Goal: Task Accomplishment & Management: Complete application form

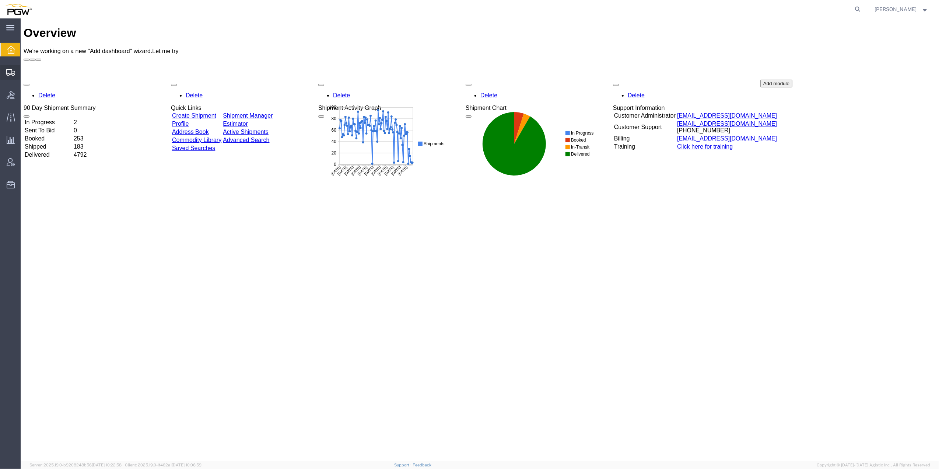
click at [13, 70] on icon at bounding box center [10, 72] width 9 height 7
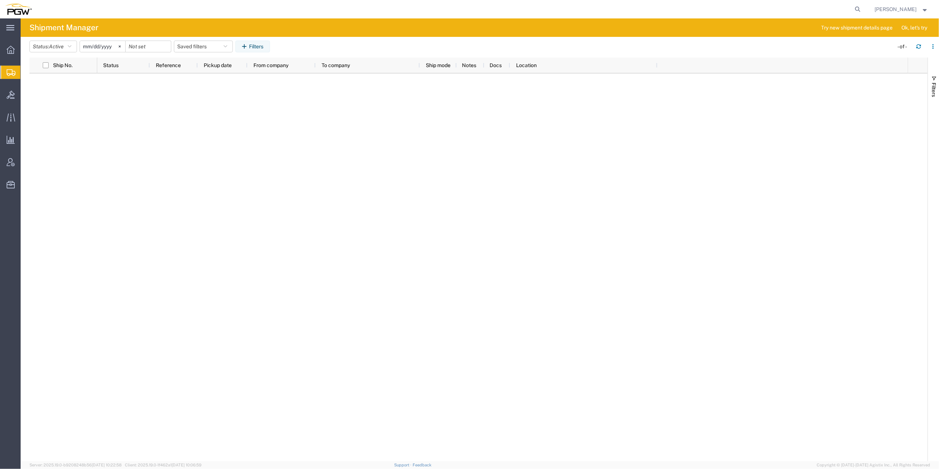
click at [0, 0] on span "Shipment Manager" at bounding box center [0, 0] width 0 height 0
click at [0, 0] on span "Create from Template" at bounding box center [0, 0] width 0 height 0
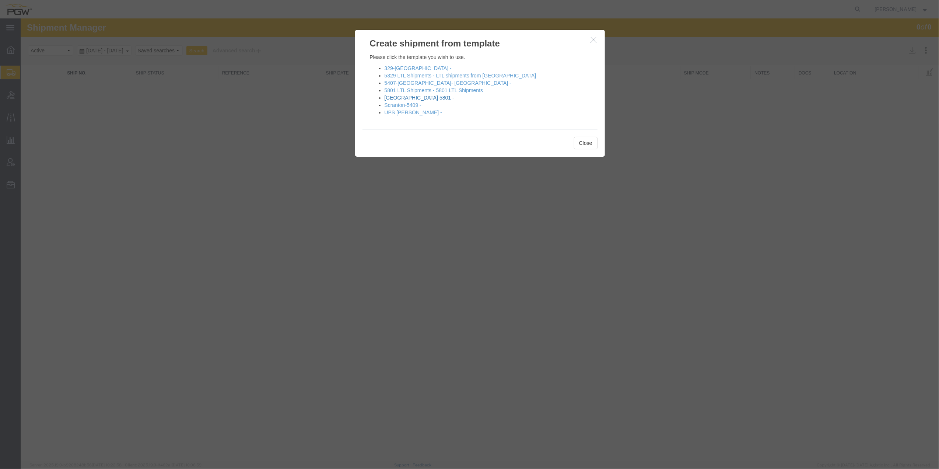
click at [408, 96] on link "[GEOGRAPHIC_DATA] 5801 -" at bounding box center [420, 98] width 70 height 6
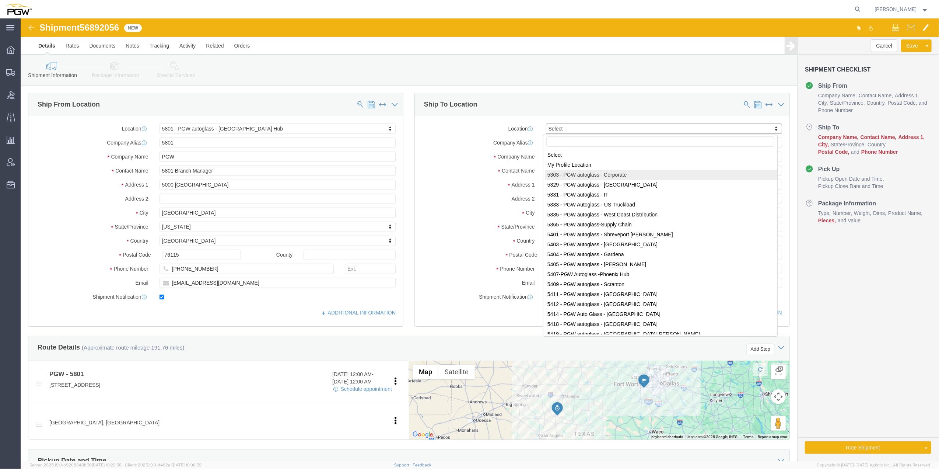
select select "62891"
select select
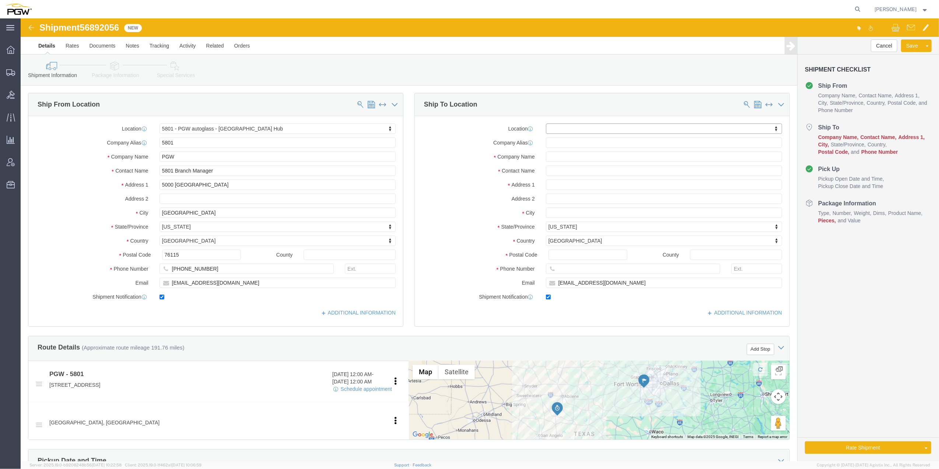
paste input "452"
type input "452"
select select "28299"
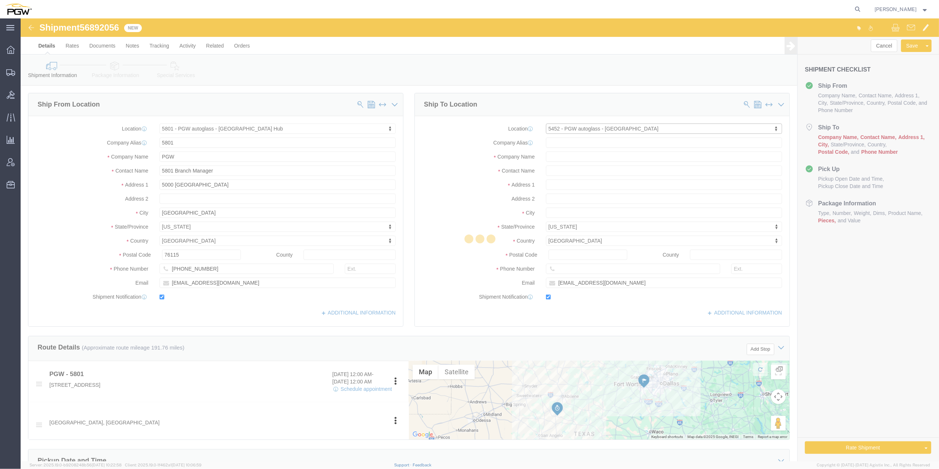
type input "5452"
type input "PGW"
type input "5452 Branch Manager"
type input "[STREET_ADDRESS][PERSON_NAME]"
type input "Austin"
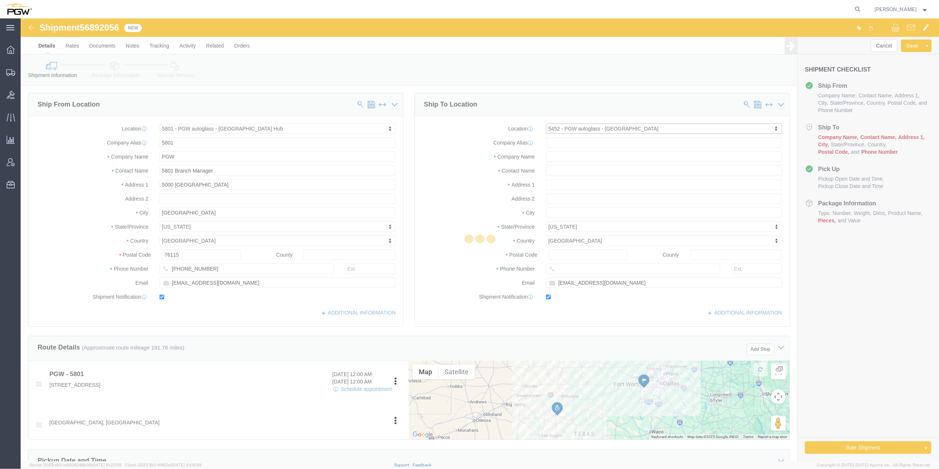
type input "78728"
type input "[PHONE_NUMBER]"
type input "[EMAIL_ADDRESS][DOMAIN_NAME]"
select select "[GEOGRAPHIC_DATA]"
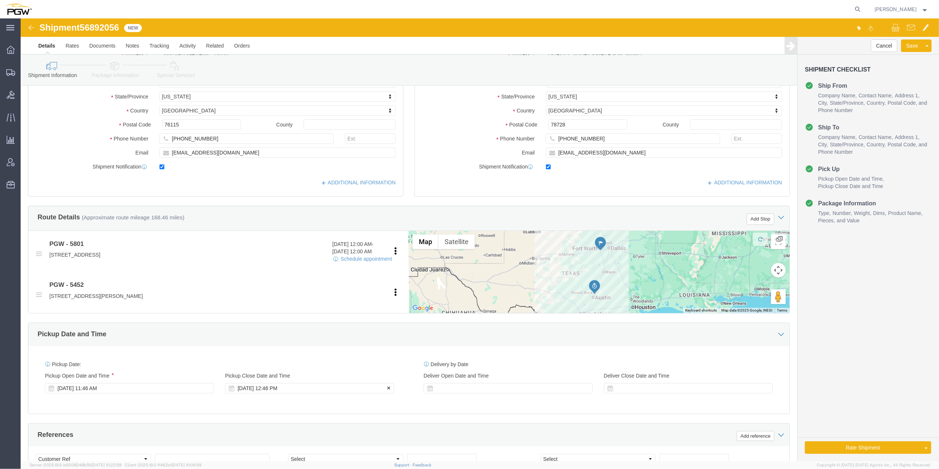
scroll to position [147, 0]
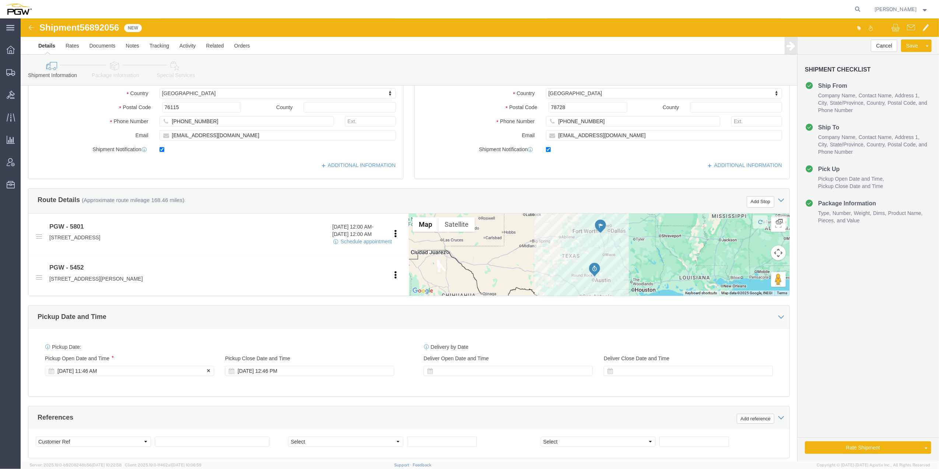
click div "[DATE] 11:46 AM"
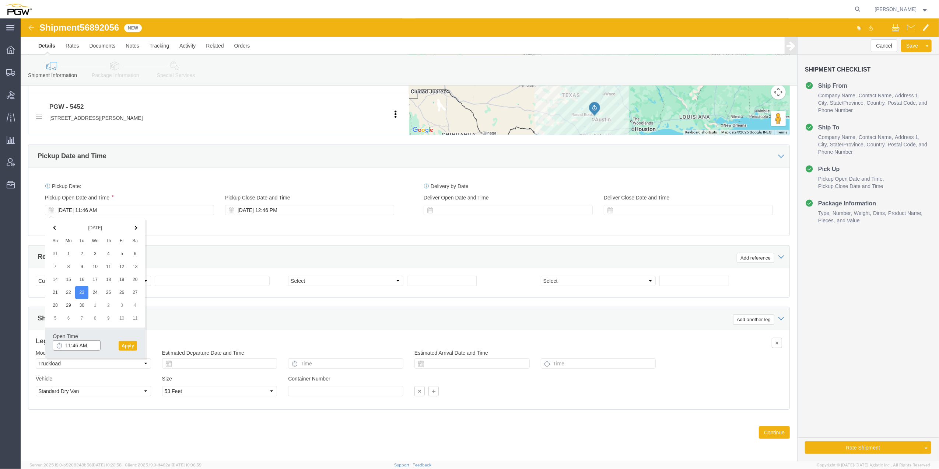
click input "11:46 AM"
click input "9:46 AM"
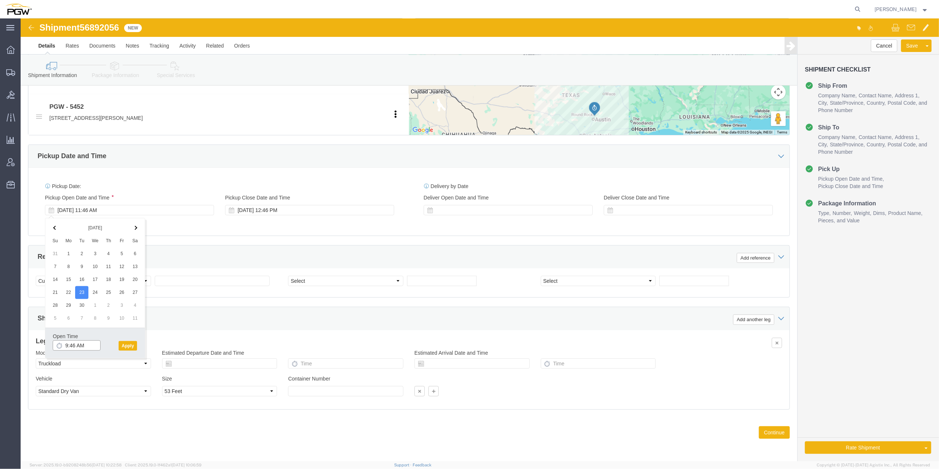
click input "9:46 AM"
type input "9:00 AM"
click button "Apply"
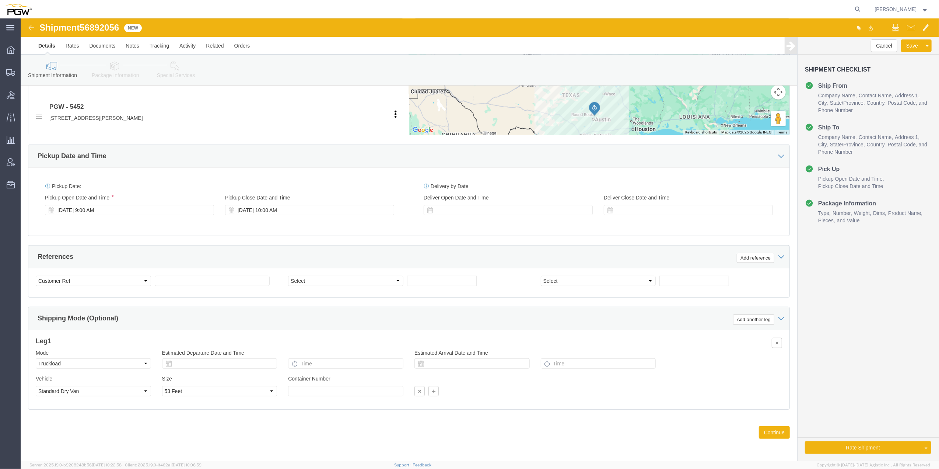
click div "Select Account Type Activity ID Airline Appointment Number ASN Batch Request # …"
click select "Select Account Type Activity ID Airline Appointment Number ASN Batch Request # …"
select select "BOL"
click select "Select Account Type Activity ID Airline Appointment Number ASN Batch Request # …"
click div "Shipment 56892056 New Details Rates Documents Notes Tracking Activity Related O…"
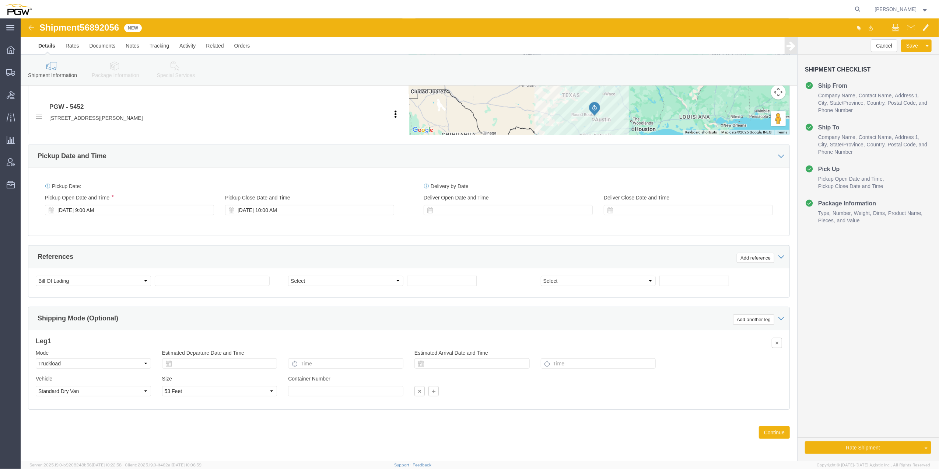
click div "Shipment 56892056 New Details Rates Documents Notes Tracking Activity Related O…"
drag, startPoint x: 88, startPoint y: 1, endPoint x: 84, endPoint y: 7, distance: 6.6
click span "56892056"
drag, startPoint x: 84, startPoint y: 7, endPoint x: 80, endPoint y: 16, distance: 10.2
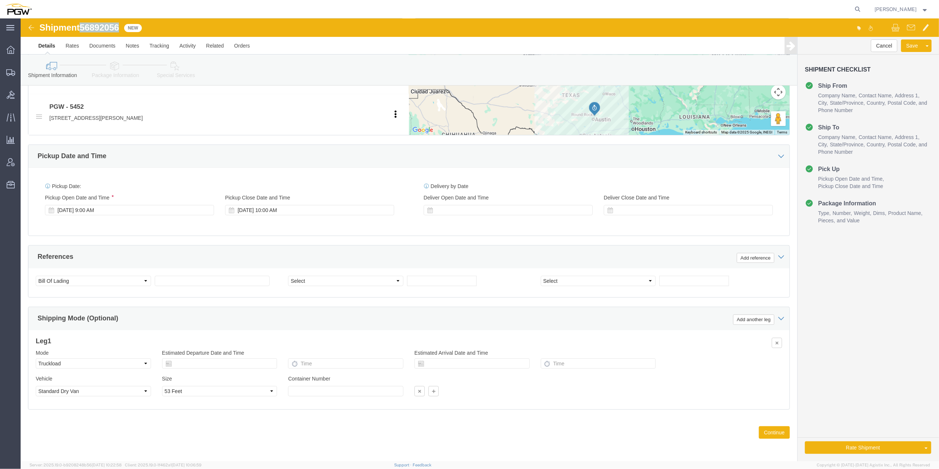
drag, startPoint x: 80, startPoint y: 16, endPoint x: 71, endPoint y: 11, distance: 9.6
copy span "56892056"
click input "text"
paste input "56892056"
type input "56892056"
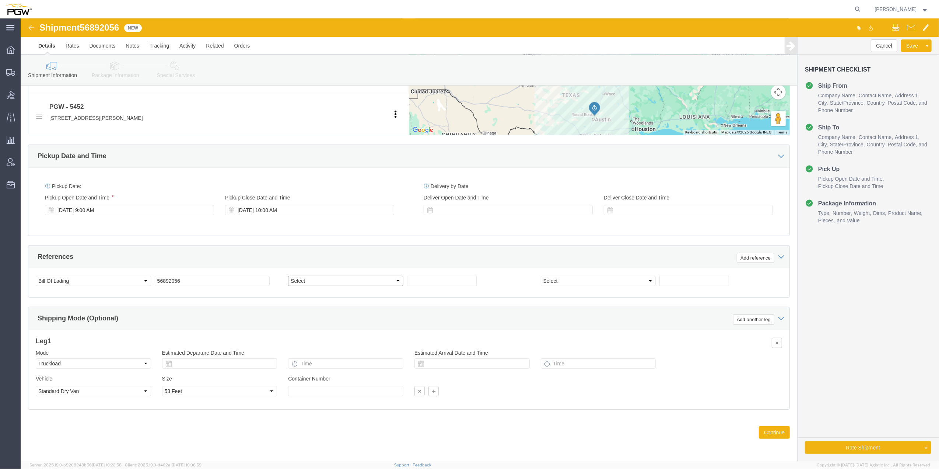
click select "Select Account Type Activity ID Airline Appointment Number ASN Batch Request # …"
select select "ORDERNUM"
click select "Select Account Type Activity ID Airline Appointment Number ASN Batch Request # …"
click input "text"
paste input "668759"
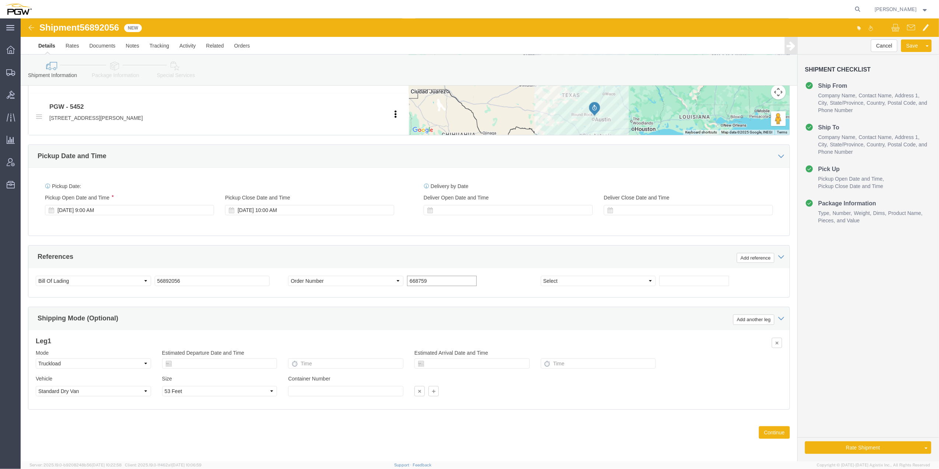
type input "668759"
click input "text"
paste input "668790"
type input "668790"
click select "Select Account Type Activity ID Airline Appointment Number ASN Batch Request # …"
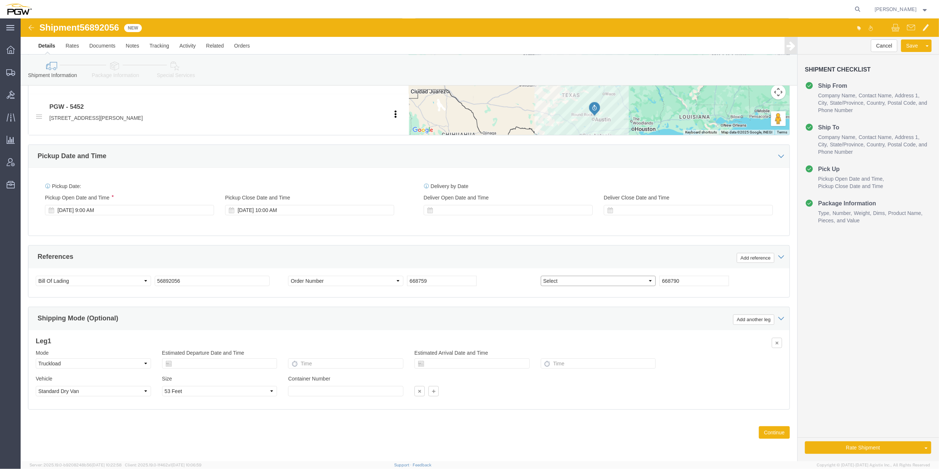
select select "ORDERNUM"
click select "Select Account Type Activity ID Airline Appointment Number ASN Batch Request # …"
click div "Shipping Mode (Optional) Add another leg"
click button "Continue"
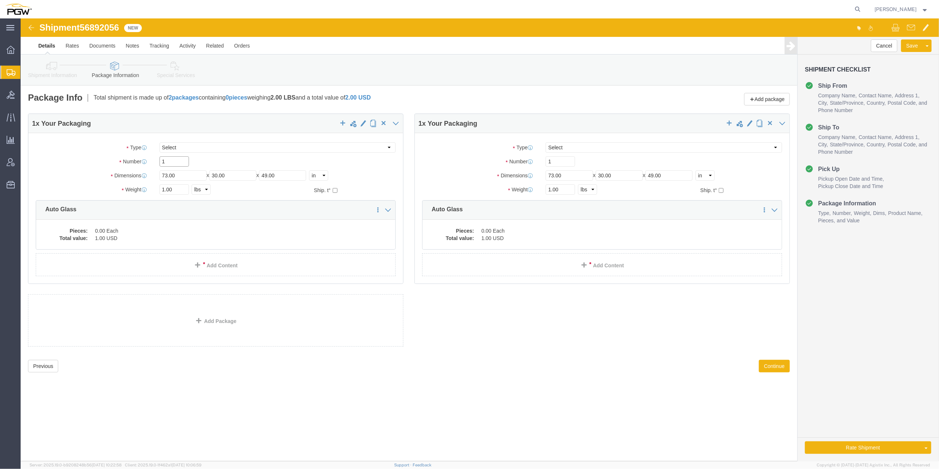
drag, startPoint x: 148, startPoint y: 143, endPoint x: 142, endPoint y: 142, distance: 5.9
click input "1"
type input "23"
click input "1.00"
paste input "8889"
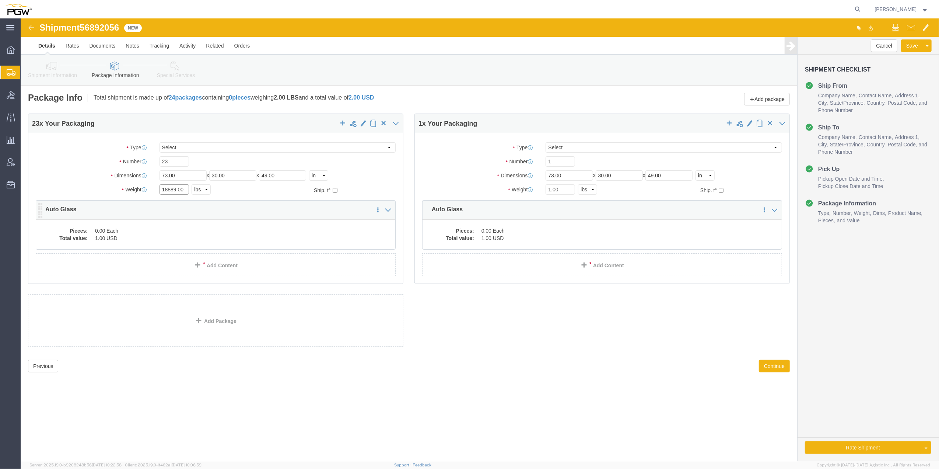
type input "18889.00"
click dd "1.00 USD"
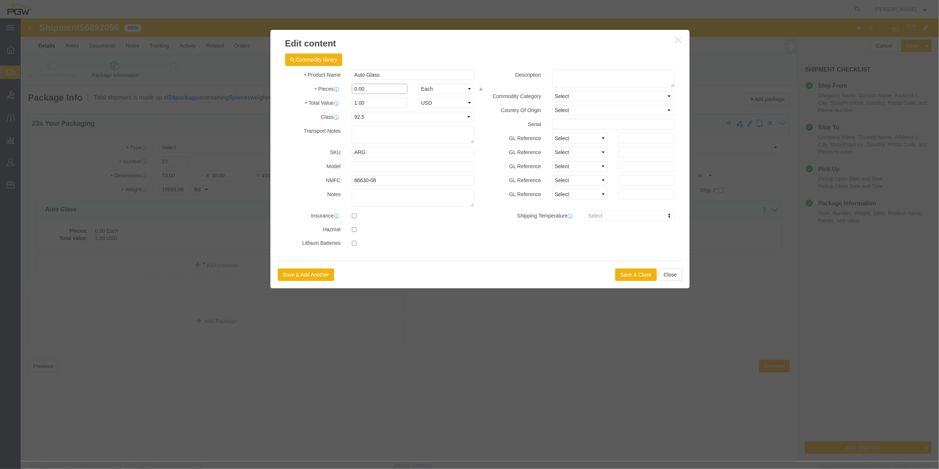
drag, startPoint x: 335, startPoint y: 70, endPoint x: 333, endPoint y: 55, distance: 15.3
click div "Product Name Auto Glass Pieces 0.00 Select Bag Barrels 100Board Feet Bottle Box…"
type input "23.00"
type input "23"
click button "Save & Close"
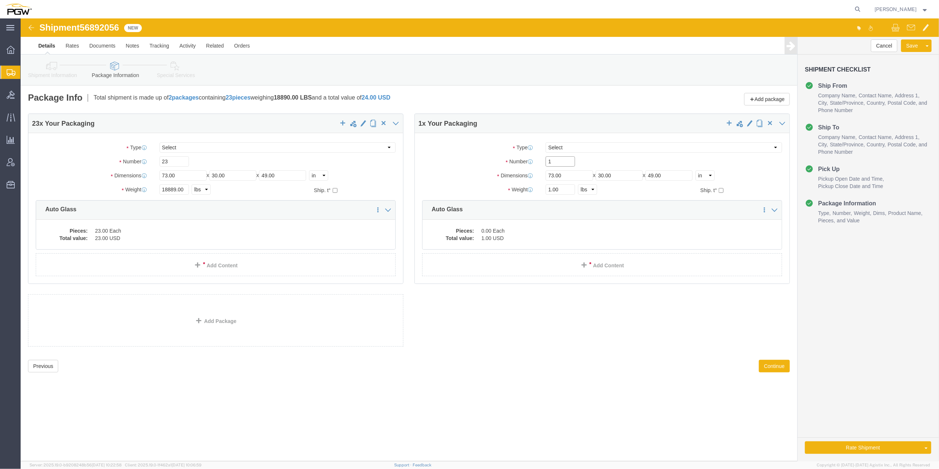
drag, startPoint x: 534, startPoint y: 144, endPoint x: 525, endPoint y: 142, distance: 9.5
click div "1"
type input "3"
click input "1.00"
paste input "863"
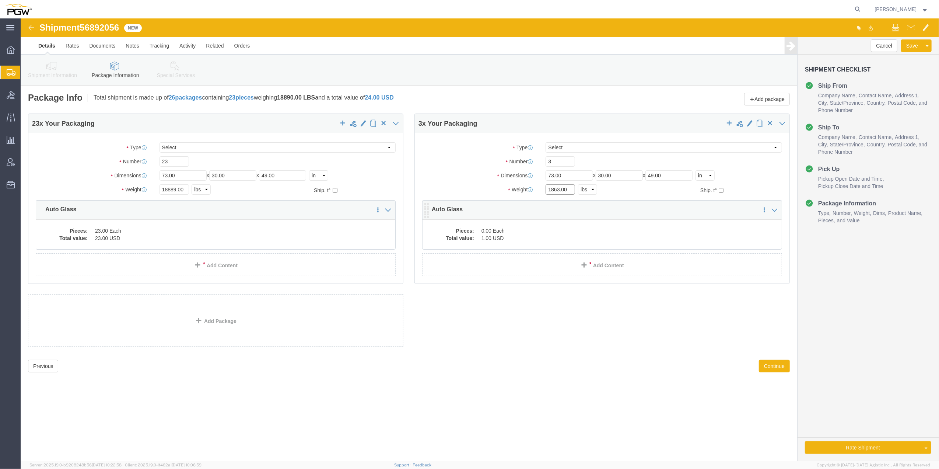
type input "1863.00"
click dd "0.00 Each"
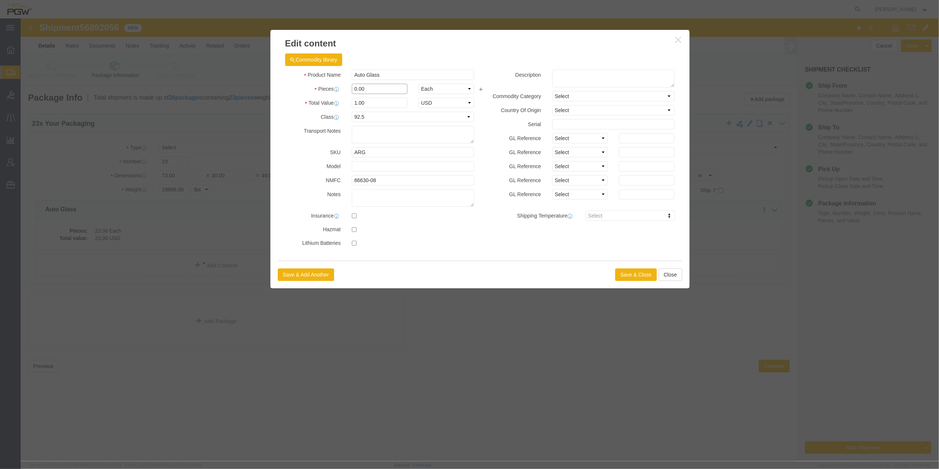
drag, startPoint x: 336, startPoint y: 69, endPoint x: 332, endPoint y: 68, distance: 4.1
click input "0.00"
type input "3.00"
type input "3"
click button "Save & Close"
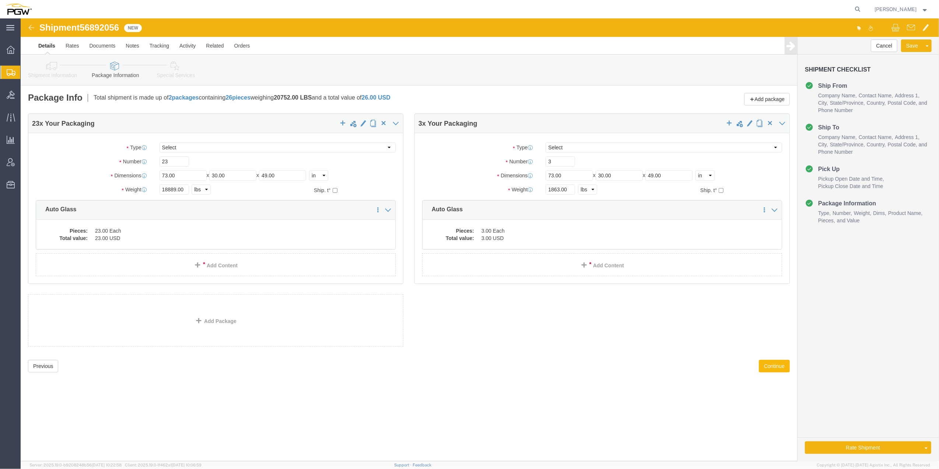
click button "Continue"
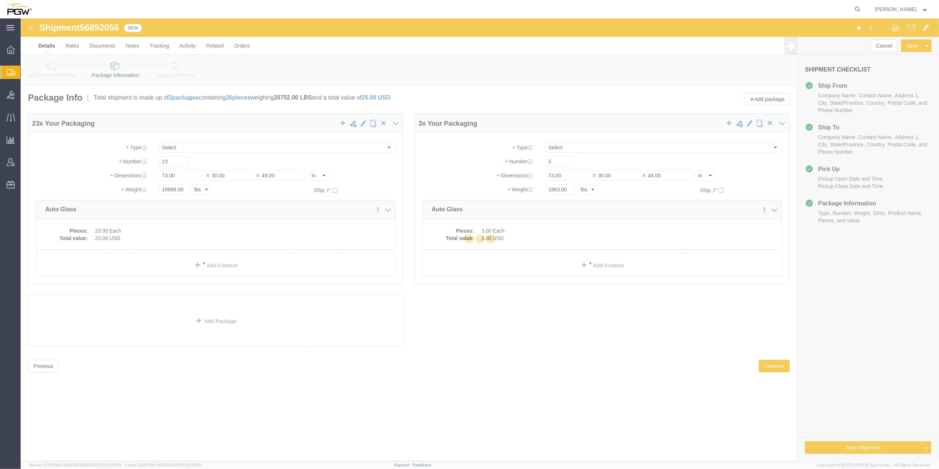
select select
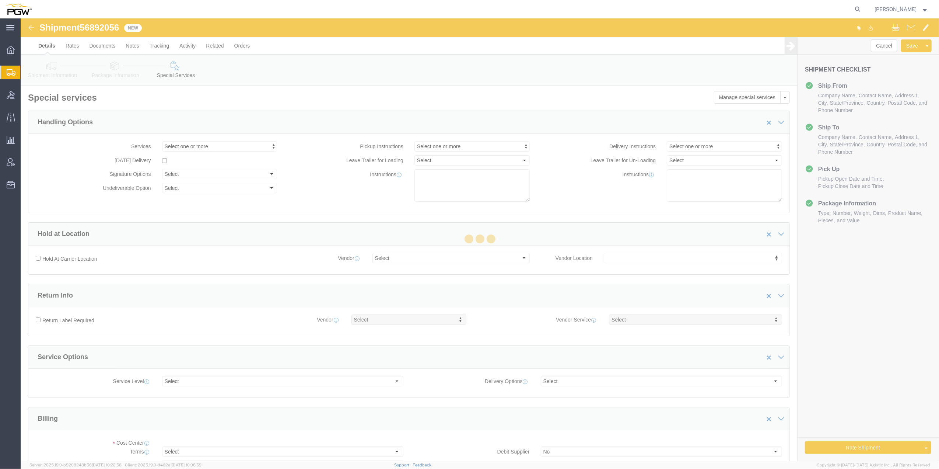
select select "COSTCENTER"
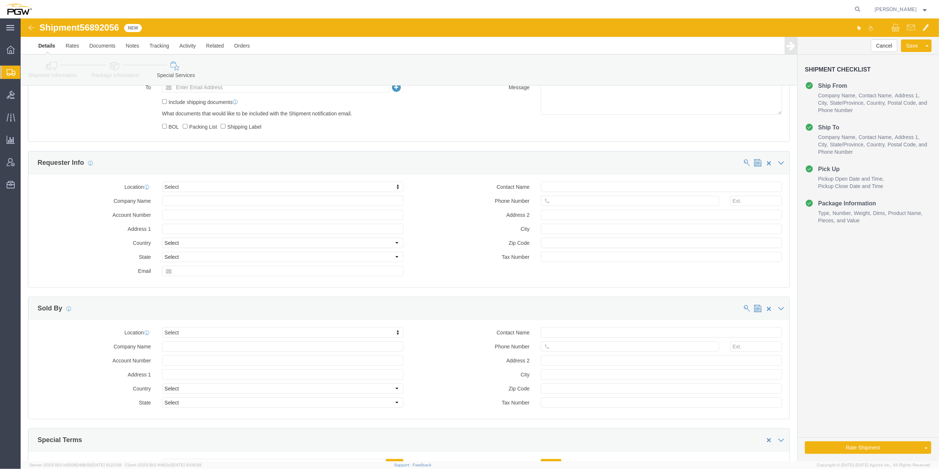
scroll to position [677, 0]
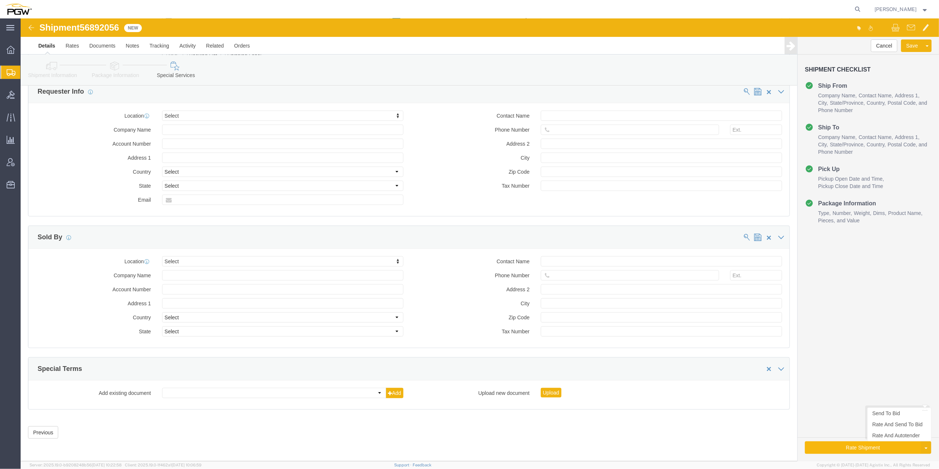
click button "Rate Shipment"
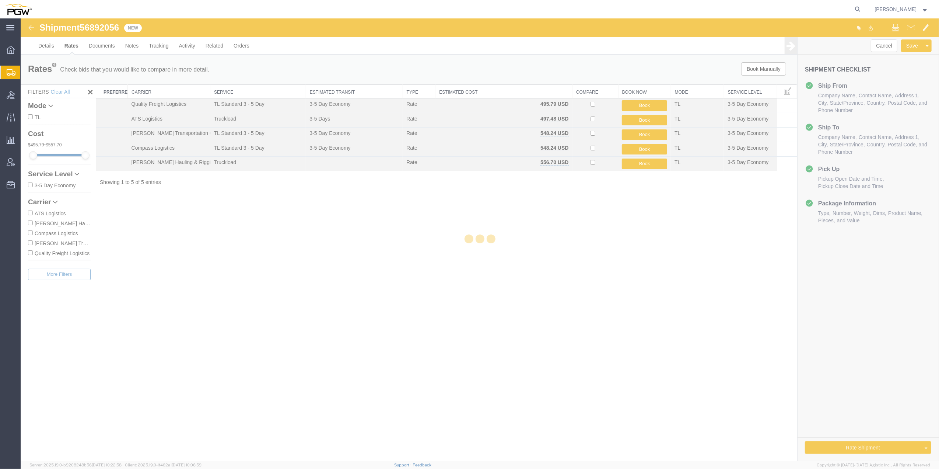
scroll to position [0, 0]
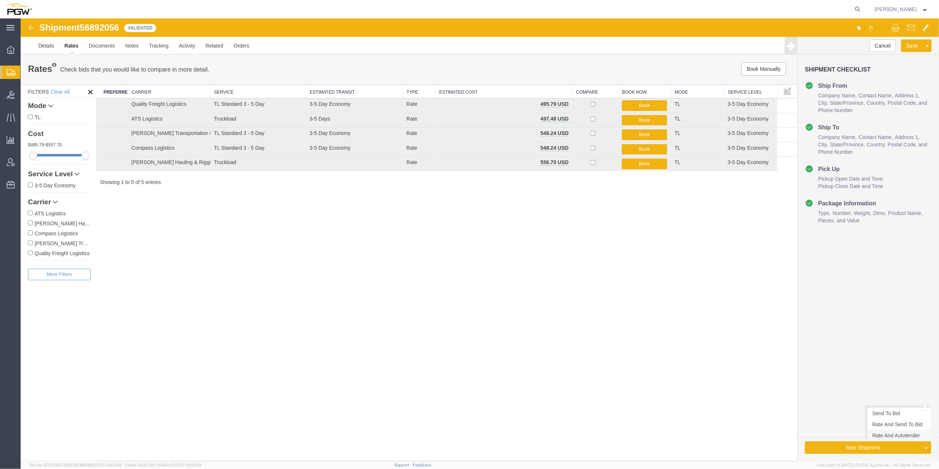
click at [890, 439] on link "Rate And Autotender" at bounding box center [900, 435] width 64 height 11
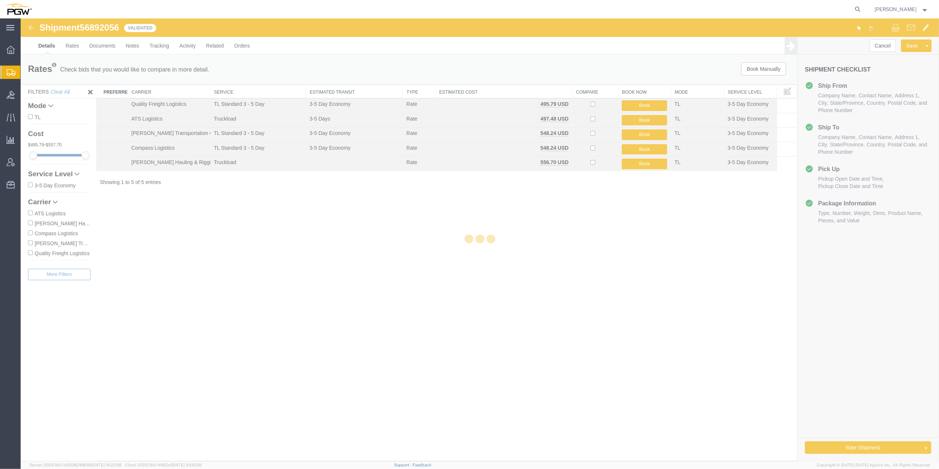
select select "62891"
select select "28299"
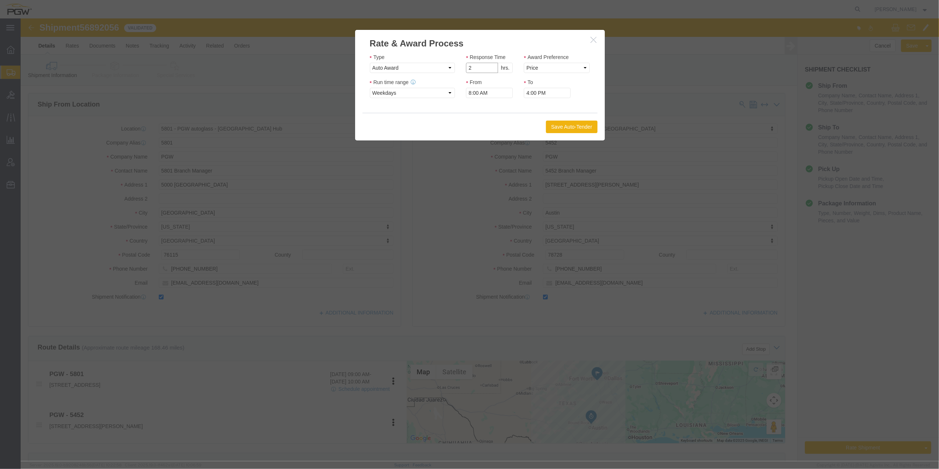
type input "2"
click input "2"
click select "Price Carrier Rank"
select select "LANE_RANK"
click select "Price Carrier Rank"
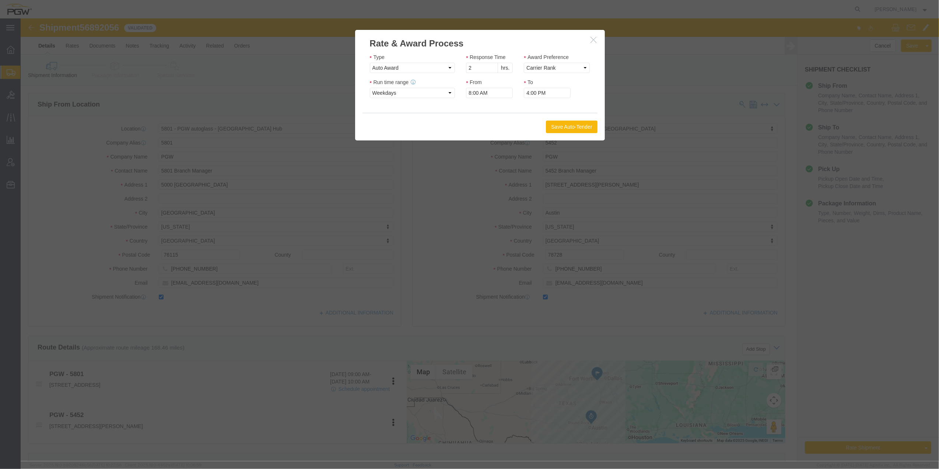
click button "Save Auto-Tender"
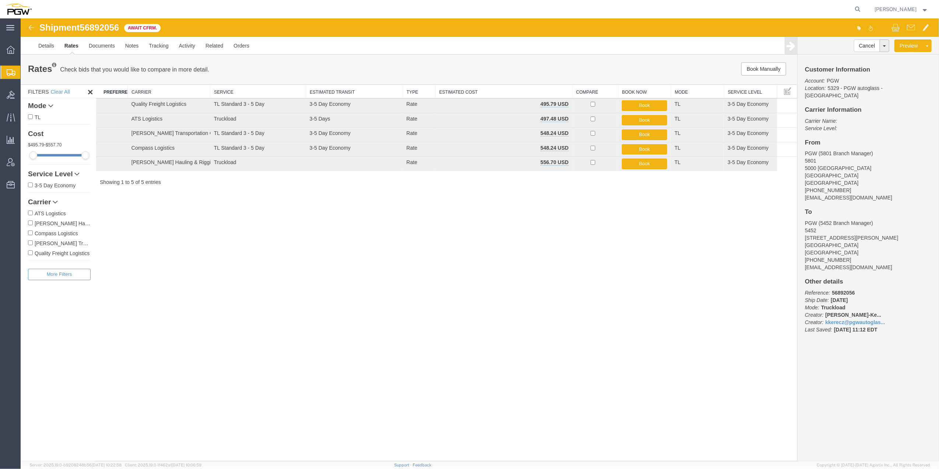
click at [0, 0] on span "Create from Template" at bounding box center [0, 0] width 0 height 0
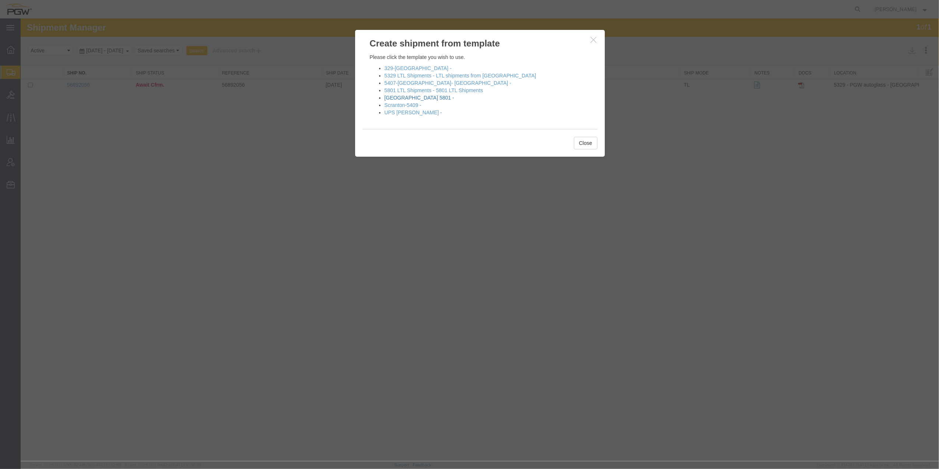
click at [409, 99] on link "[GEOGRAPHIC_DATA] 5801 -" at bounding box center [420, 98] width 70 height 6
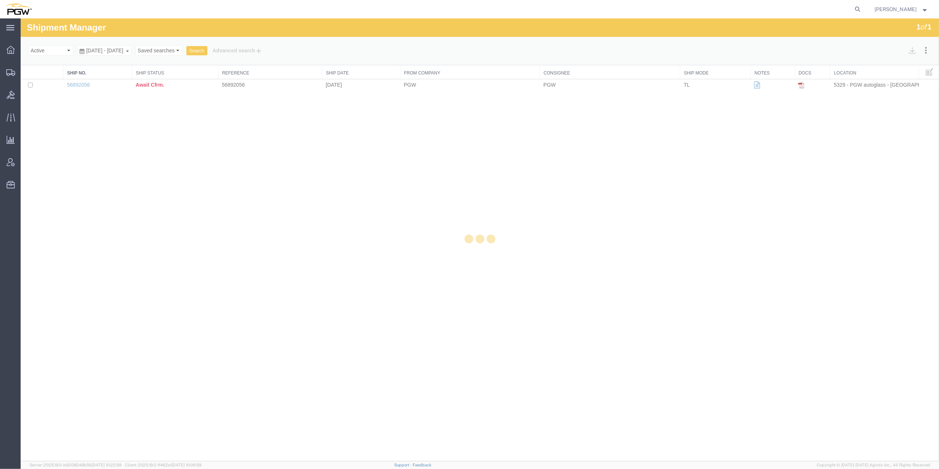
select select "62891"
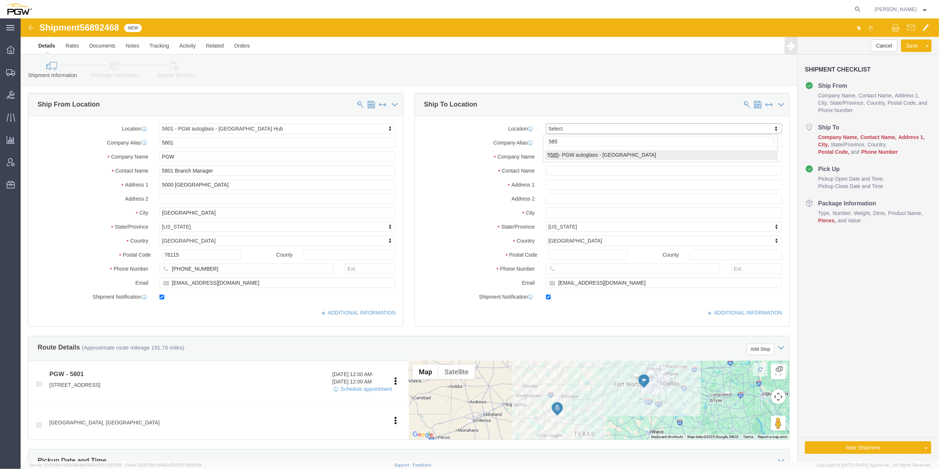
type input "585"
select select "28385"
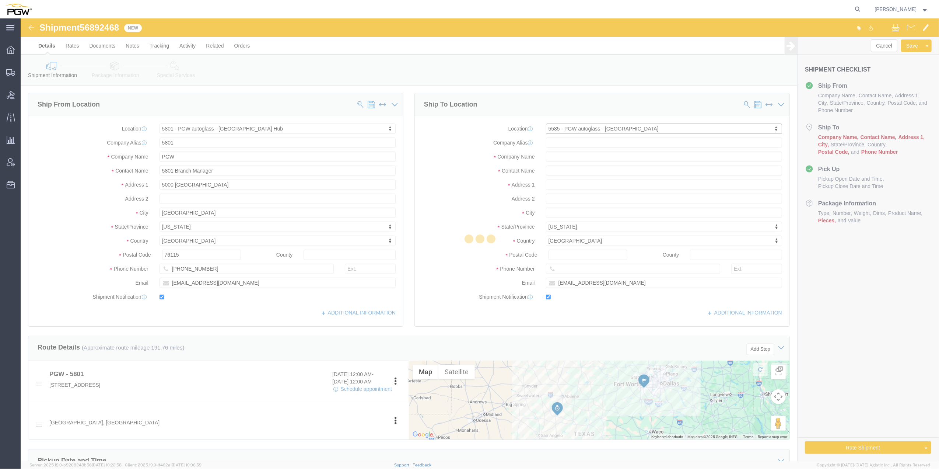
type input "5585"
type input "PGW"
type input "5585 Branch Manager"
type input "[STREET_ADDRESS]"
type input "Suite 550"
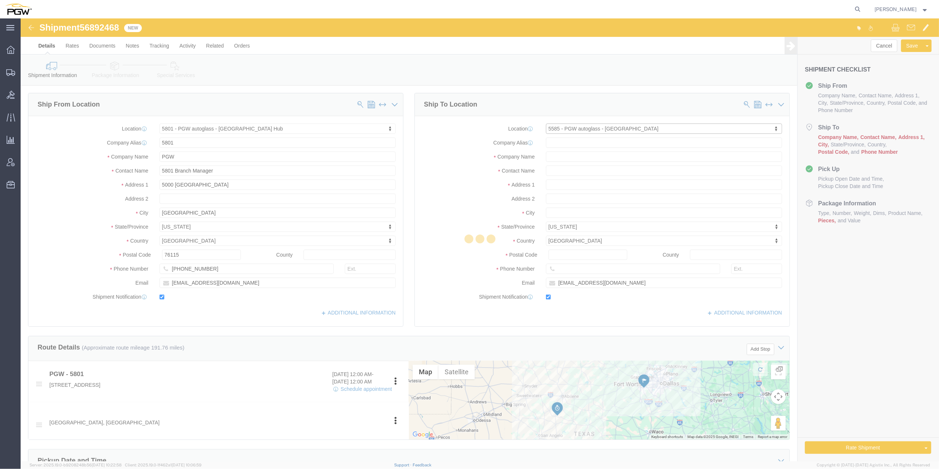
type input "[GEOGRAPHIC_DATA]"
type input "64150"
type input "[PHONE_NUMBER]"
type input "[EMAIL_ADDRESS][DOMAIN_NAME]"
select select "MO"
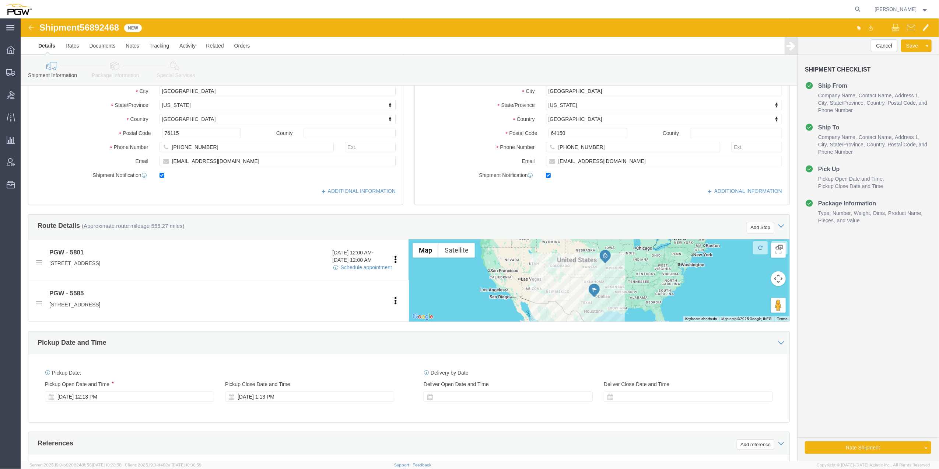
scroll to position [147, 0]
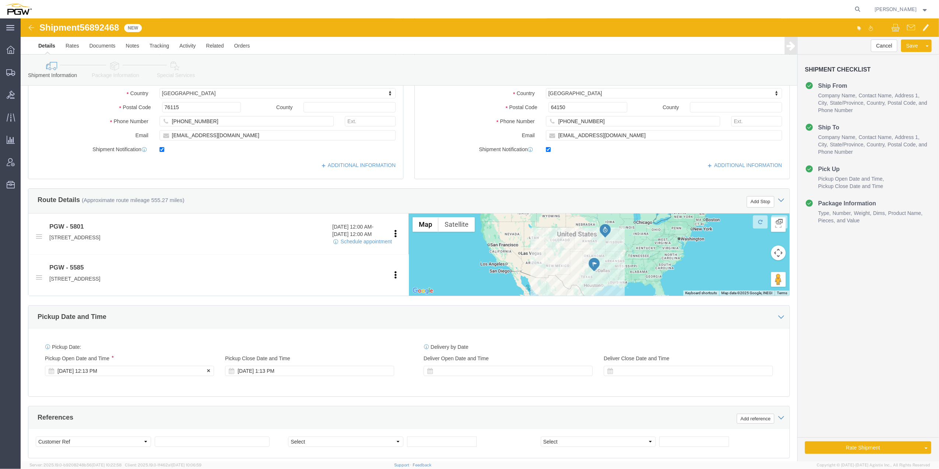
click div "[DATE] 12:13 PM"
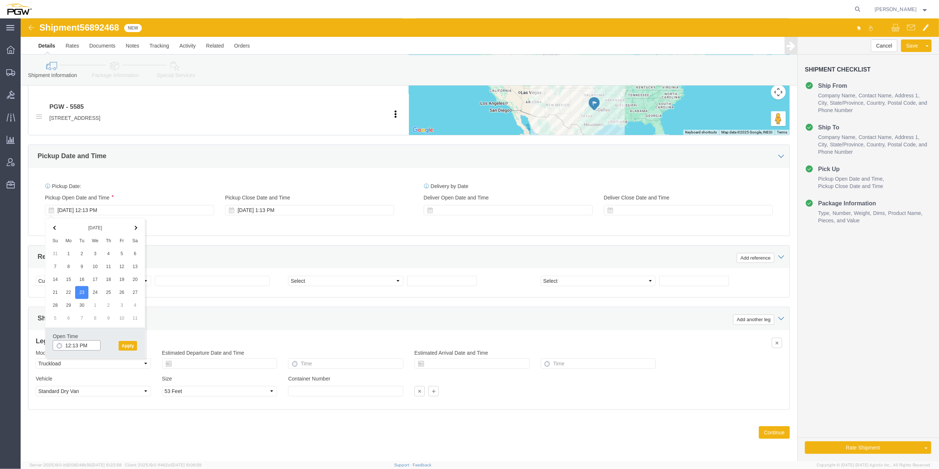
click input "12:13 PM"
click input "10:13 PM"
type input "10:00 AM"
click button "Apply"
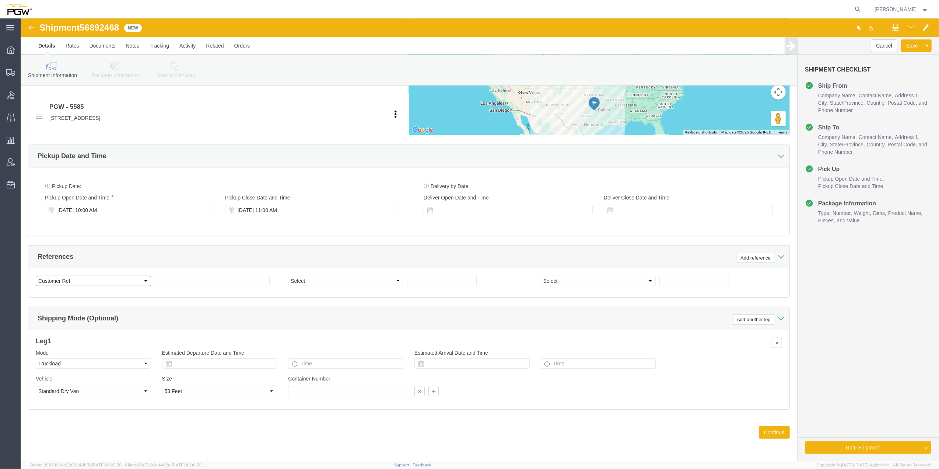
click select "Select Account Type Activity ID Airline Appointment Number ASN Batch Request # …"
select select "BOL"
click select "Select Account Type Activity ID Airline Appointment Number ASN Batch Request # …"
click span "56892468"
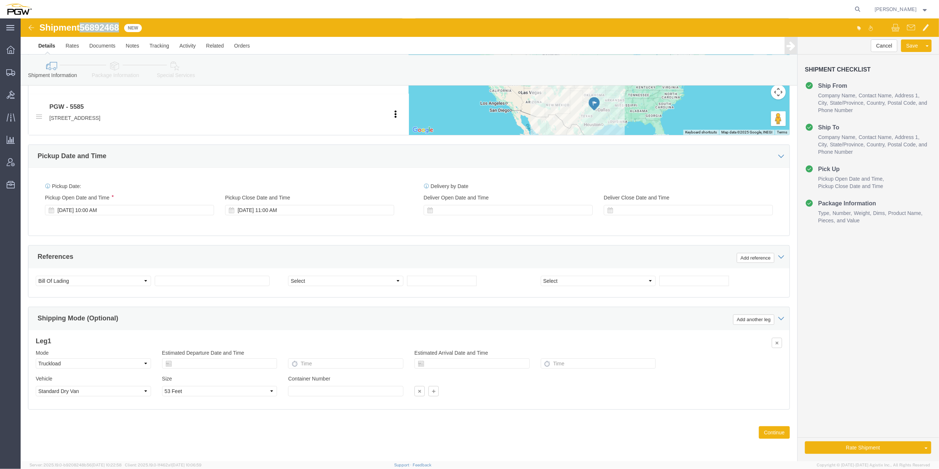
copy span "56892468"
click input "text"
paste input "56892468"
type input "56892468"
click input "text"
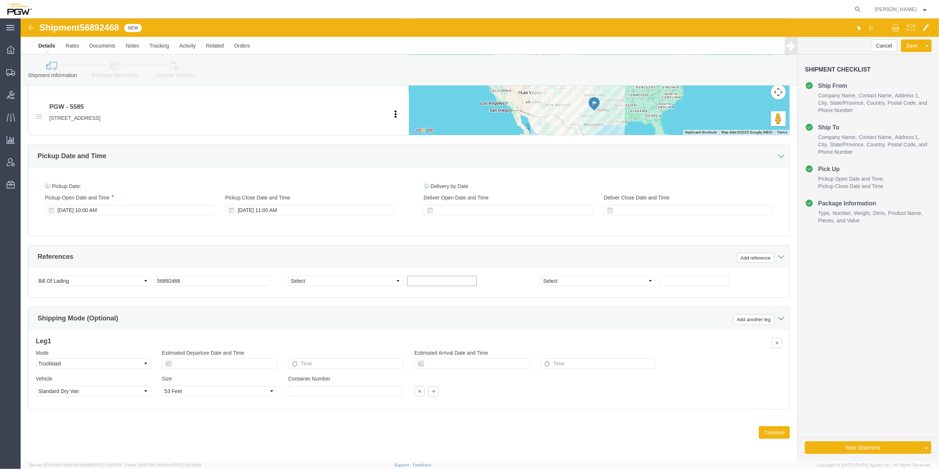
paste input "668782"
type input "668782"
click input "text"
paste input "668866"
type input "668866"
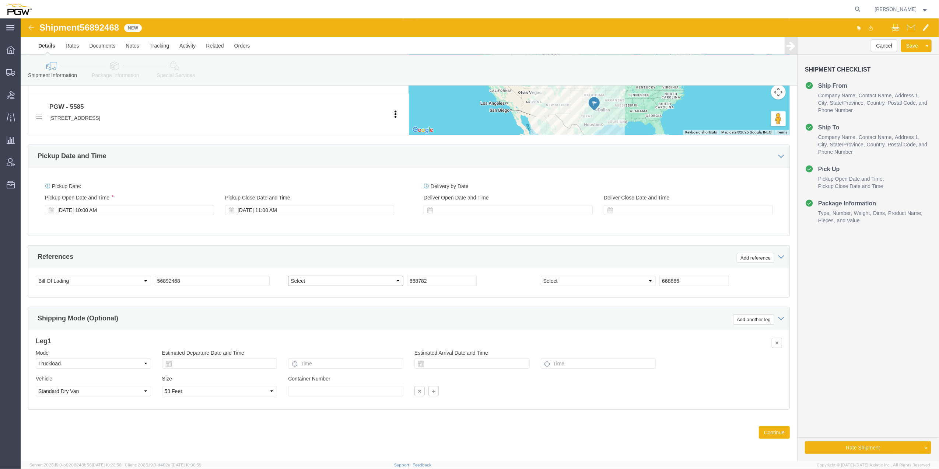
click select "Select Account Type Activity ID Airline Appointment Number ASN Batch Request # …"
select select "ORDERNUM"
click select "Select Account Type Activity ID Airline Appointment Number ASN Batch Request # …"
select select "ORDERNUM"
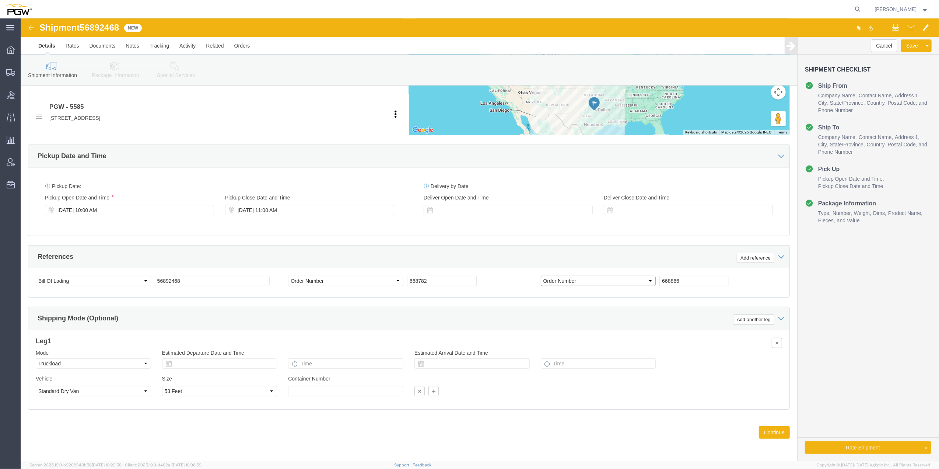
click select "Select Account Type Activity ID Airline Appointment Number ASN Batch Request # …"
click div "Ship From Location Location 5801 - PGW autoglass - [GEOGRAPHIC_DATA] Hub Select…"
click div "Shipment 56892468 New Details Rates Documents Notes Tracking Activity Related O…"
click span "56892468"
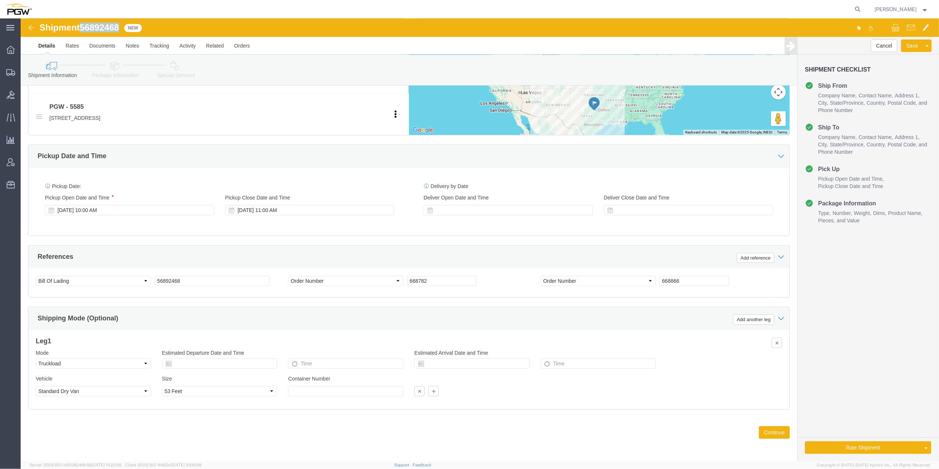
copy span "56892468"
click button "Continue"
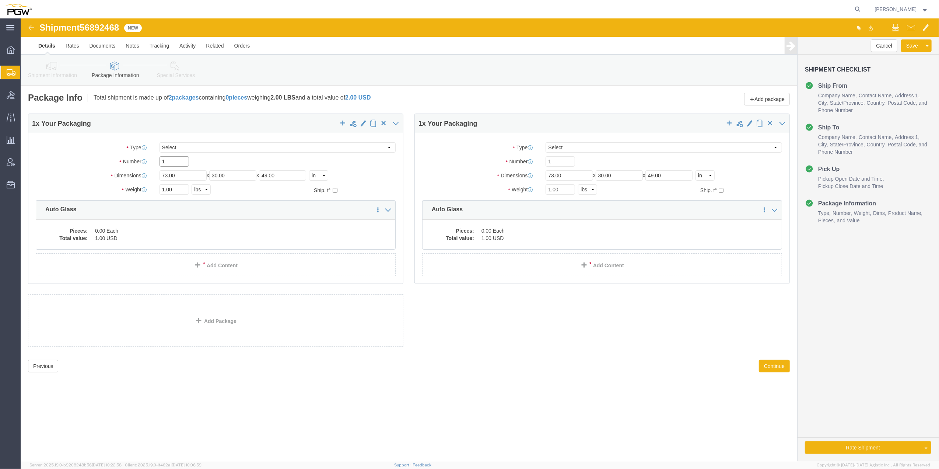
drag, startPoint x: 144, startPoint y: 146, endPoint x: 139, endPoint y: 143, distance: 6.4
click input "1"
type input "34"
click dd "1.00 USD"
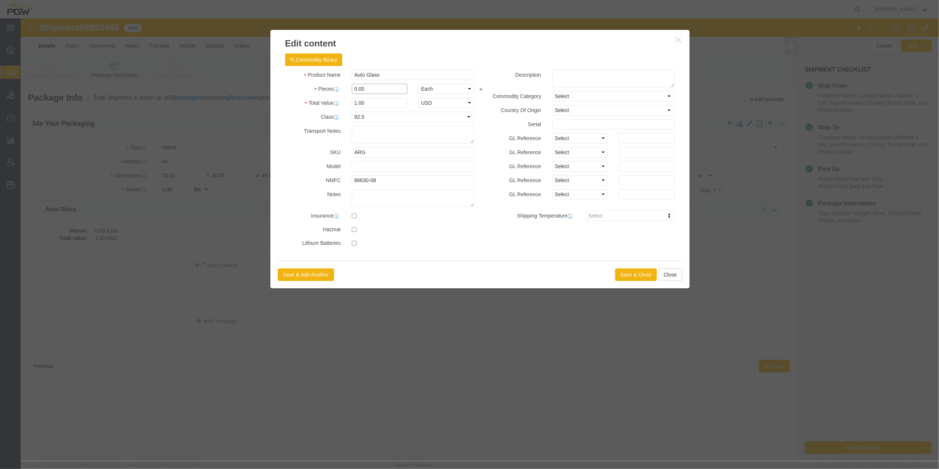
drag, startPoint x: 336, startPoint y: 69, endPoint x: 328, endPoint y: 66, distance: 8.8
click div "0.00"
type input "34.00"
type input "34"
click button "Save & Close"
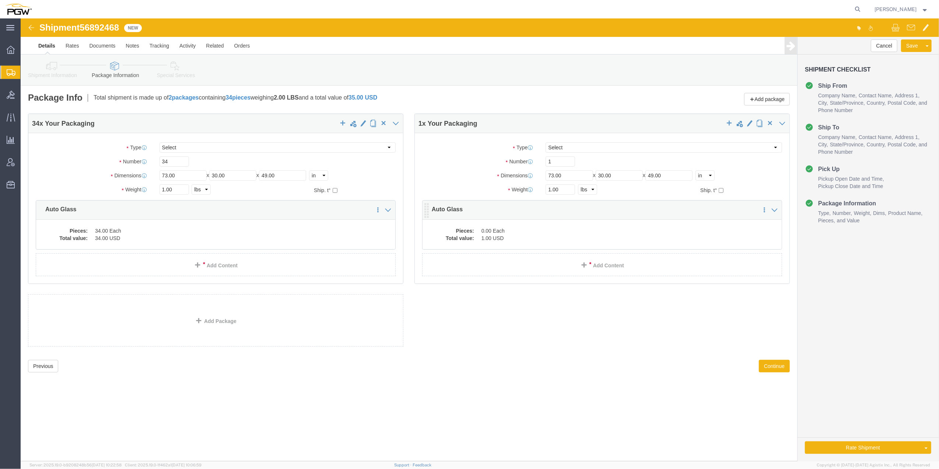
click dd "1.00 USD"
click dl "Pieces: 0.00 Each Total value: 1.00 USD"
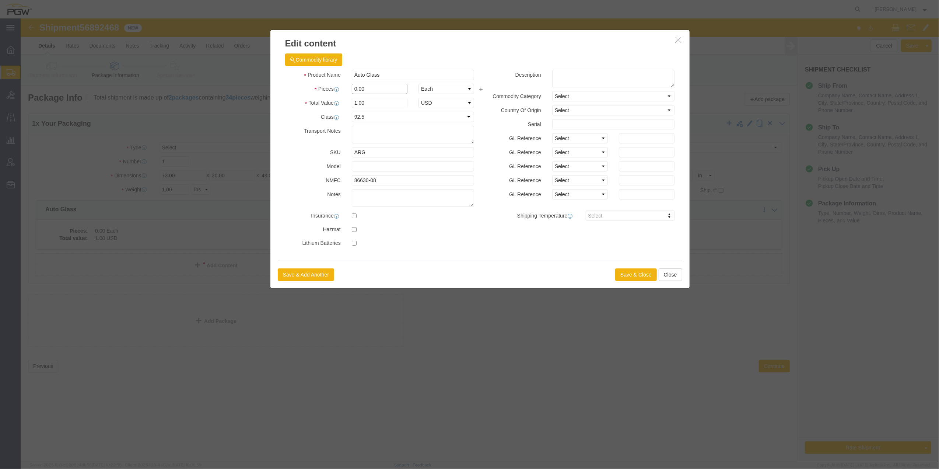
drag, startPoint x: 338, startPoint y: 69, endPoint x: 324, endPoint y: 55, distance: 19.5
click input "0.00"
type input "1.00"
type input "1"
click button "Save & Close"
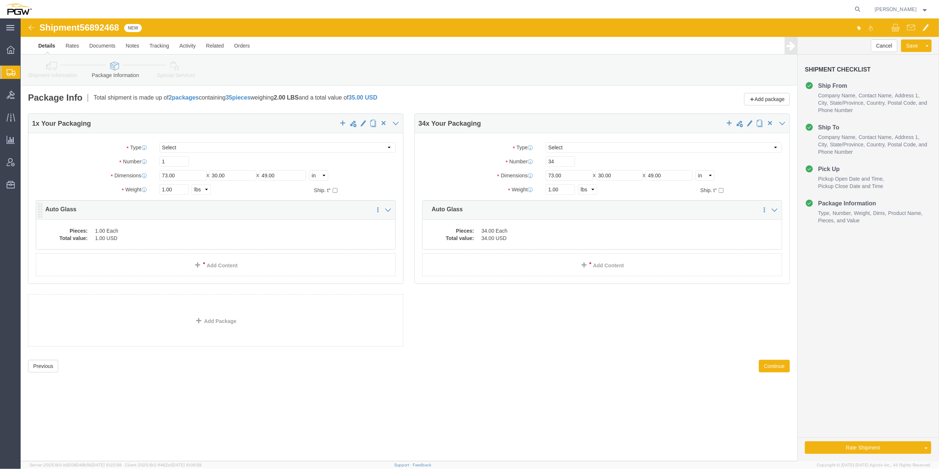
click dd "1.00 USD"
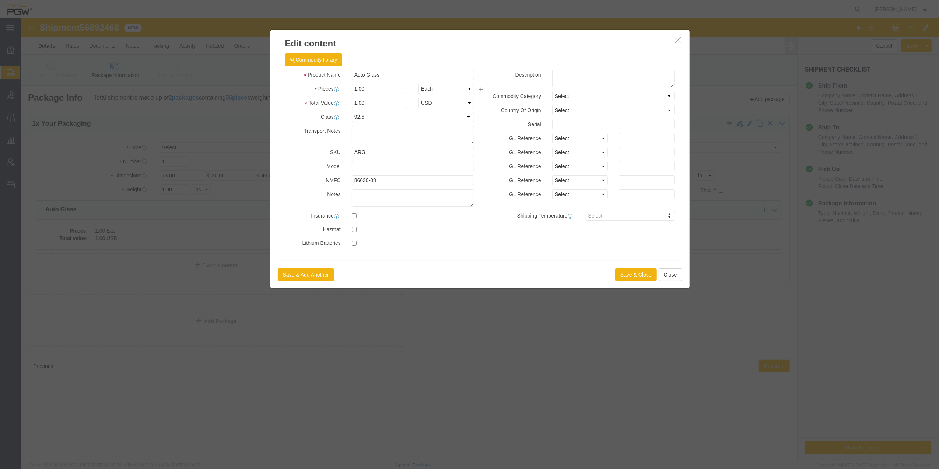
click h3 "Edit content"
click icon "button"
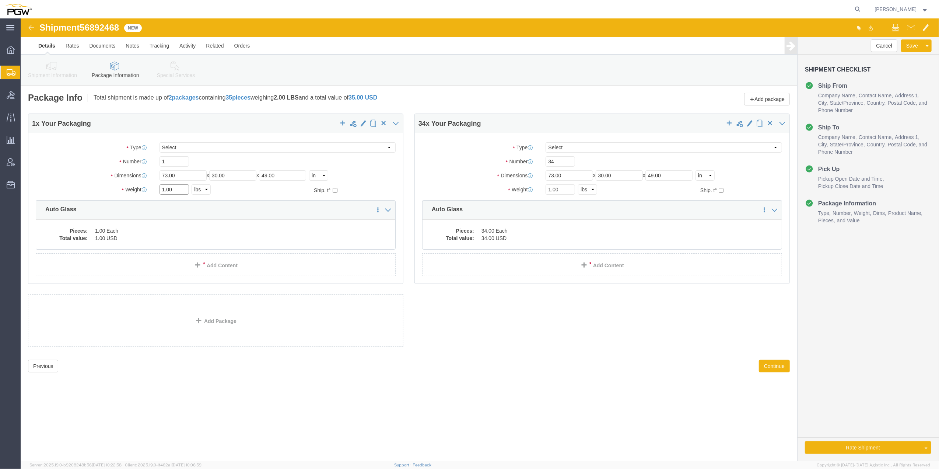
click input "1.00"
paste input "29224"
type input "29224.00"
click input "1.00"
paste input "833"
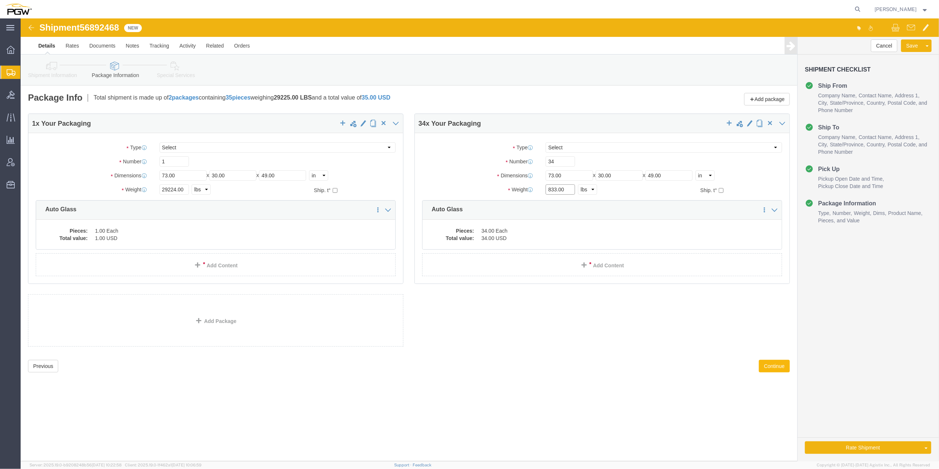
type input "833.00"
click button "Continue"
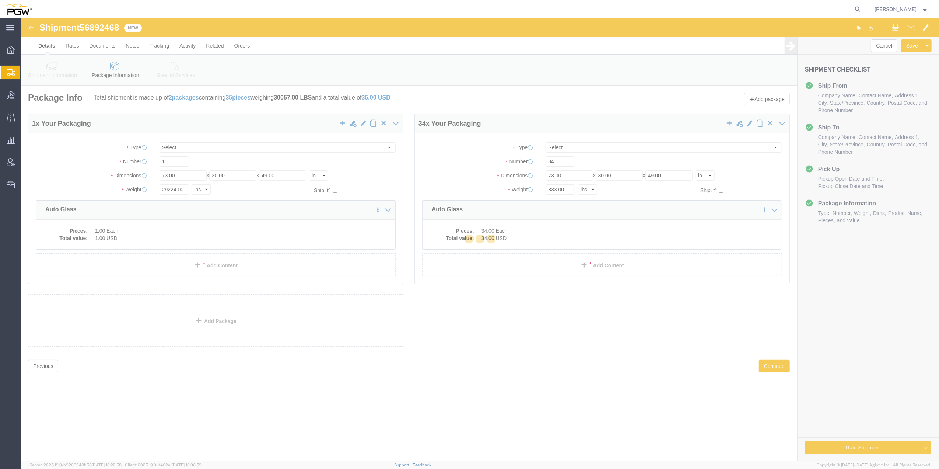
select select
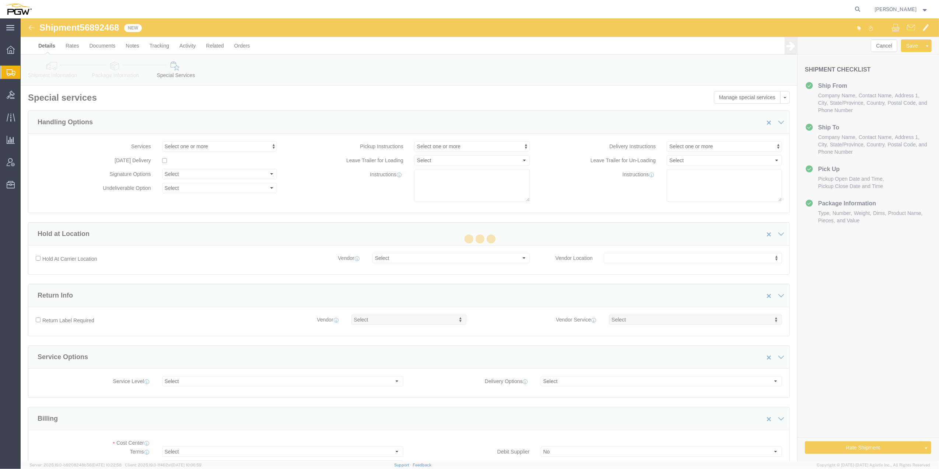
select select "COSTCENTER"
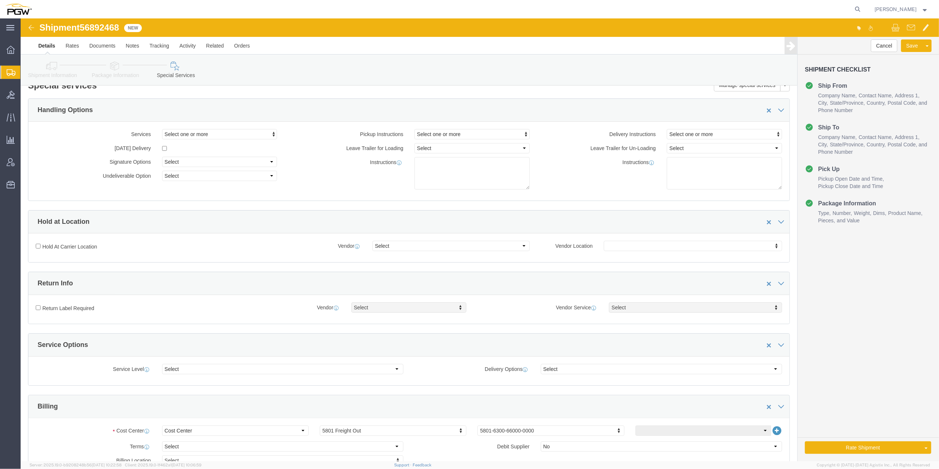
scroll to position [98, 0]
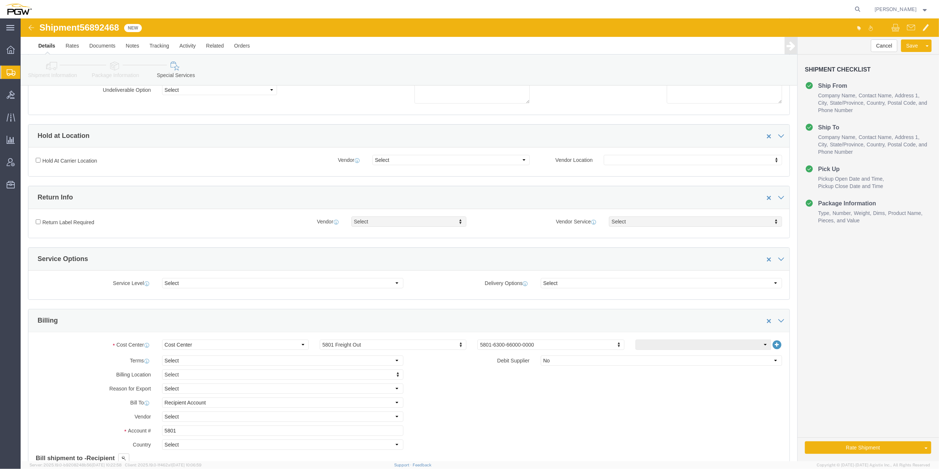
click link "Rate And Autotender"
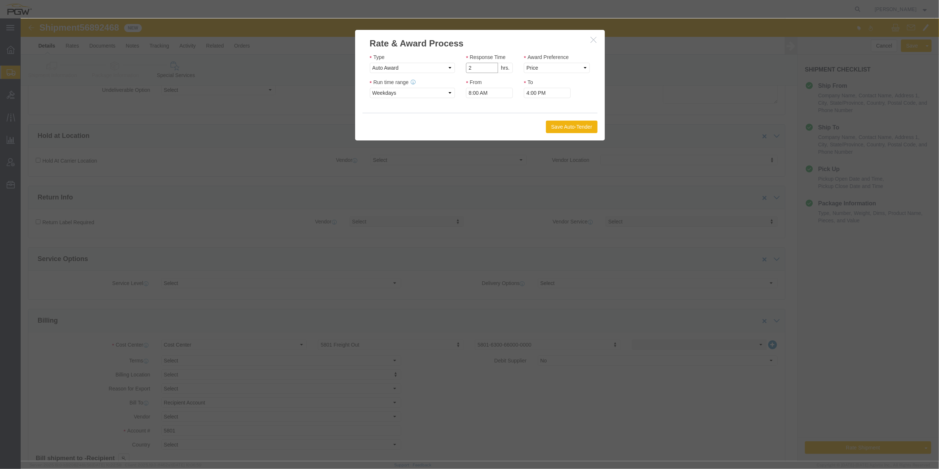
type input "2"
click input "2"
click select "Price Carrier Rank"
select select "LANE_RANK"
click select "Price Carrier Rank"
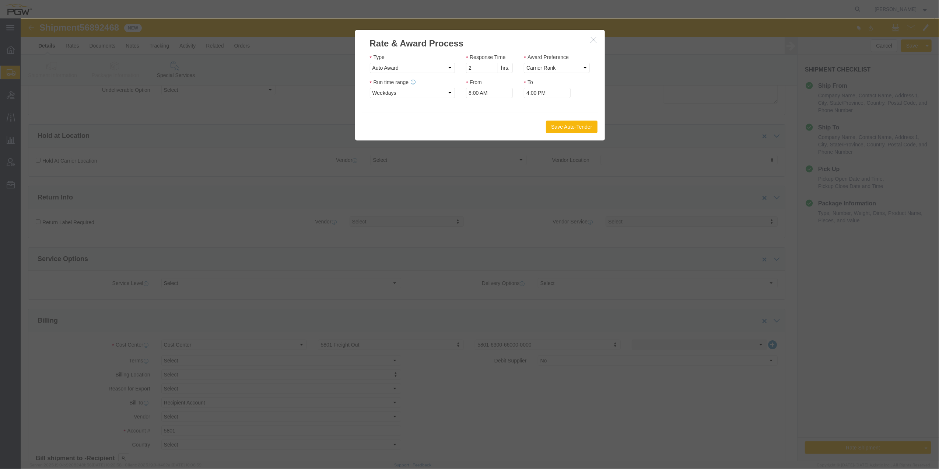
click button "Save Auto-Tender"
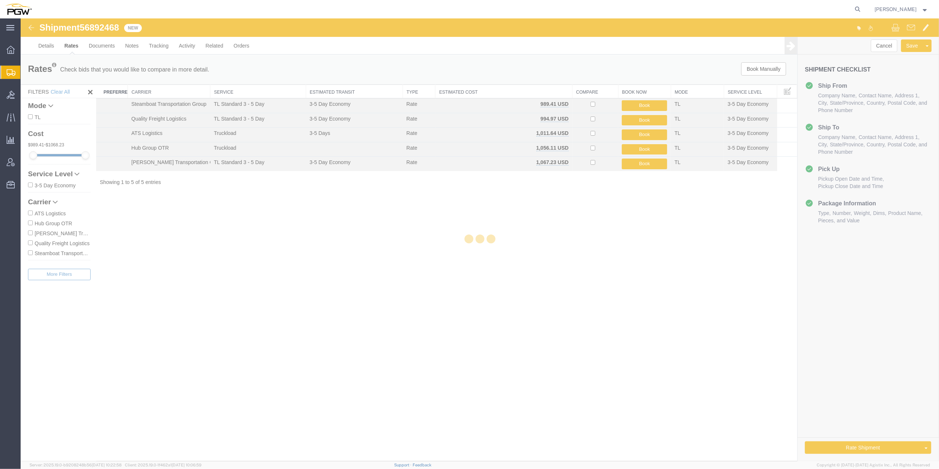
scroll to position [0, 0]
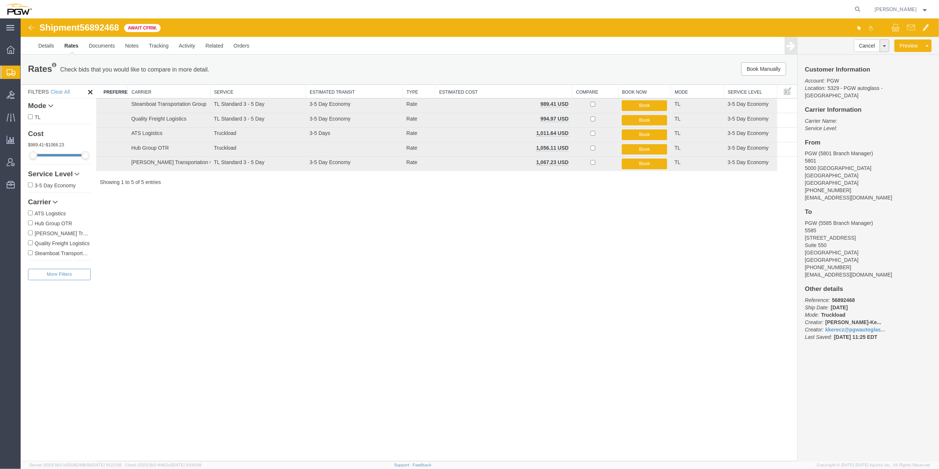
click at [406, 264] on div "Shipment 56892468 5 of 5 Await Cfrm. Details Rates Documents Notes Tracking Act…" at bounding box center [480, 239] width 919 height 443
click at [50, 43] on link "Details" at bounding box center [46, 46] width 26 height 18
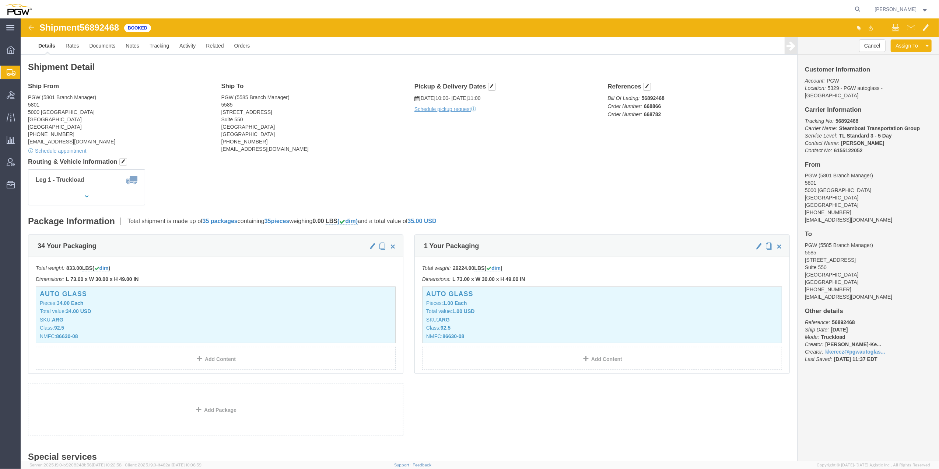
click div "Shipment 56892468 5 of 5 Booked Details Rates Documents Notes Tracking Activity…"
click img
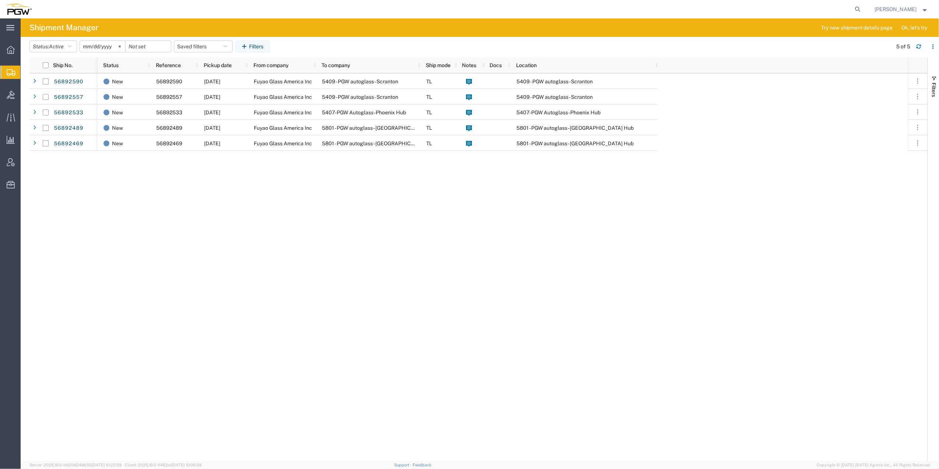
click at [0, 0] on span "Create from Template" at bounding box center [0, 0] width 0 height 0
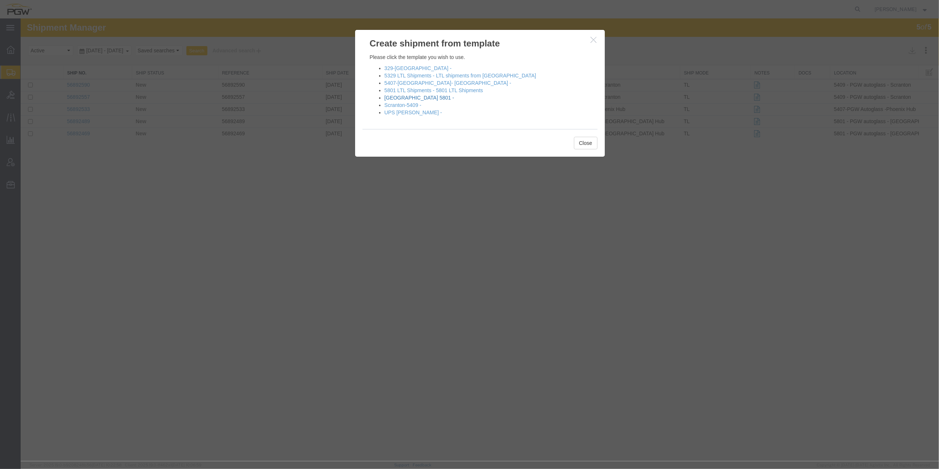
click at [399, 97] on link "[GEOGRAPHIC_DATA] 5801 -" at bounding box center [420, 98] width 70 height 6
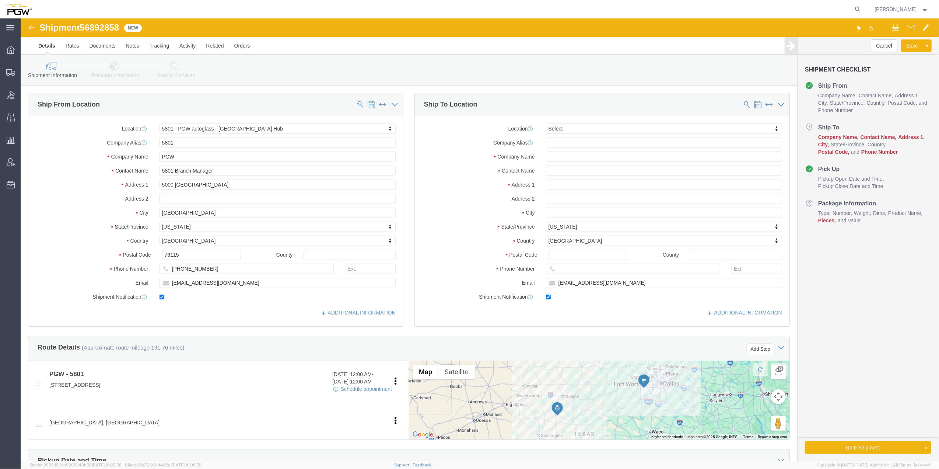
select select "62891"
select select
type input "818"
select select "62691"
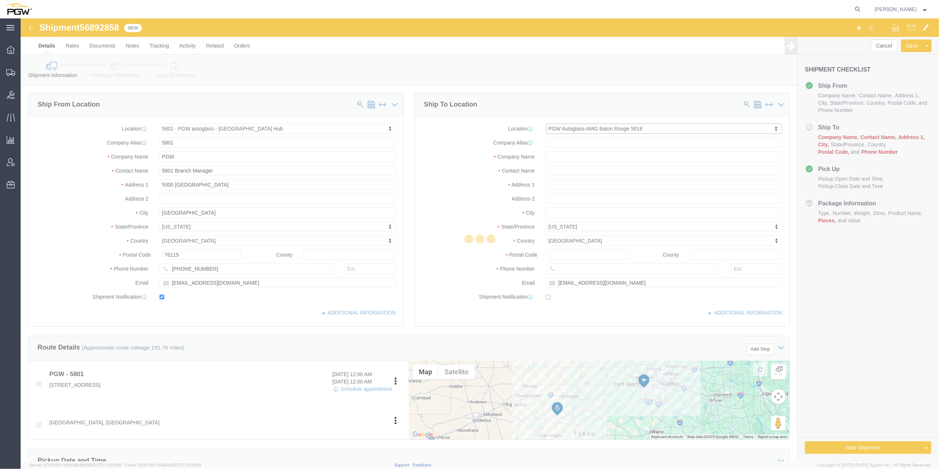
type input "5818"
type input "PGW Autoglass-AMG Baton Rouge 5818"
type input "[STREET_ADDRESS]"
type input "Baton Rouge"
type input "70815"
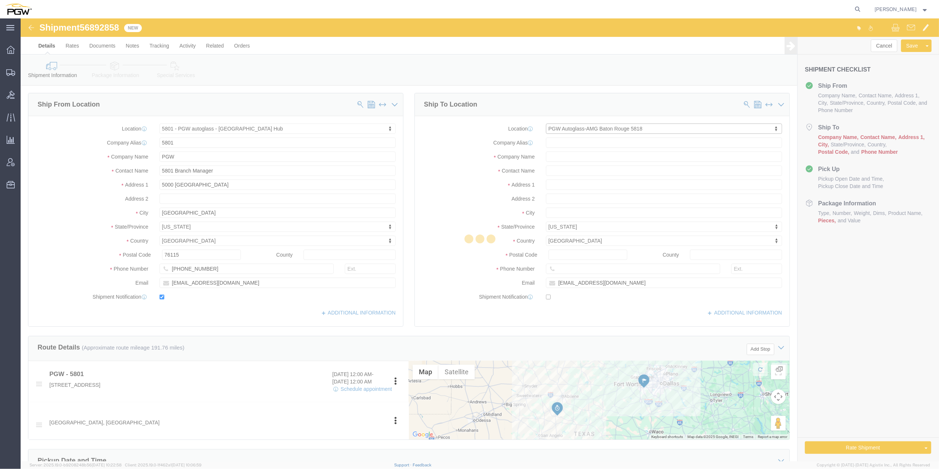
type input "[PHONE_NUMBER]"
checkbox input "false"
select select "LA"
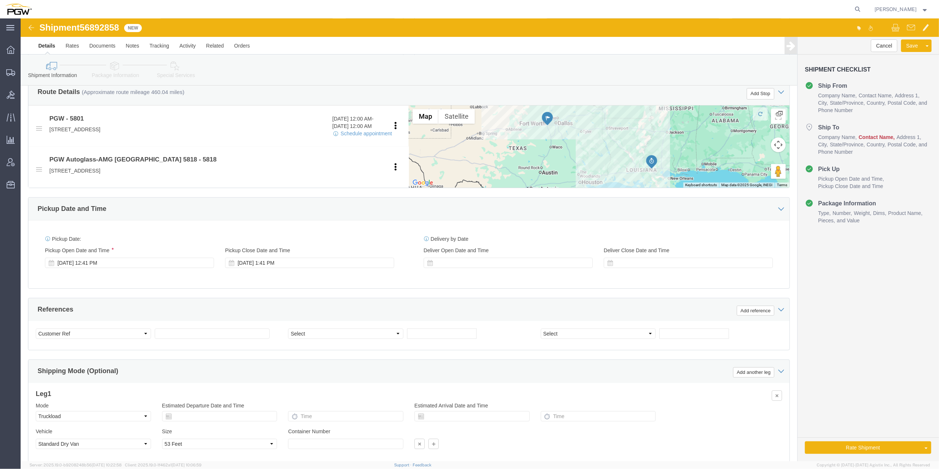
scroll to position [261, 0]
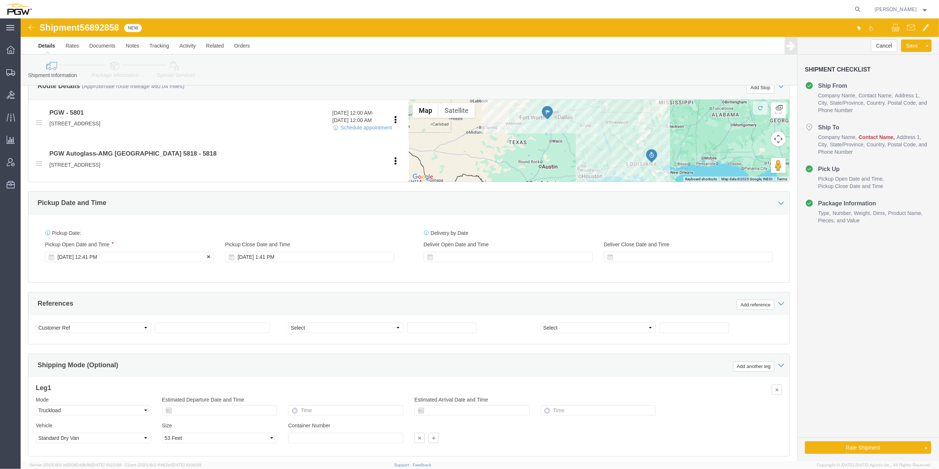
click div "[DATE] 12:41 PM"
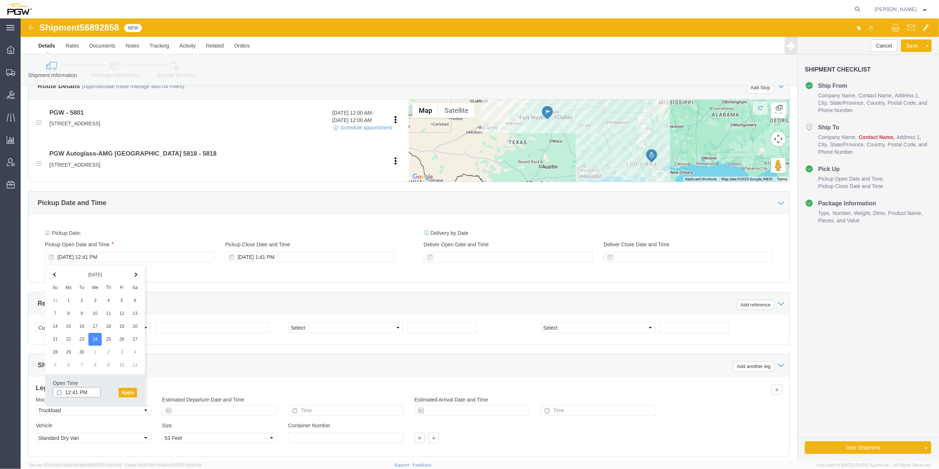
click input "12:41 PM"
type input "9:00 AM"
click button "Apply"
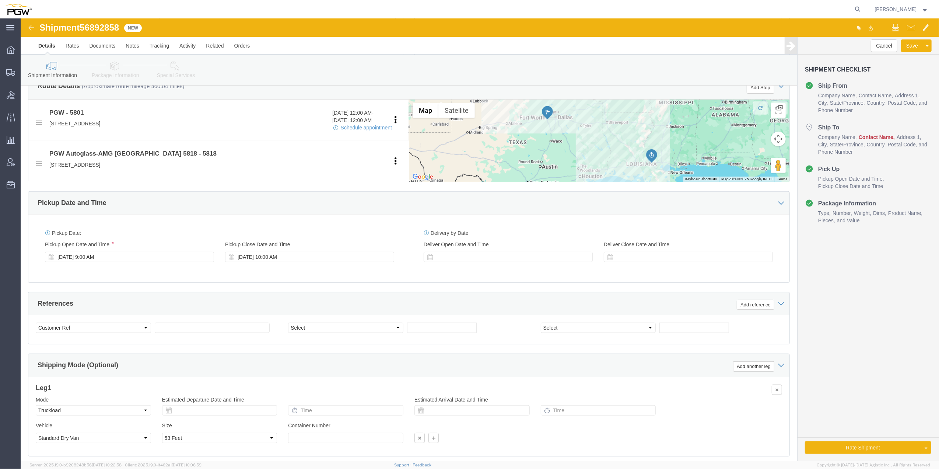
click span "56892858"
copy span "56892858"
click input "text"
paste input "56892858"
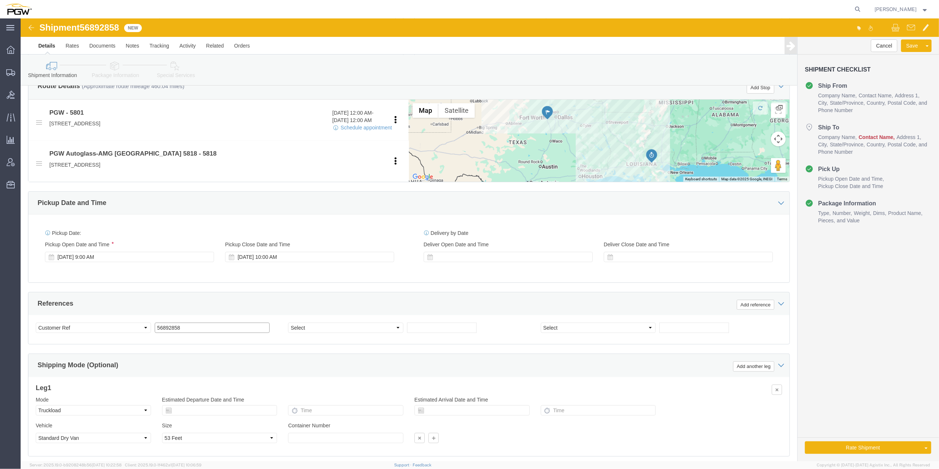
type input "56892858"
click select "Select Account Type Activity ID Airline Appointment Number ASN Batch Request # …"
select select "BOL"
click select "Select Account Type Activity ID Airline Appointment Number ASN Batch Request # …"
click div "References Add reference"
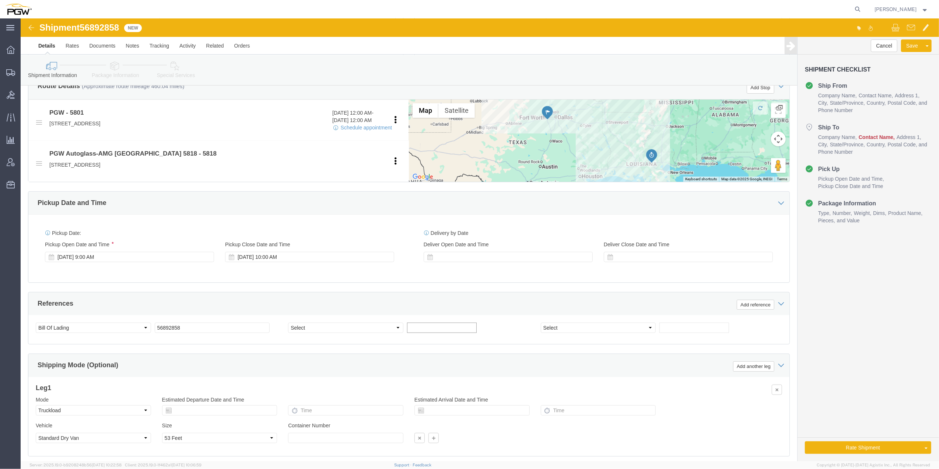
click input "text"
paste input "668855"
type input "668855"
click input "text"
paste input "668861"
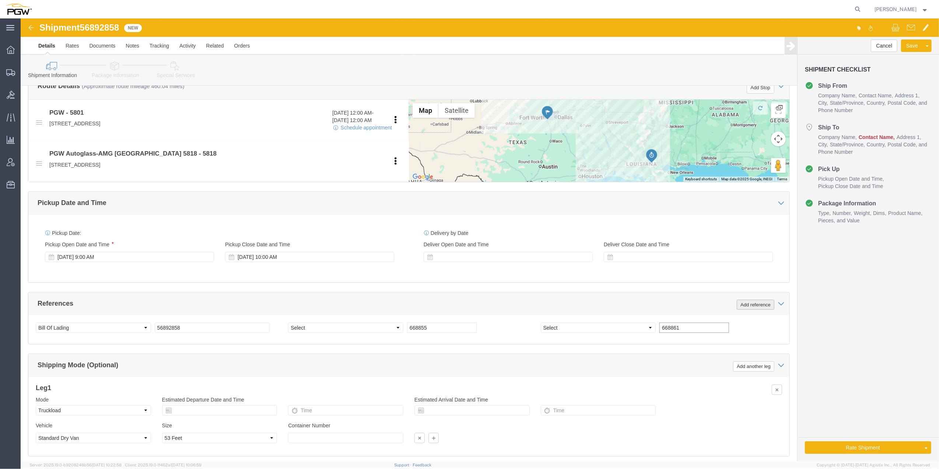
type input "668861"
click button "Add reference"
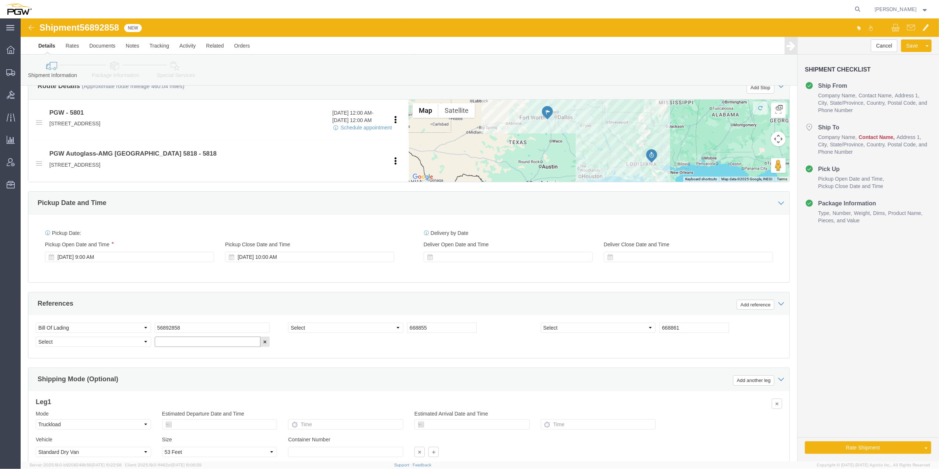
click input "text"
paste input "668967"
type input "668967"
click select "Select Account Type Activity ID Airline Appointment Number ASN Batch Request # …"
select select "ORDERNUM"
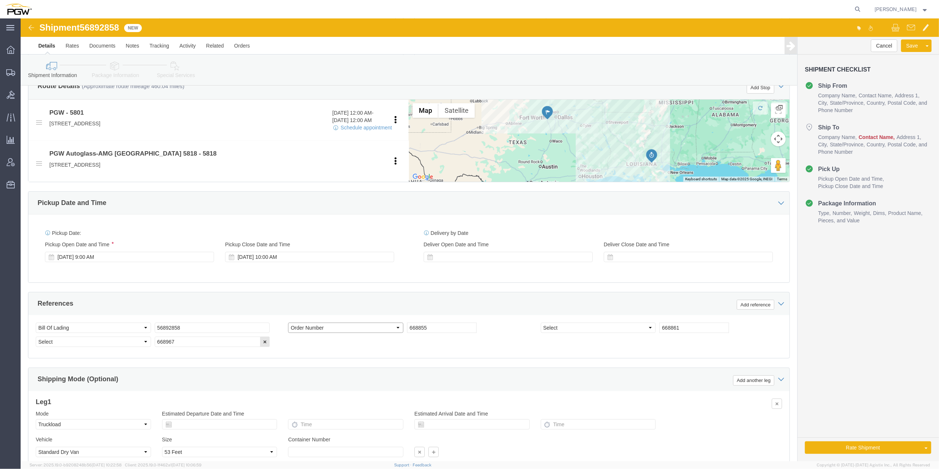
click select "Select Account Type Activity ID Airline Appointment Number ASN Batch Request # …"
select select "ORDERNUM"
click select "Select Account Type Activity ID Airline Appointment Number ASN Batch Request # …"
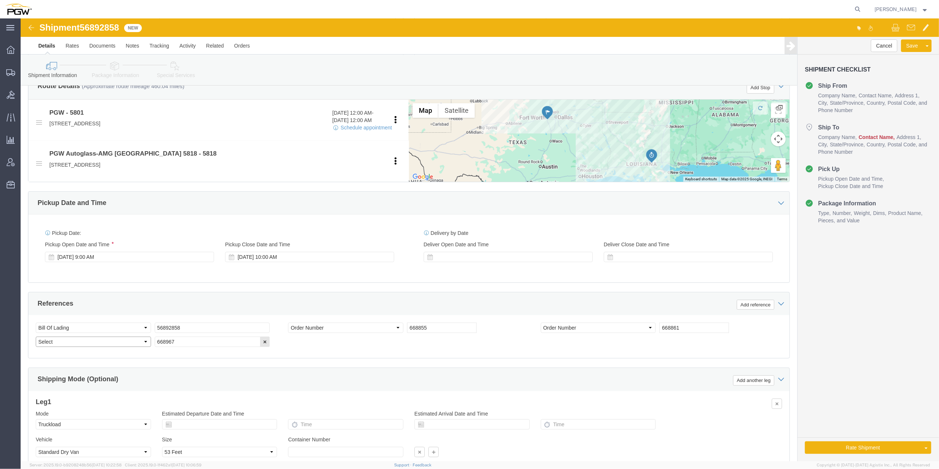
select select "ORDERNUM"
click select "Select Account Type Activity ID Airline Appointment Number ASN Batch Request # …"
click div "References Add reference"
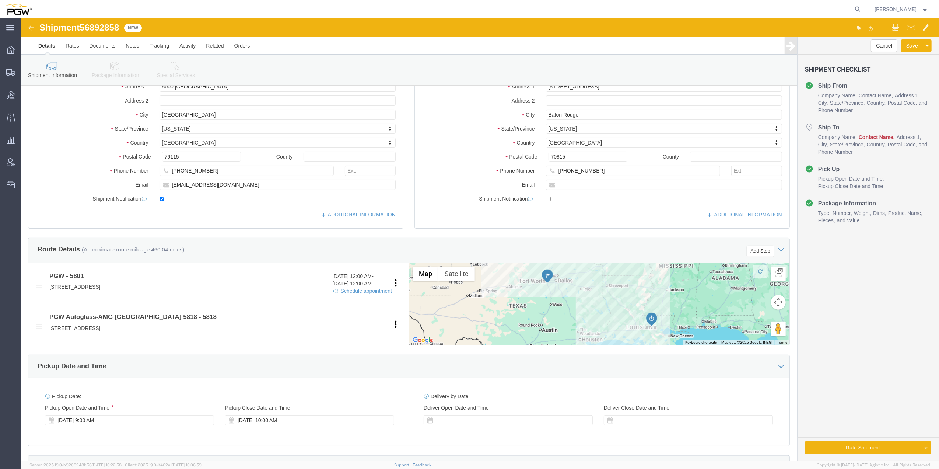
scroll to position [147, 0]
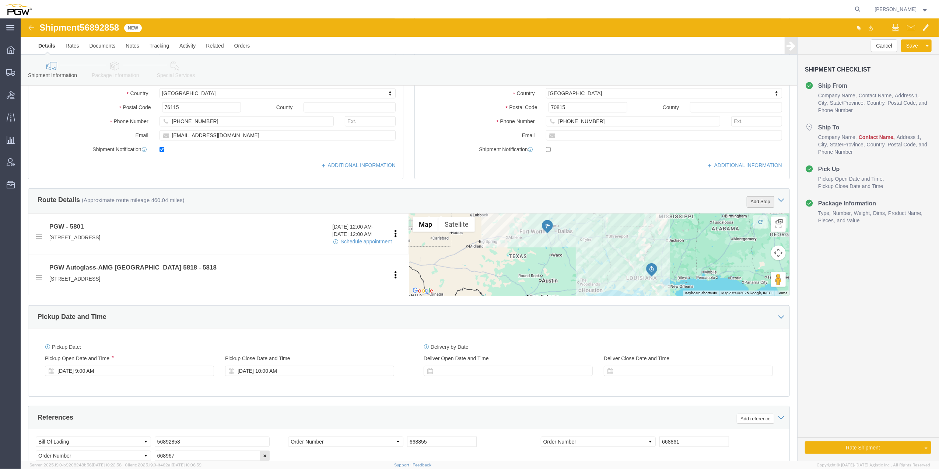
click button "Add Stop"
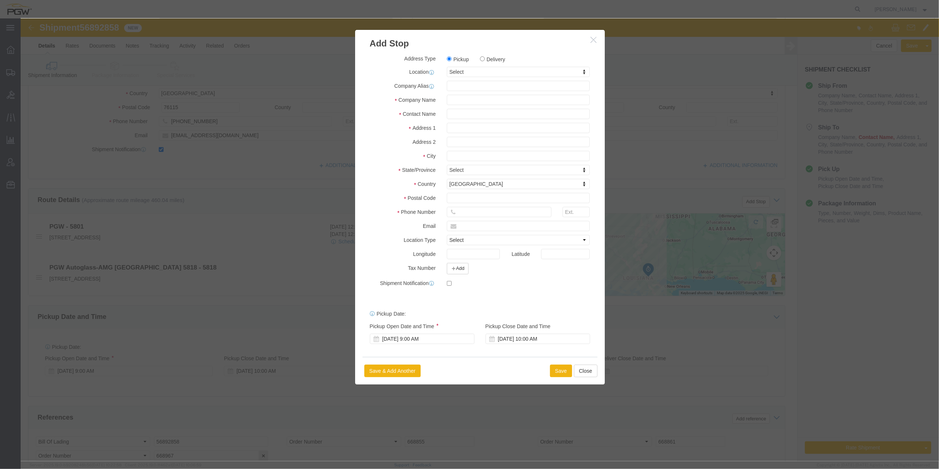
click label "Delivery"
click input "Delivery"
radio input "true"
select select
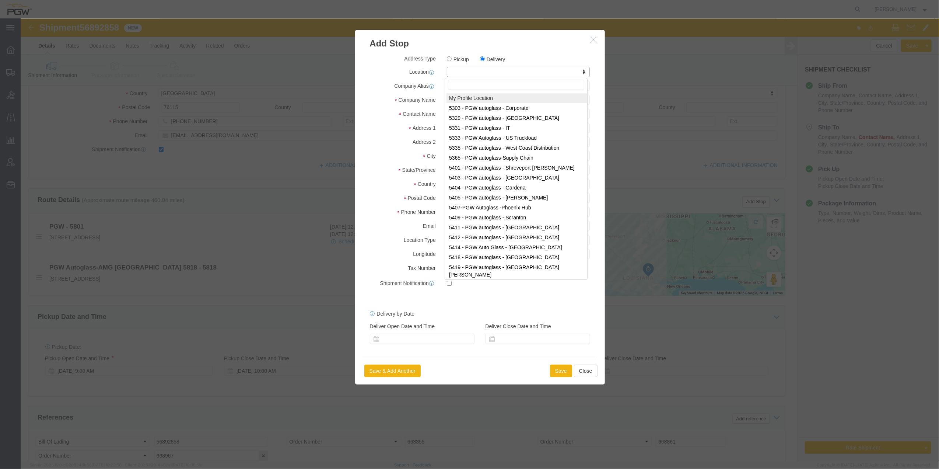
drag, startPoint x: 453, startPoint y: 53, endPoint x: 440, endPoint y: 49, distance: 13.0
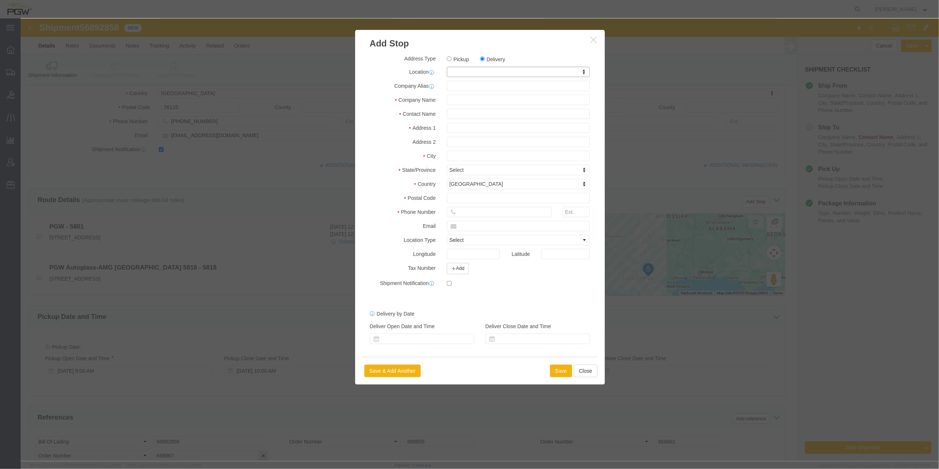
drag, startPoint x: 438, startPoint y: 53, endPoint x: 430, endPoint y: 53, distance: 7.4
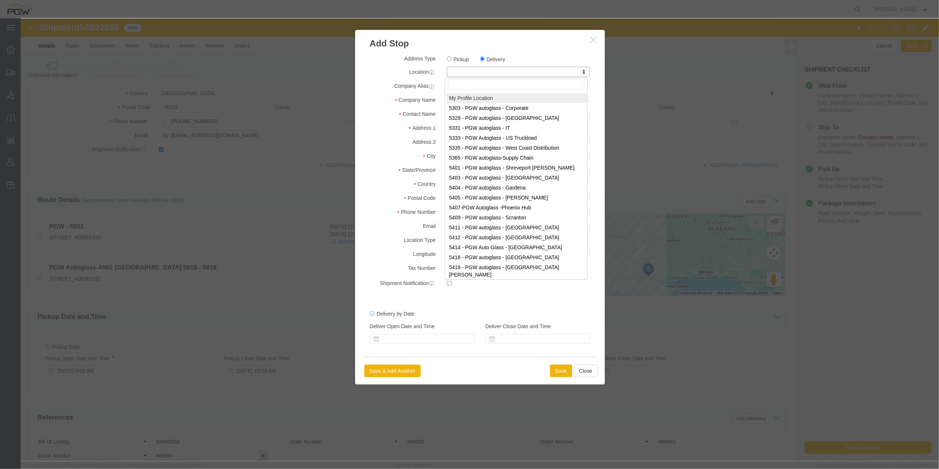
paste input "819"
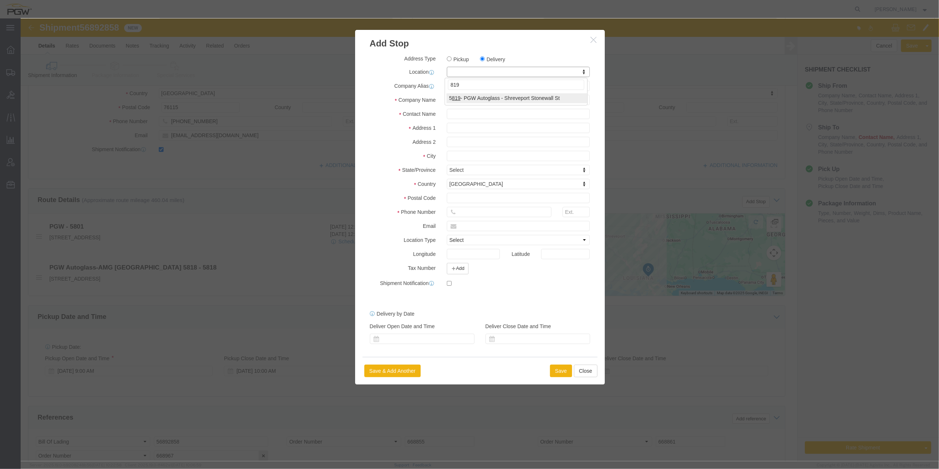
type input "819"
select select "61272"
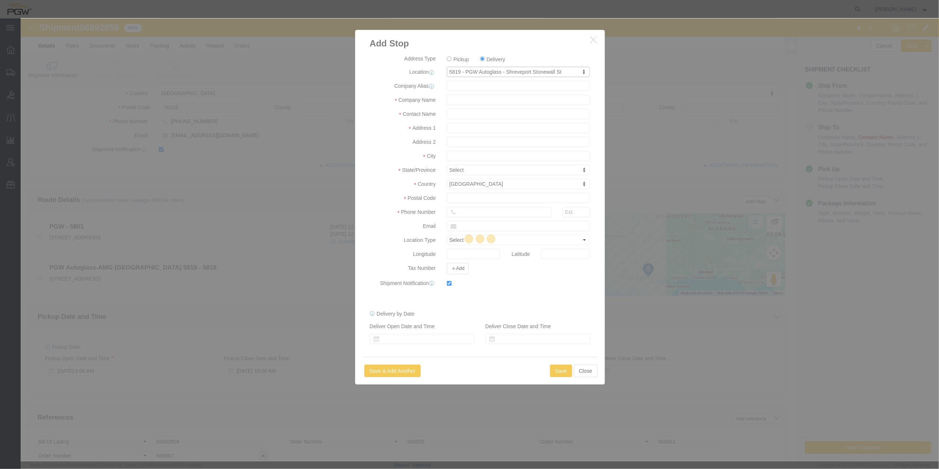
type input "5819"
type input "PGW"
type input "5801 Branch Manager"
type input "[STREET_ADDRESS]"
type input "[GEOGRAPHIC_DATA]"
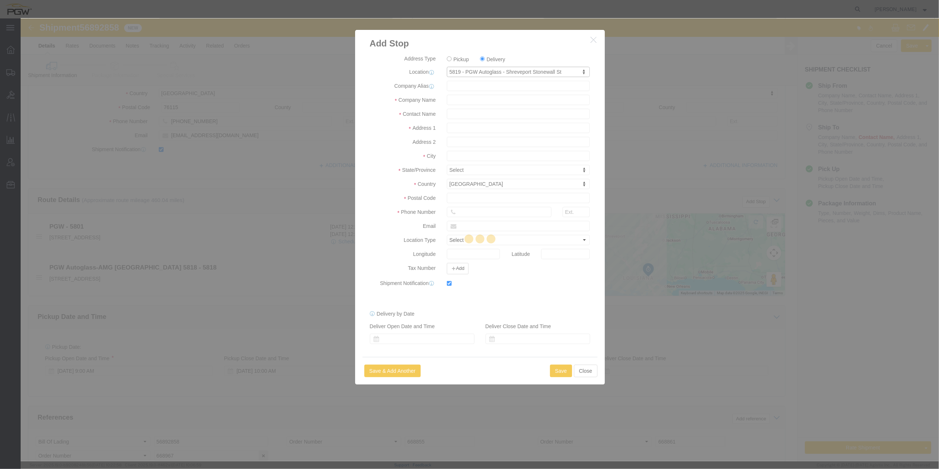
type input "71103"
type input "[PHONE_NUMBER]"
type input "[EMAIL_ADDRESS][DOMAIN_NAME]"
checkbox input "true"
select select "LA"
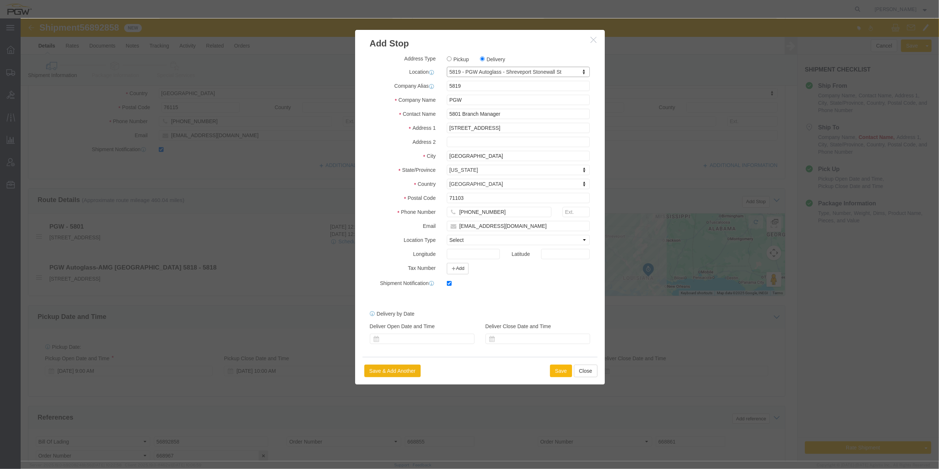
click button "Save"
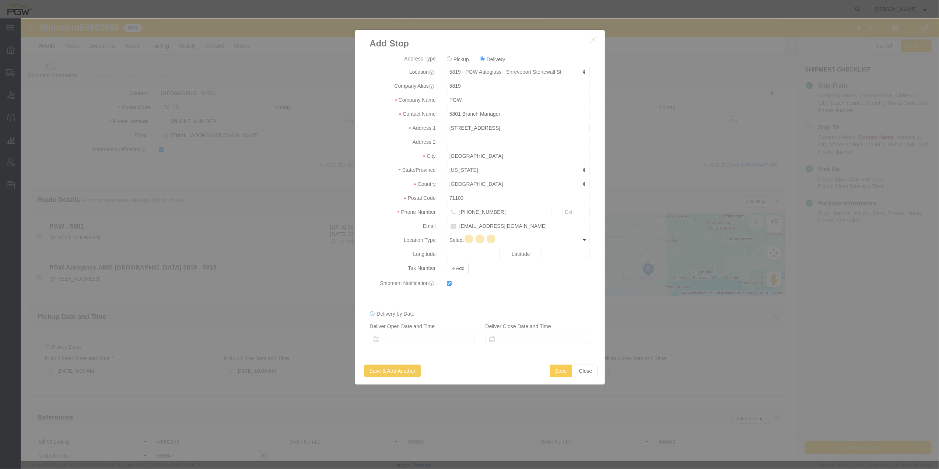
select select "D"
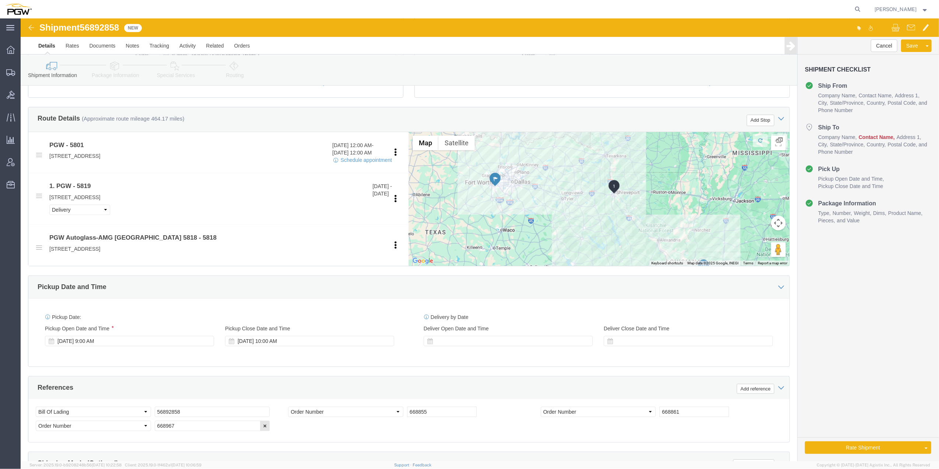
scroll to position [245, 0]
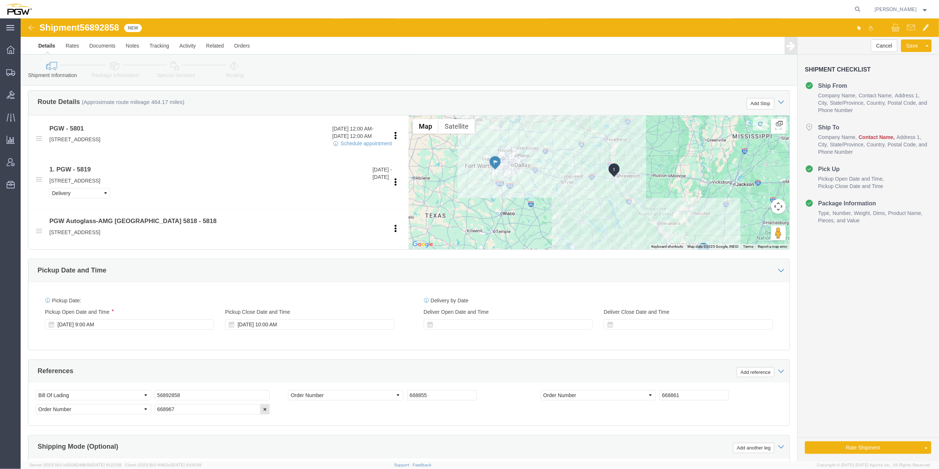
click span "56892858"
copy span "56892858"
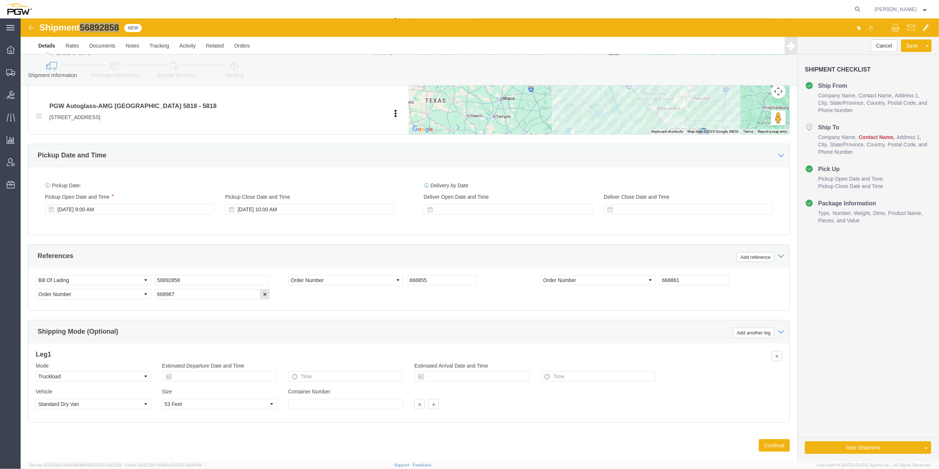
scroll to position [376, 0]
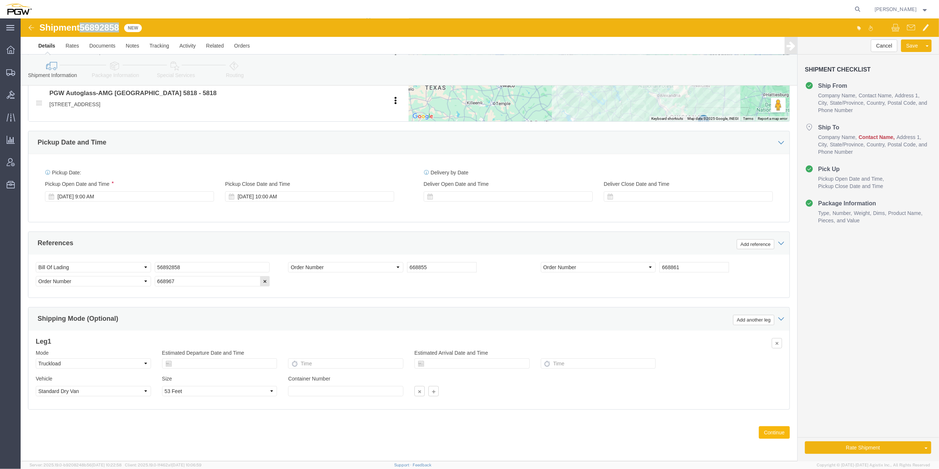
click button "Continue"
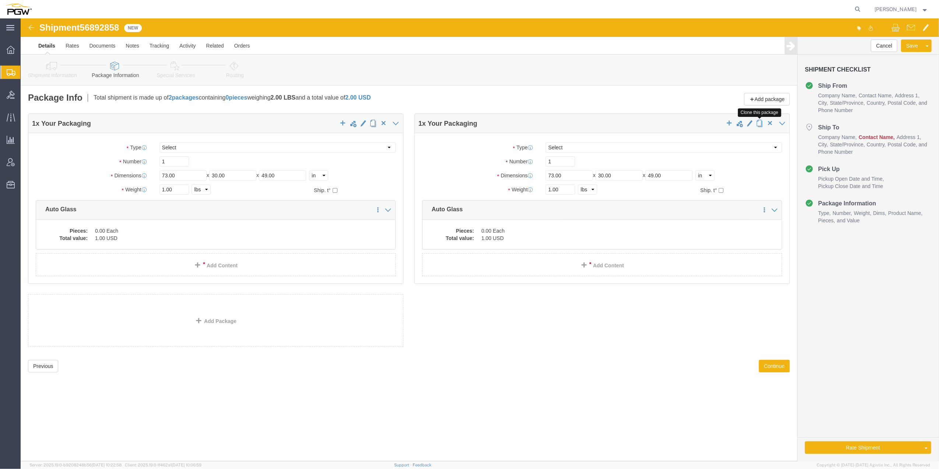
click span "button"
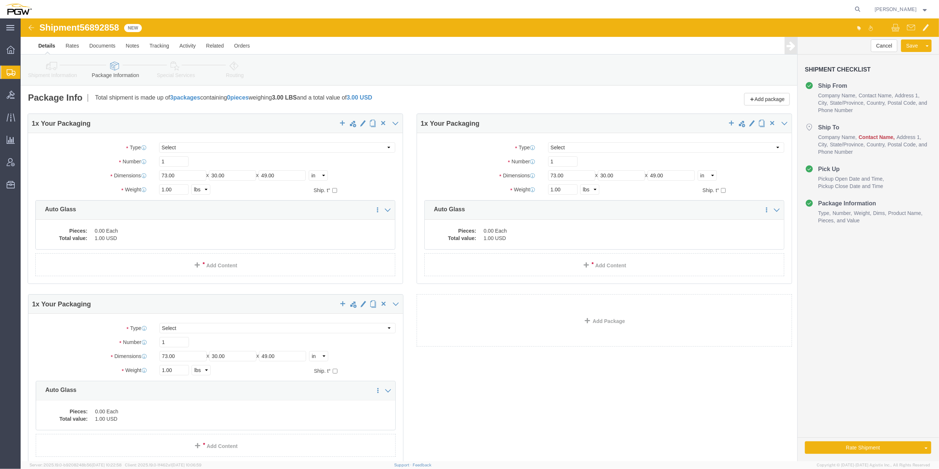
click div "1 x Your Packaging Package Type Select Bale(s) Basket(s) Bolt(s) Bottle(s) Buck…"
click div
click input "1"
type input "16"
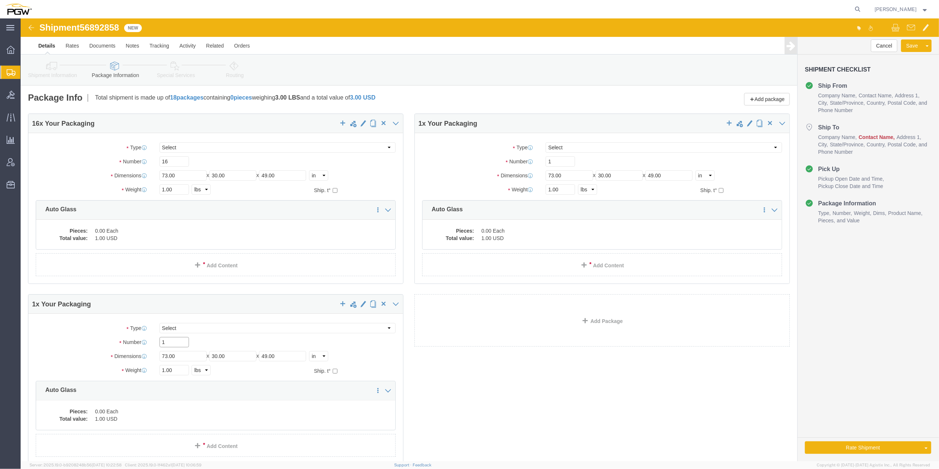
drag, startPoint x: 153, startPoint y: 324, endPoint x: 133, endPoint y: 324, distance: 19.5
click div "1"
type input "9"
click input "1.00"
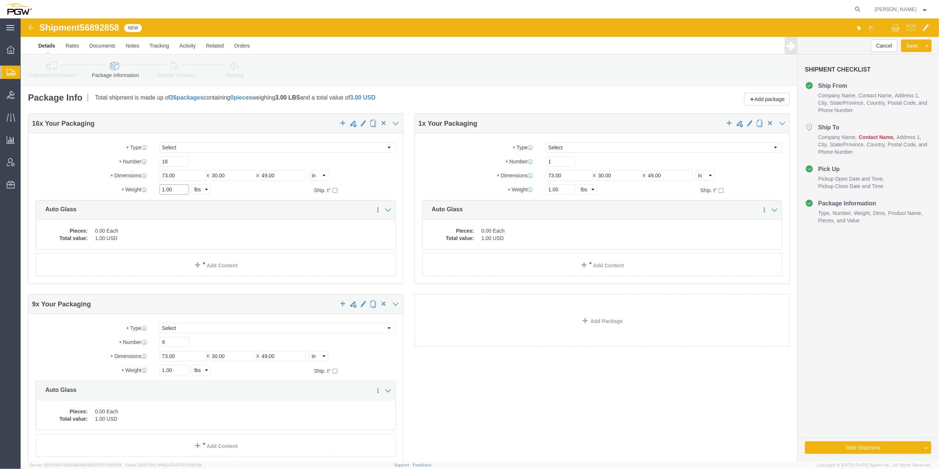
click input "1.00"
paste input "1304"
type input "11304.00"
click input "1.00"
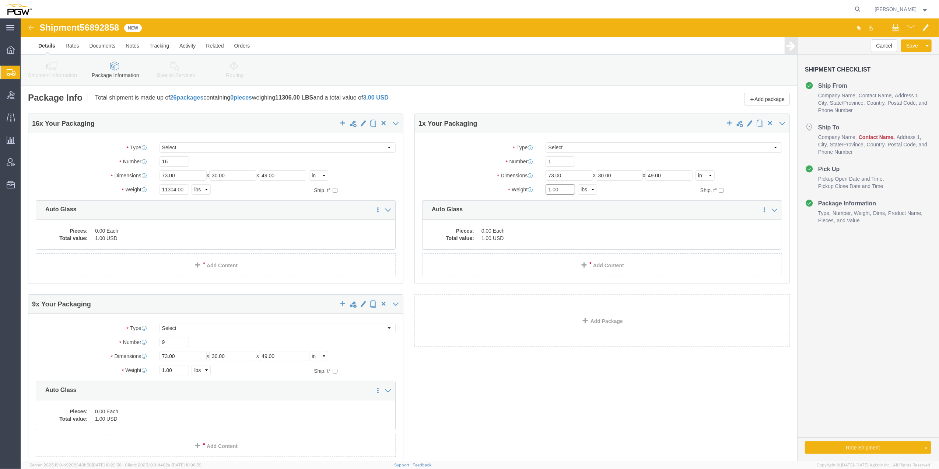
paste input "35"
type input "351.00"
click input "1.00"
paste input "0175"
type input "10175.00"
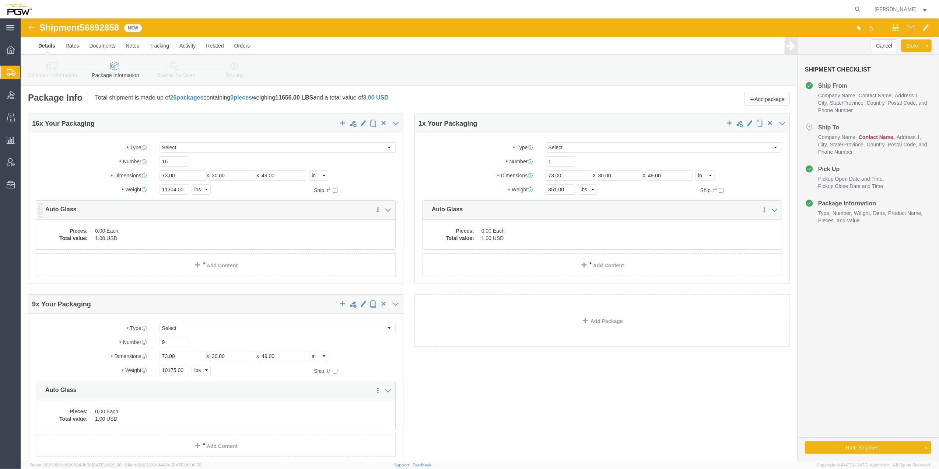
click div "16 x Your Packaging Package Type Select Bale(s) Basket(s) Bolt(s) Bottle(s) Buc…"
click dd "1.00 USD"
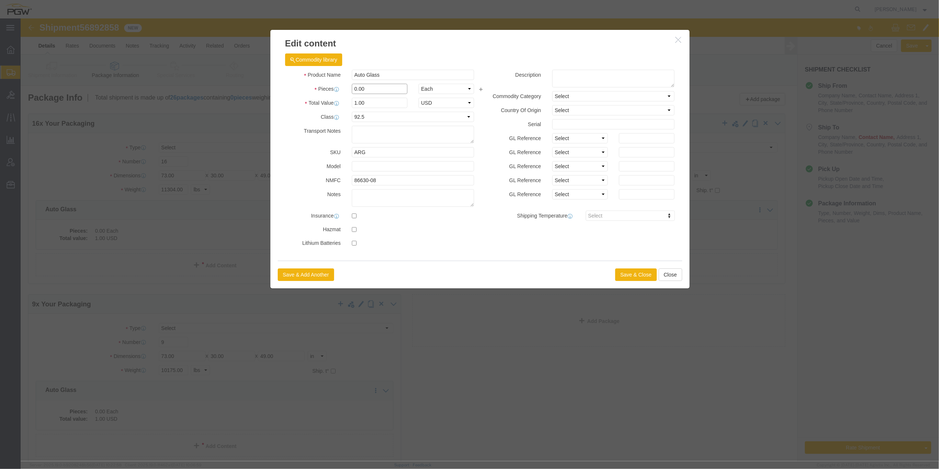
click input "0.00"
type input "16.00"
type input "16"
click button "Save & Close"
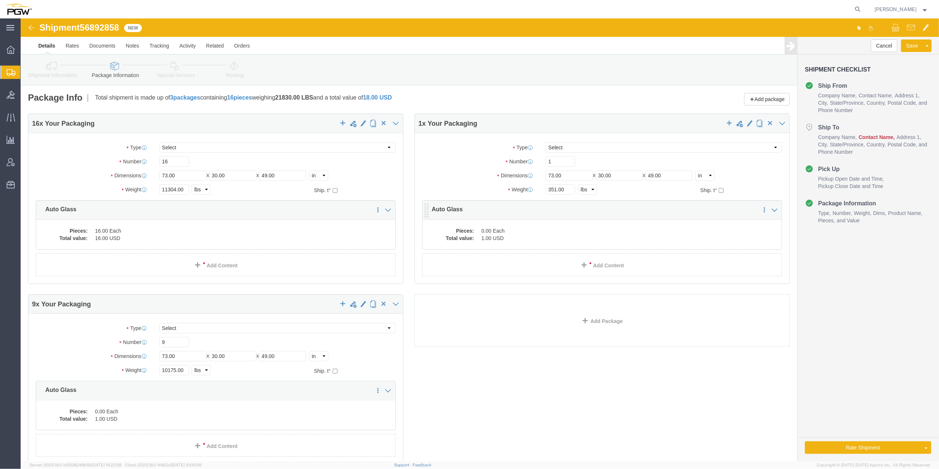
click dd "0.00 Each"
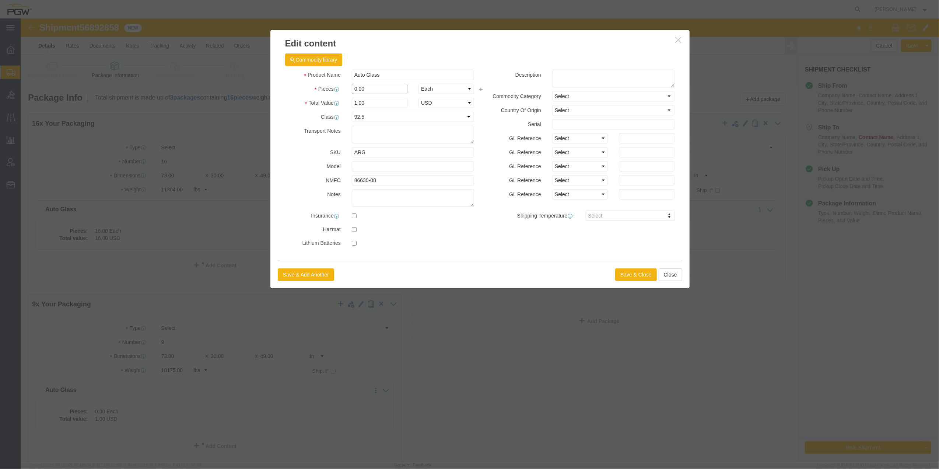
click input "0.00"
type input "1.00"
type input "1"
click button "Save & Close"
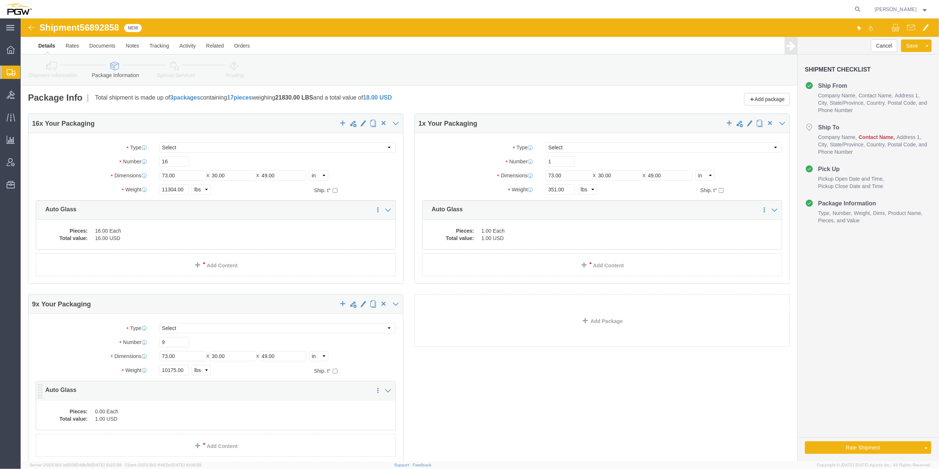
click dd "1.00 USD"
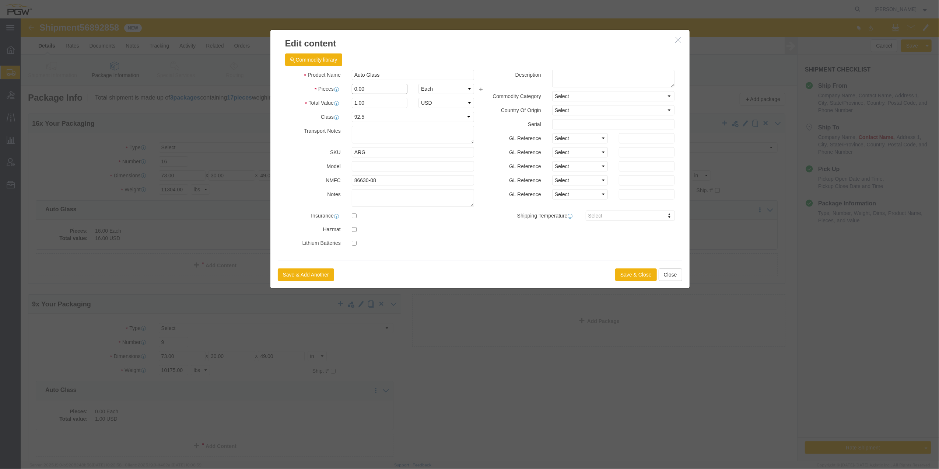
drag, startPoint x: 335, startPoint y: 69, endPoint x: 327, endPoint y: 67, distance: 8.0
click div "0.00"
type input "9.00"
type input "9"
click button "Save & Close"
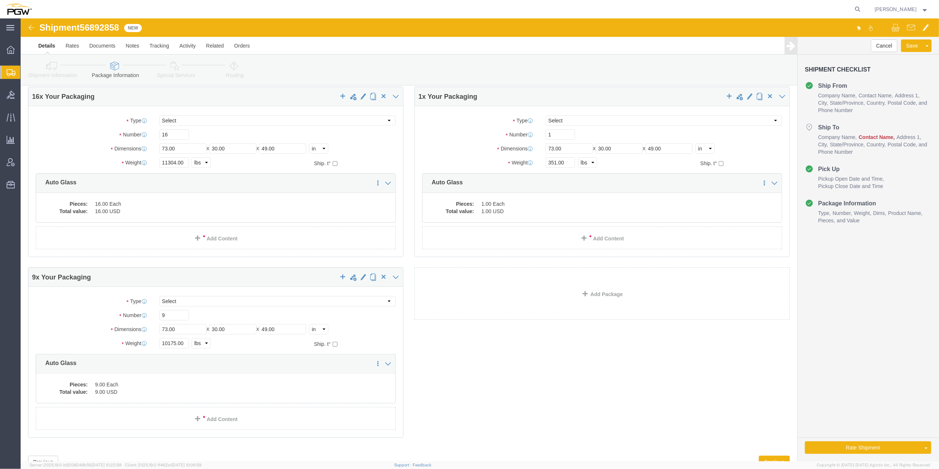
scroll to position [49, 0]
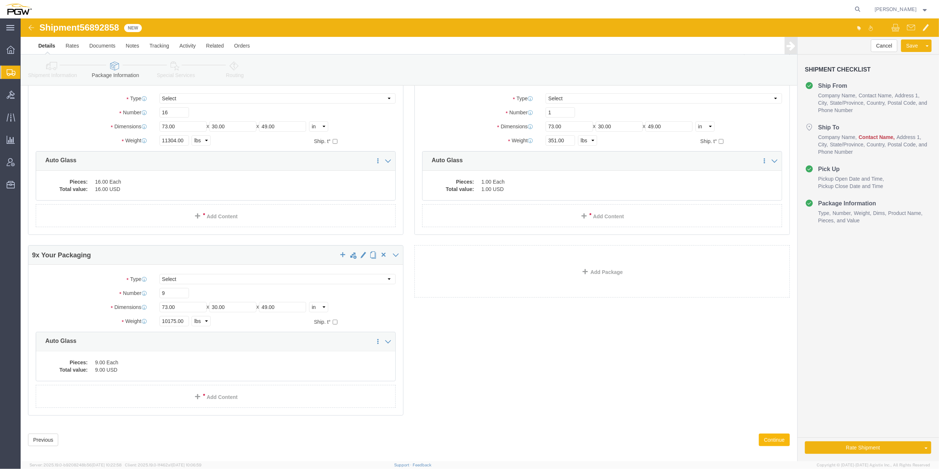
click button "Continue"
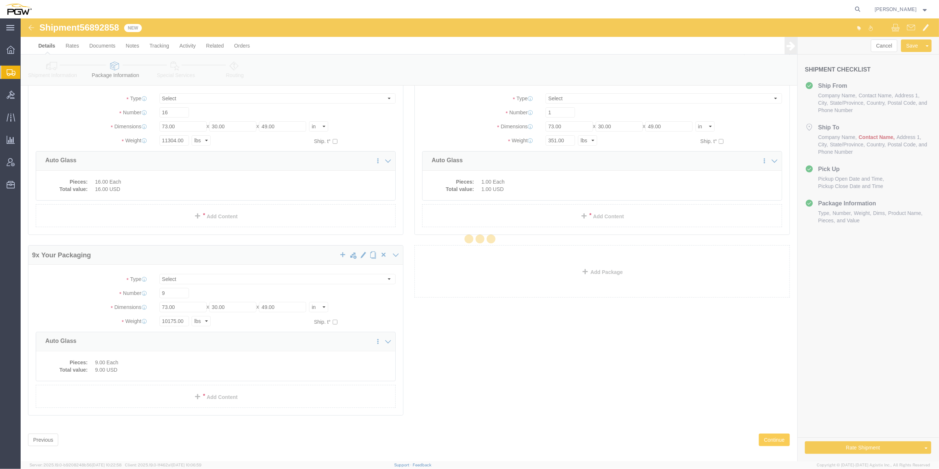
select select
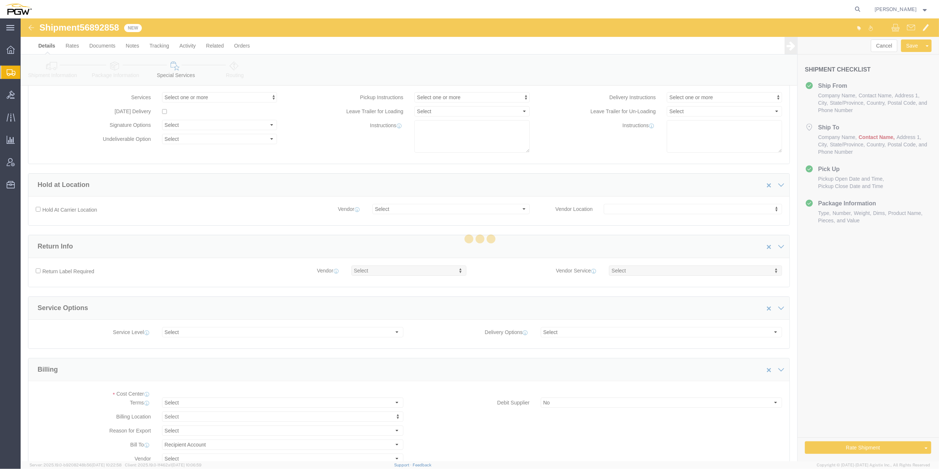
select select "COSTCENTER"
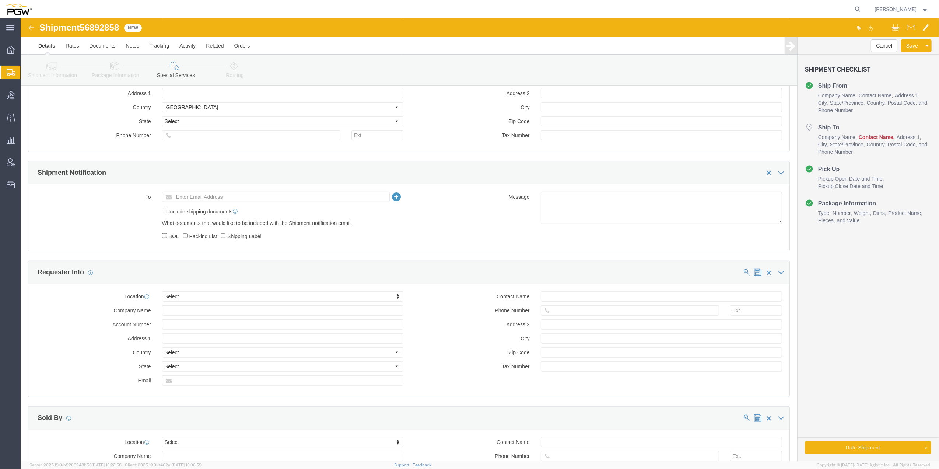
scroll to position [639, 0]
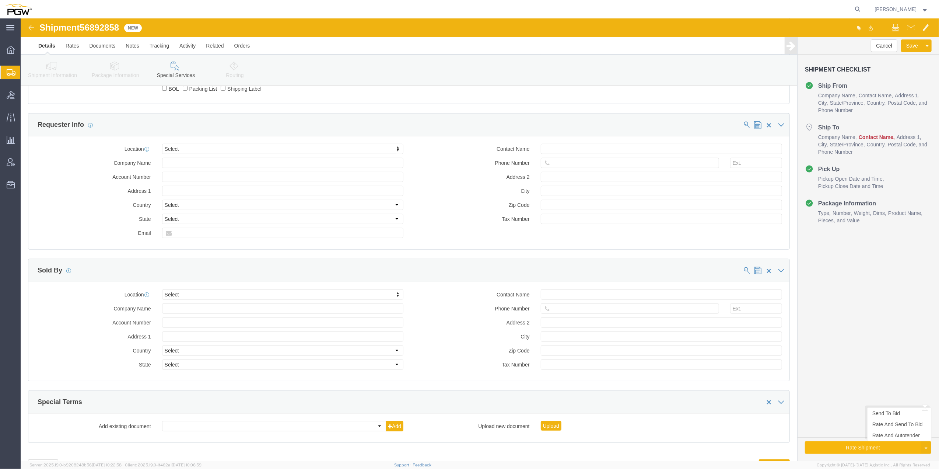
click button "Rate Shipment"
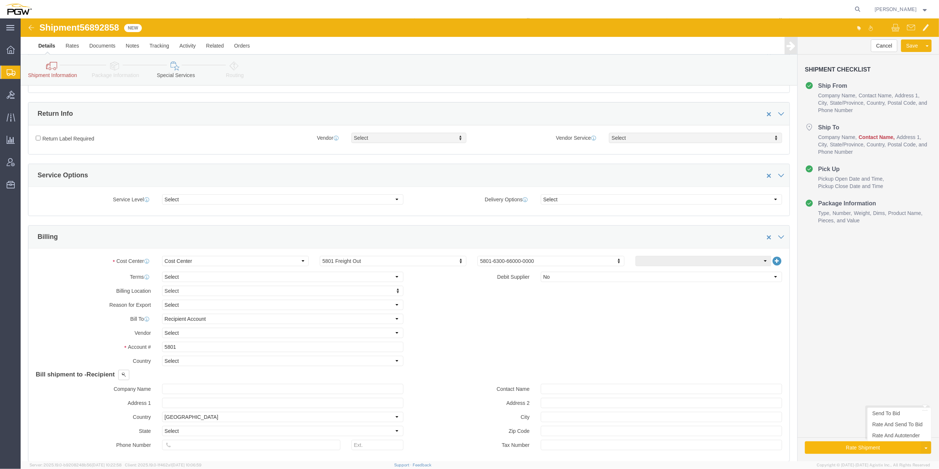
scroll to position [0, 0]
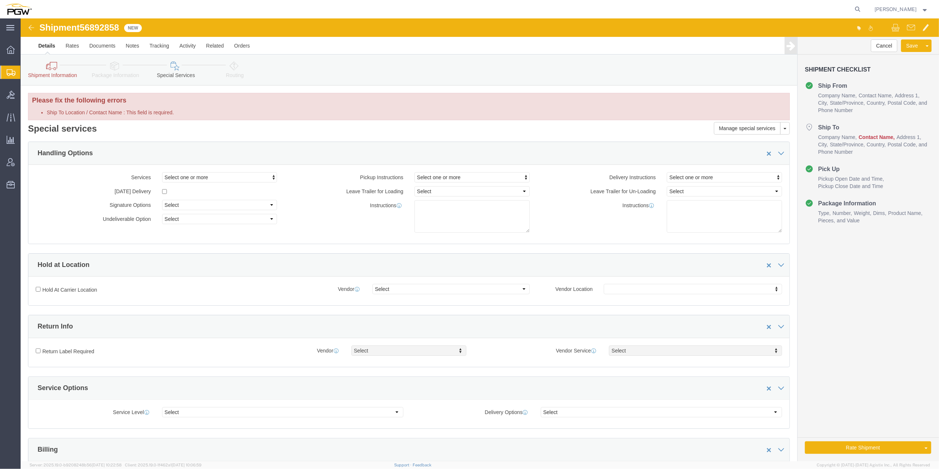
click icon
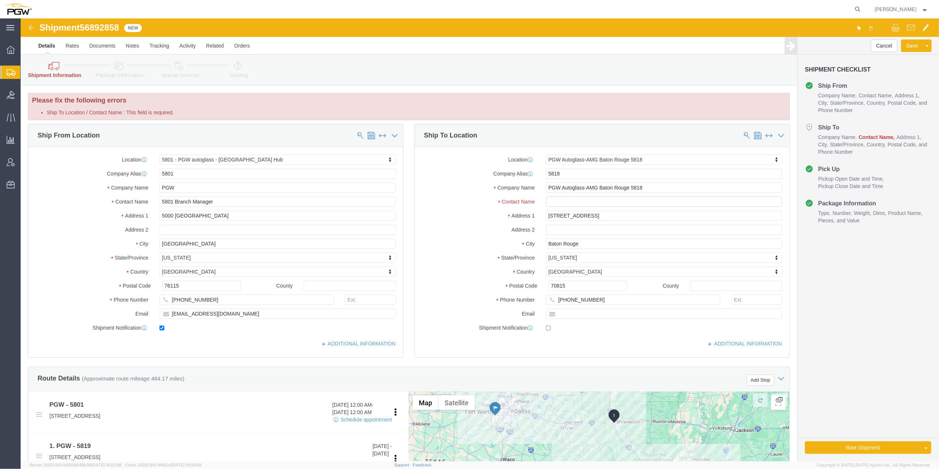
click div "Location PGW Autoglass-AMG [GEOGRAPHIC_DATA] 5818 My Profile Location 5303 - PG…"
click input "Ship To Location / Contact Name : This field is required."
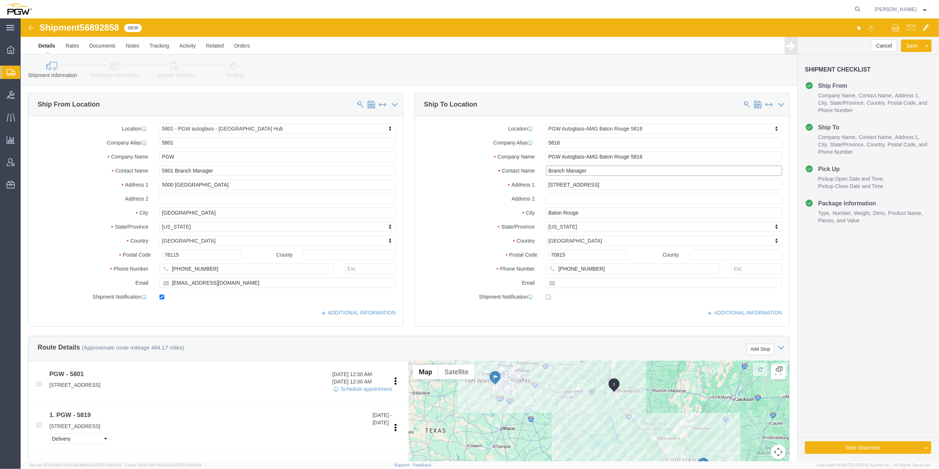
type input "Branch Manager"
click div "Shipment Information Package Information Special Services Loading Routing"
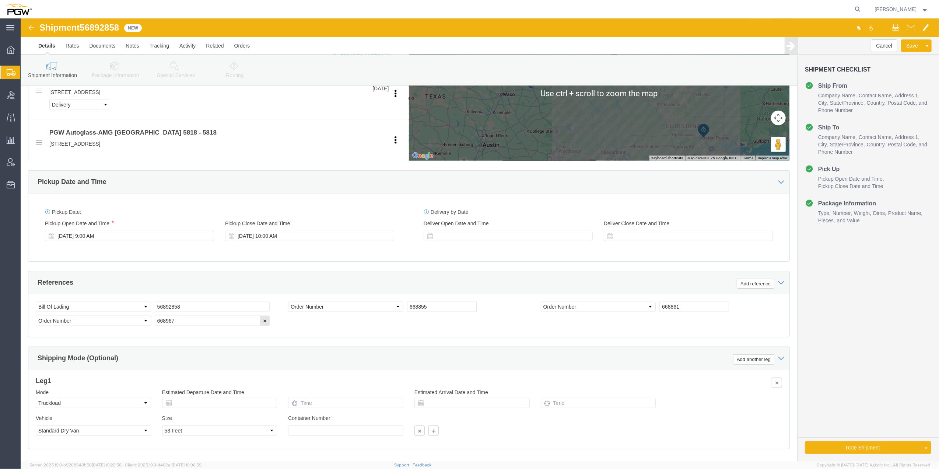
scroll to position [376, 0]
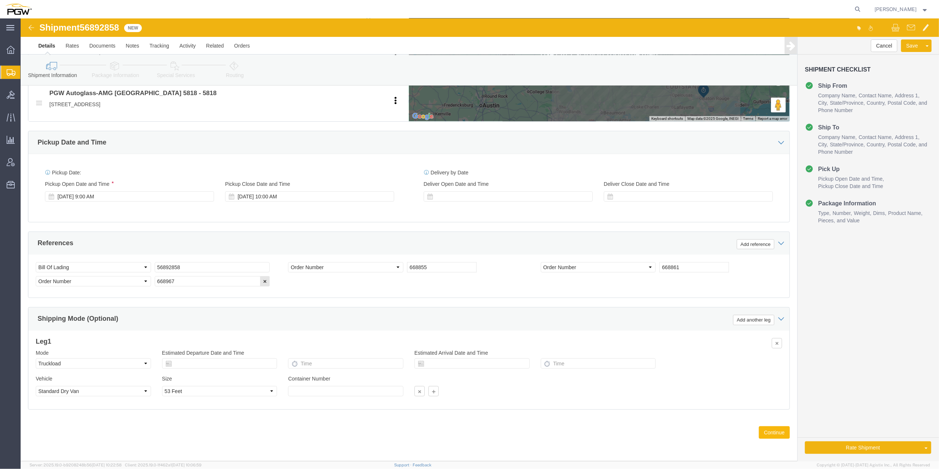
click button "Continue"
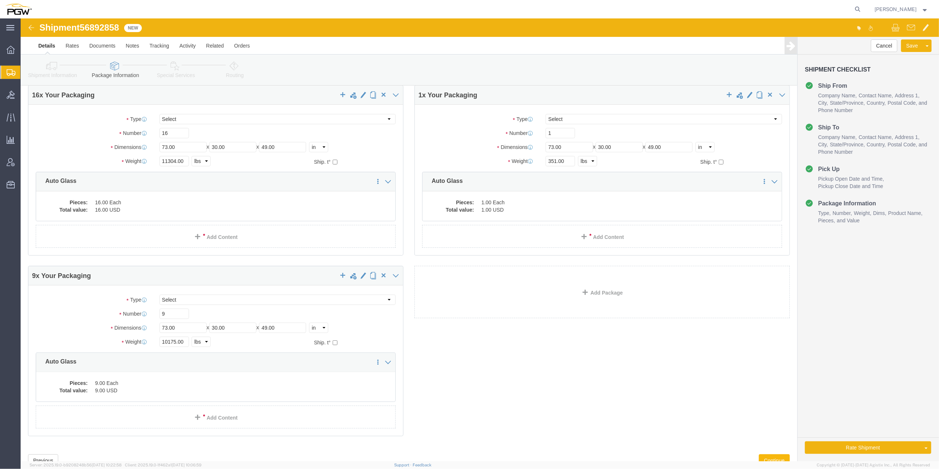
scroll to position [57, 0]
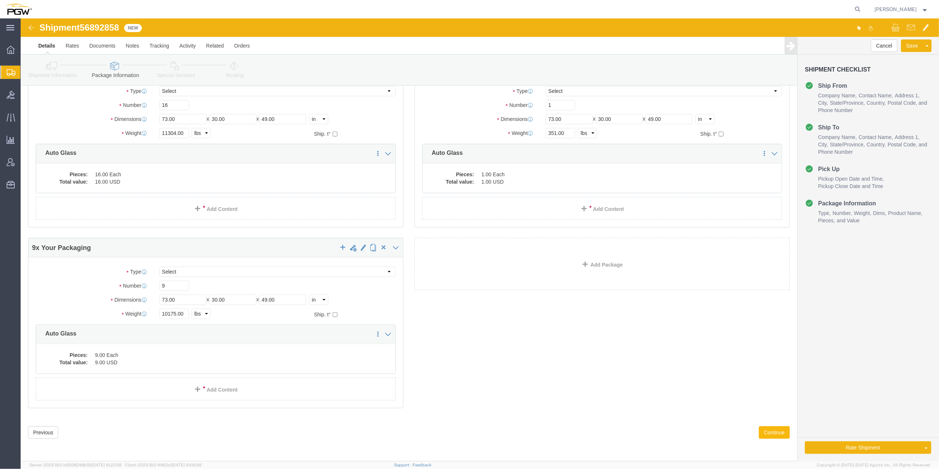
click button "Continue"
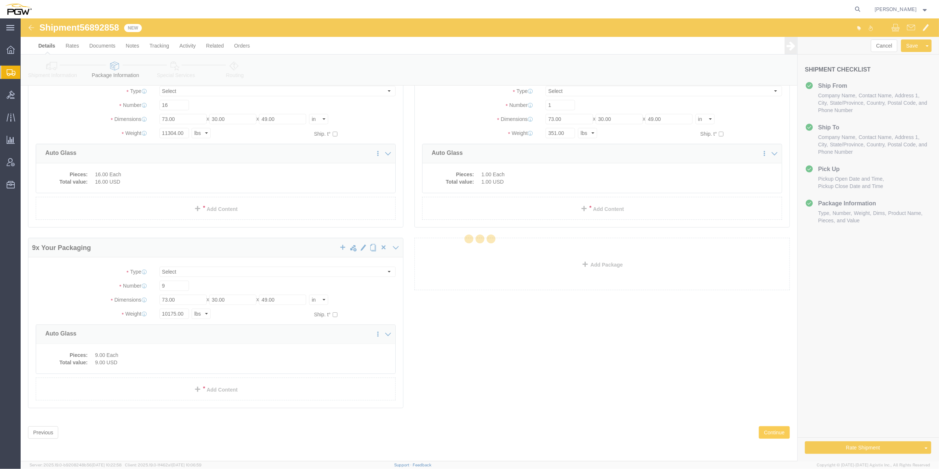
select select
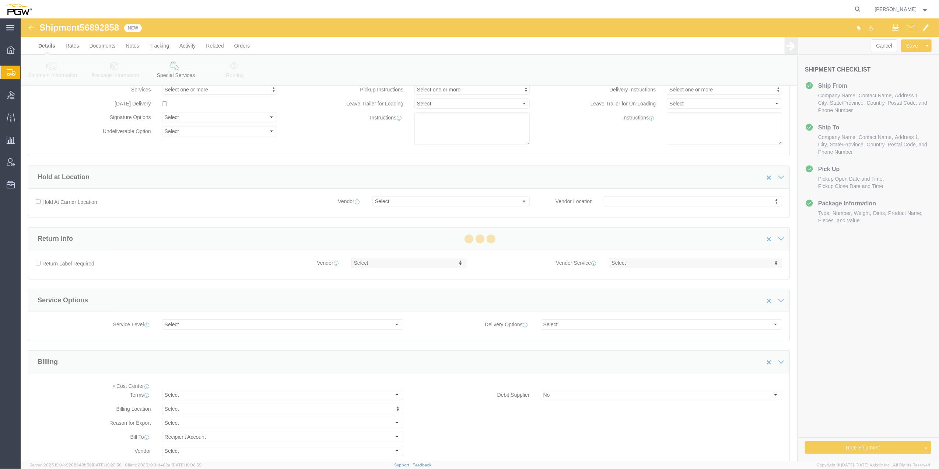
select select "COSTCENTER"
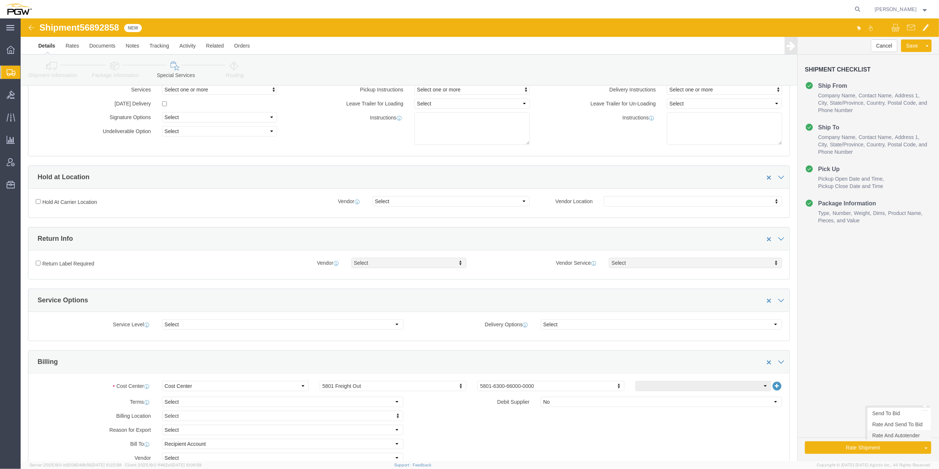
click link "Rate And Autotender"
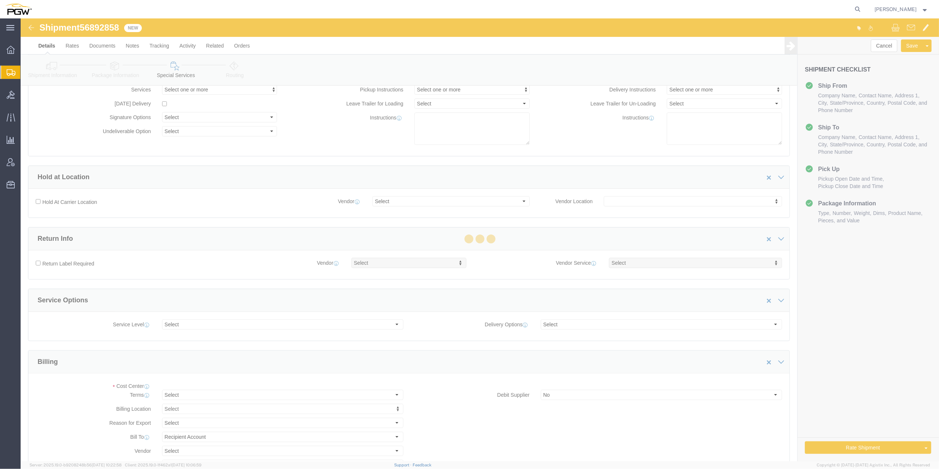
select select "COSTCENTER"
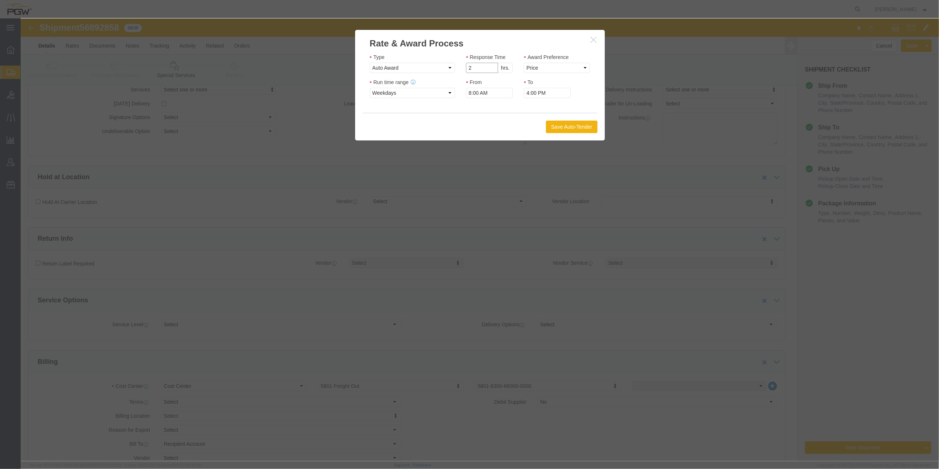
type input "2"
click input "2"
click select "Price Carrier Rank"
select select "LANE_RANK"
click select "Price Carrier Rank"
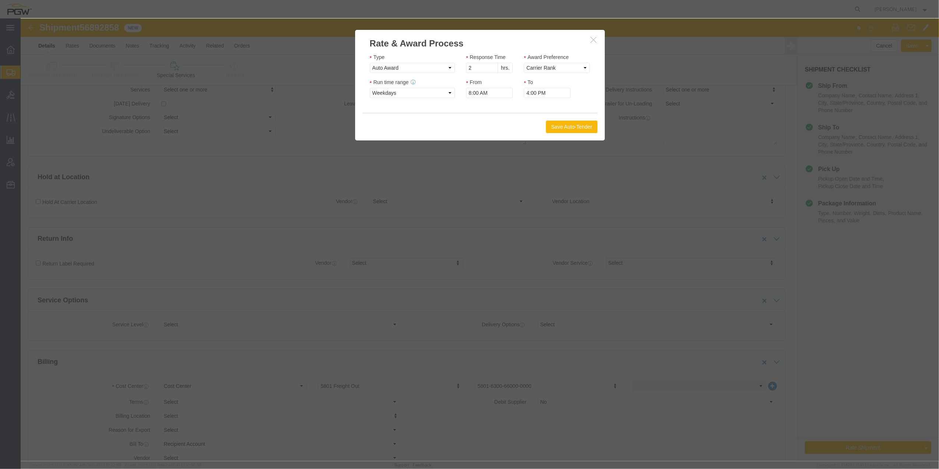
click button "Save Auto-Tender"
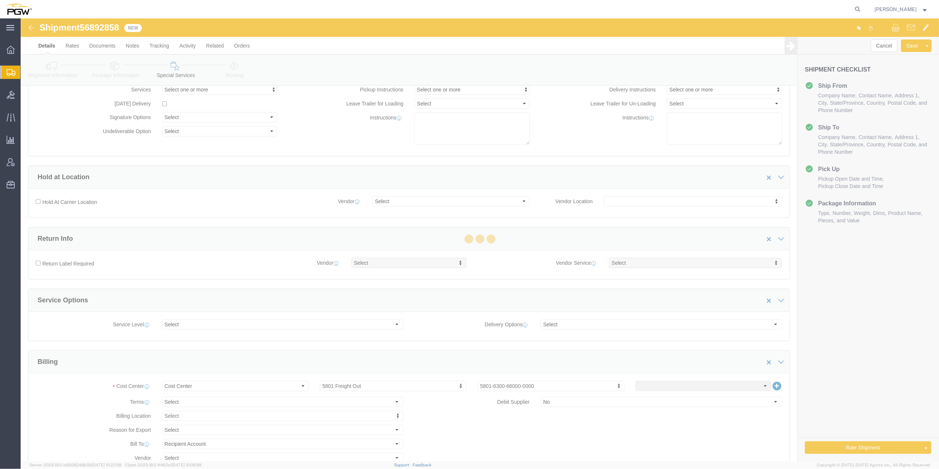
select select
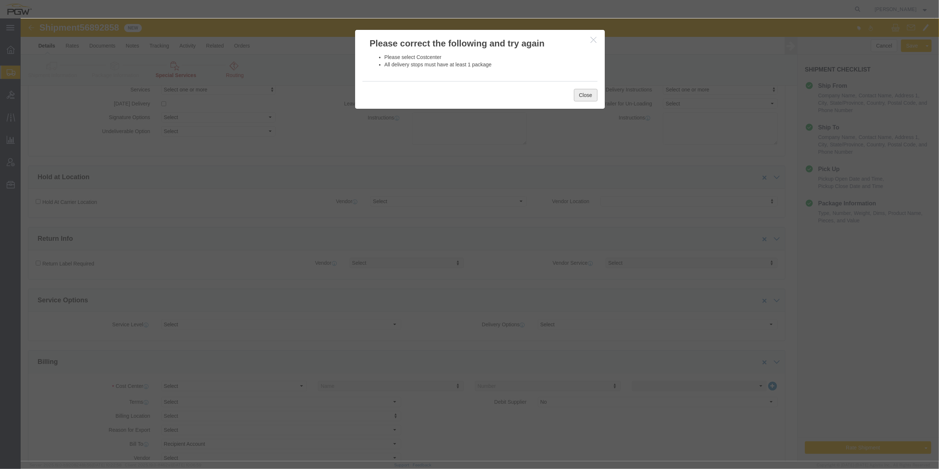
click button "Close"
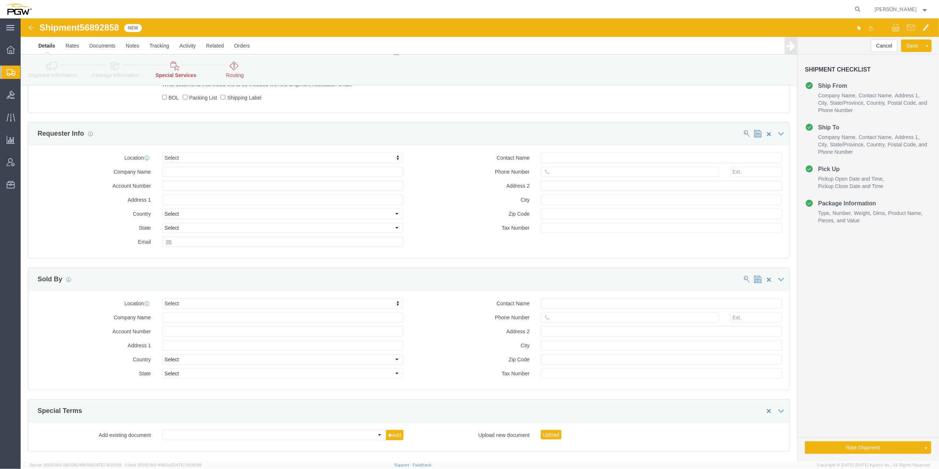
scroll to position [677, 0]
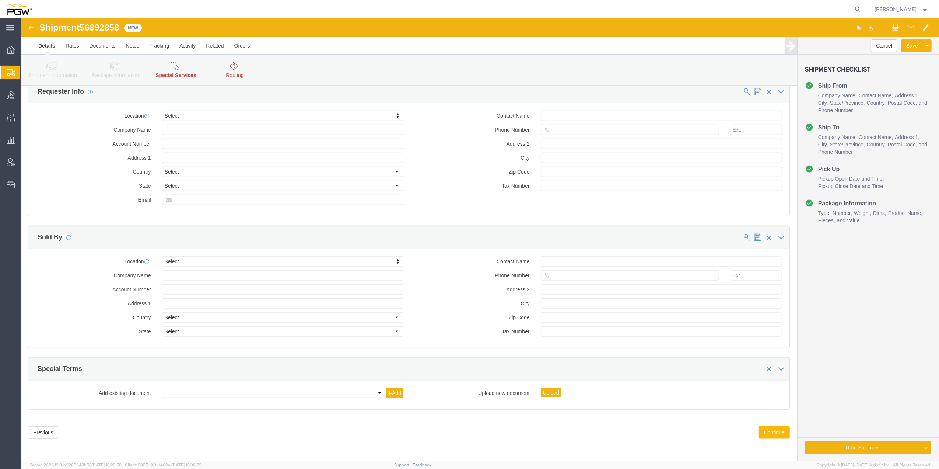
click button "Continue"
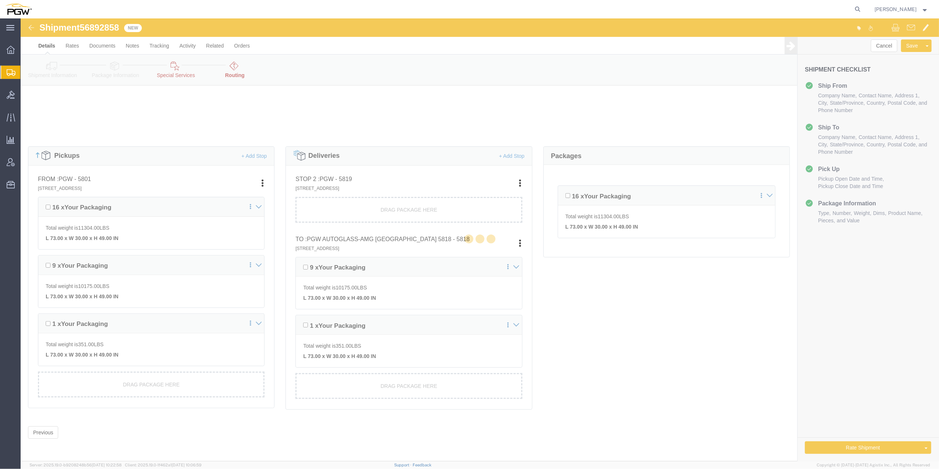
scroll to position [132, 0]
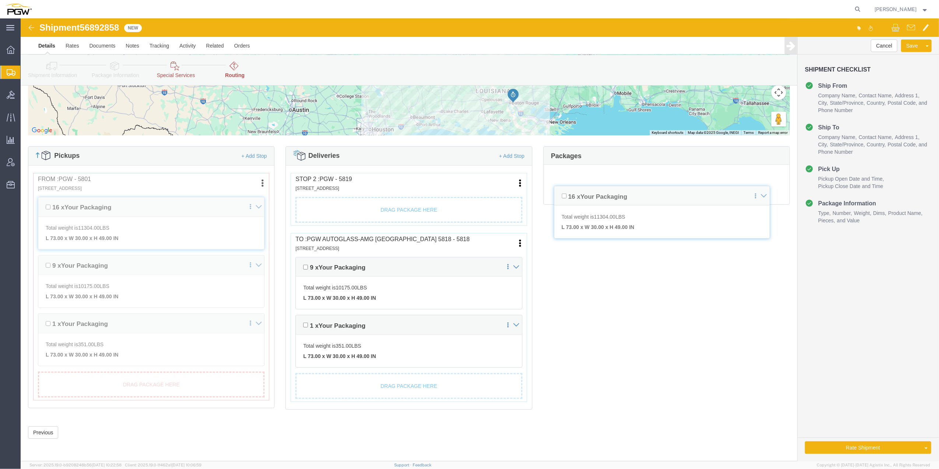
drag, startPoint x: 537, startPoint y: 175, endPoint x: 521, endPoint y: 182, distance: 17.6
click div "Pickups + Add Stop From : PGW - 5801 [STREET_ADDRESS] Edit Move to top Move to …"
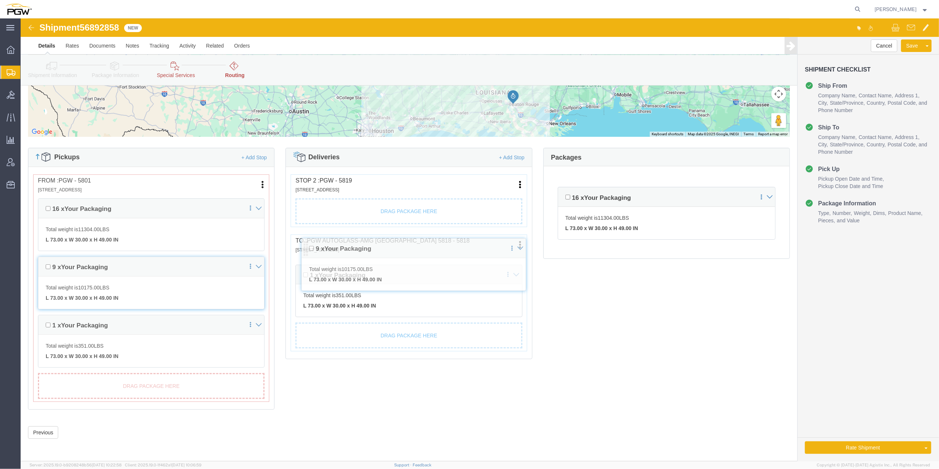
scroll to position [130, 0]
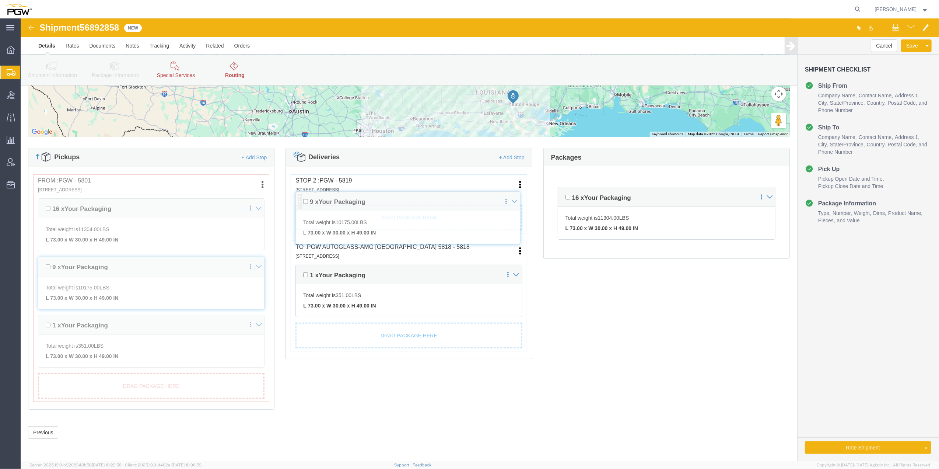
drag, startPoint x: 279, startPoint y: 248, endPoint x: 279, endPoint y: 182, distance: 65.2
click div "Pickups + Add Stop From : PGW - 5801 [STREET_ADDRESS] Edit Move to top Move to …"
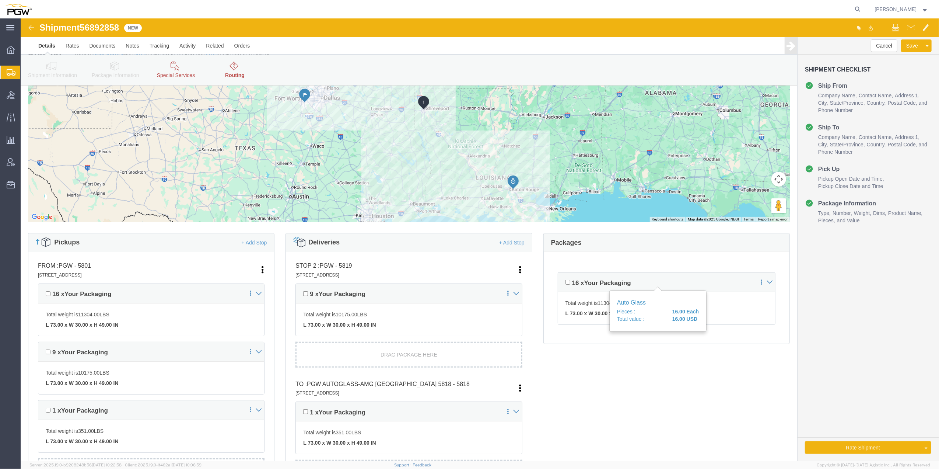
scroll to position [98, 0]
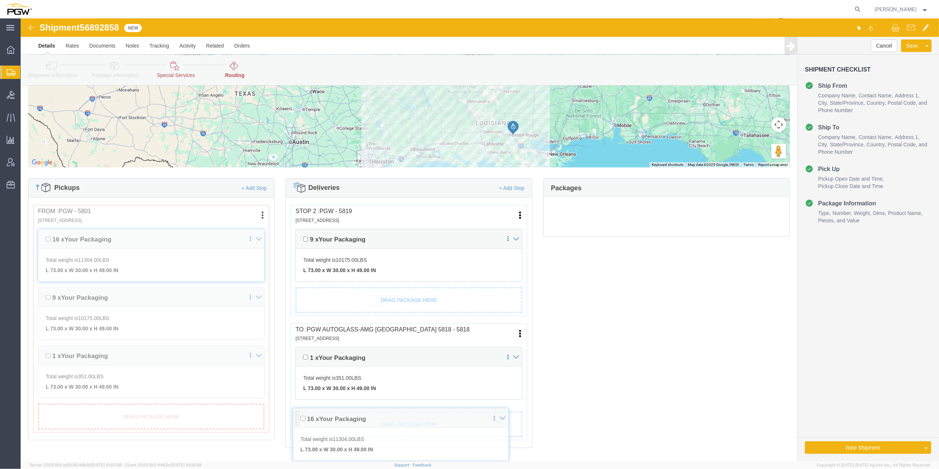
drag, startPoint x: 541, startPoint y: 212, endPoint x: 277, endPoint y: 401, distance: 324.1
click div "Pickups + Add Stop From : PGW - 5801 [STREET_ADDRESS] Edit Move to top Move to …"
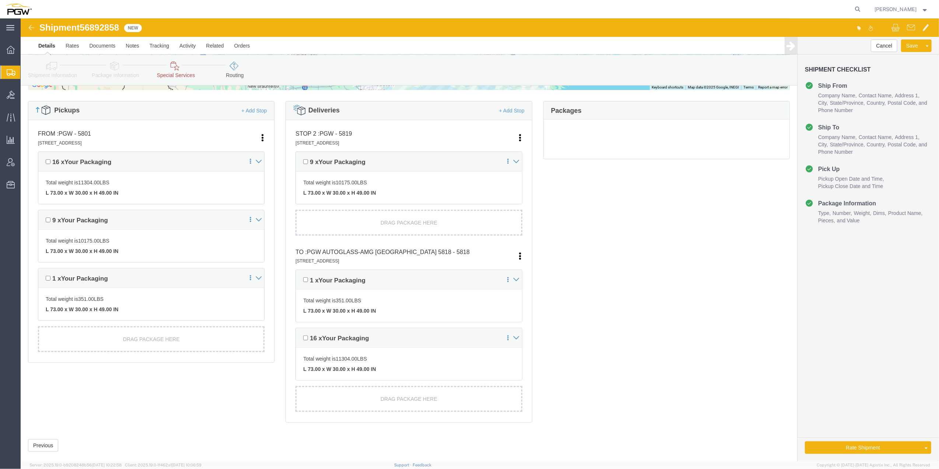
scroll to position [191, 0]
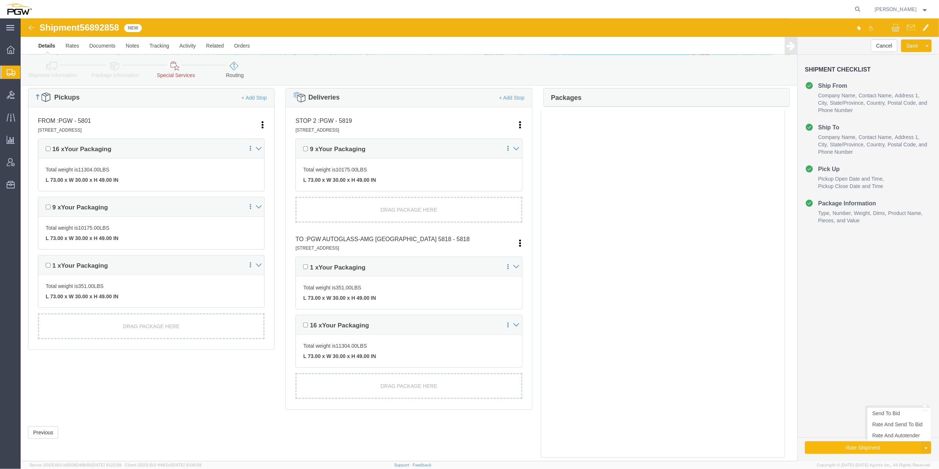
click button "Rate Shipment"
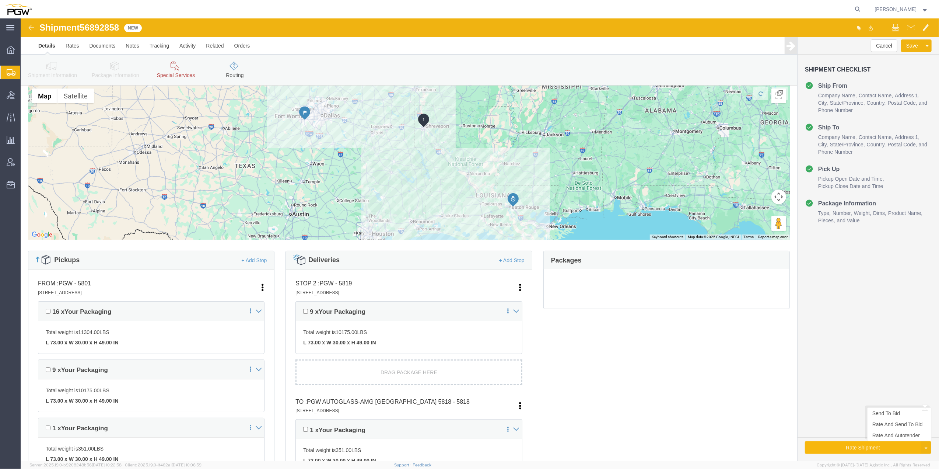
scroll to position [0, 0]
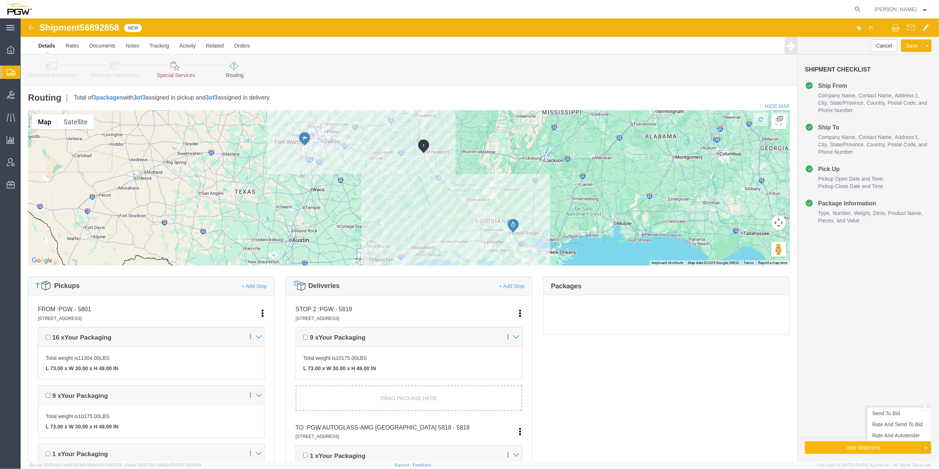
click button "Rate Shipment"
click link "Rate And Autotender"
click link "Special Services"
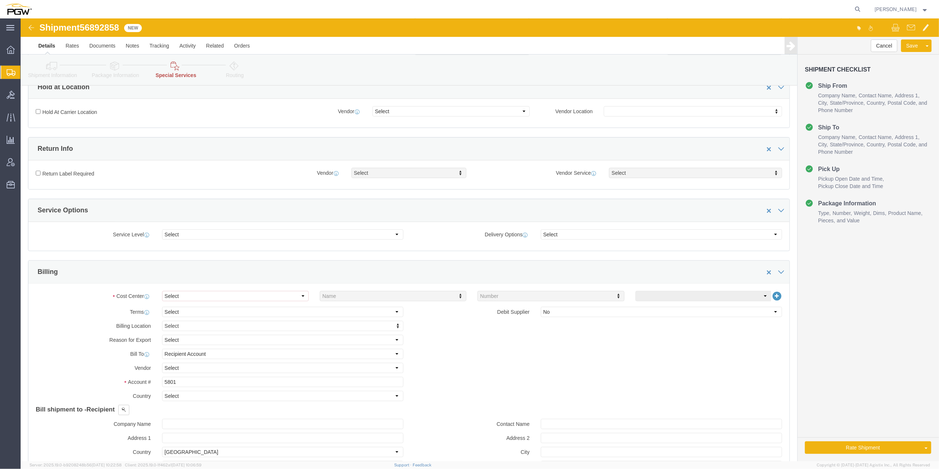
scroll to position [147, 0]
click select "Select Buyer Cost Center Department Operations Number Order Number Sales Person"
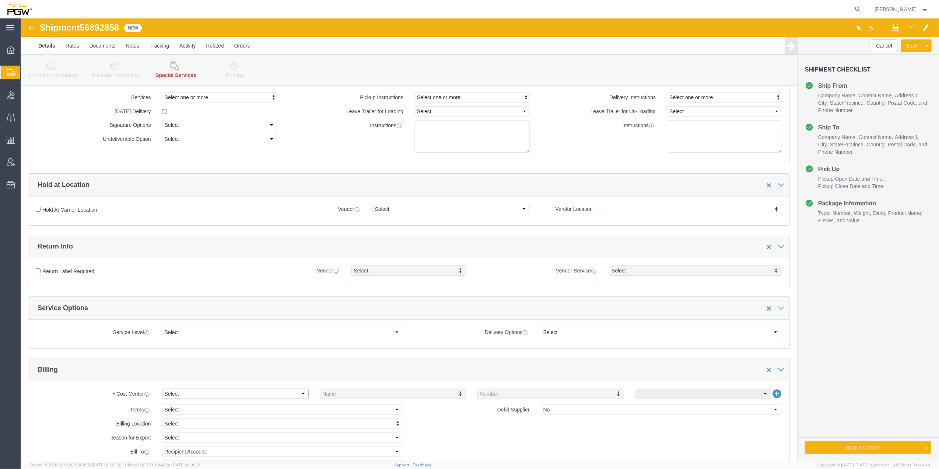
scroll to position [0, 0]
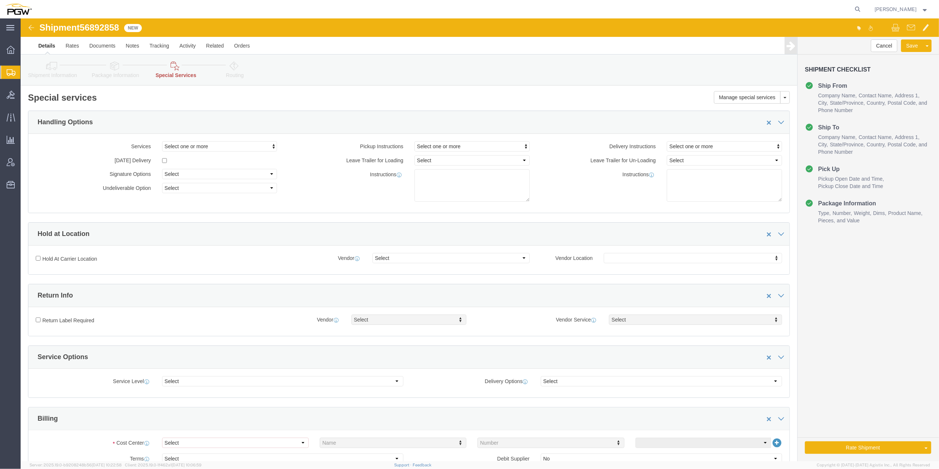
click div "Shipment Information Package Information Special Services Loading Routing"
click icon
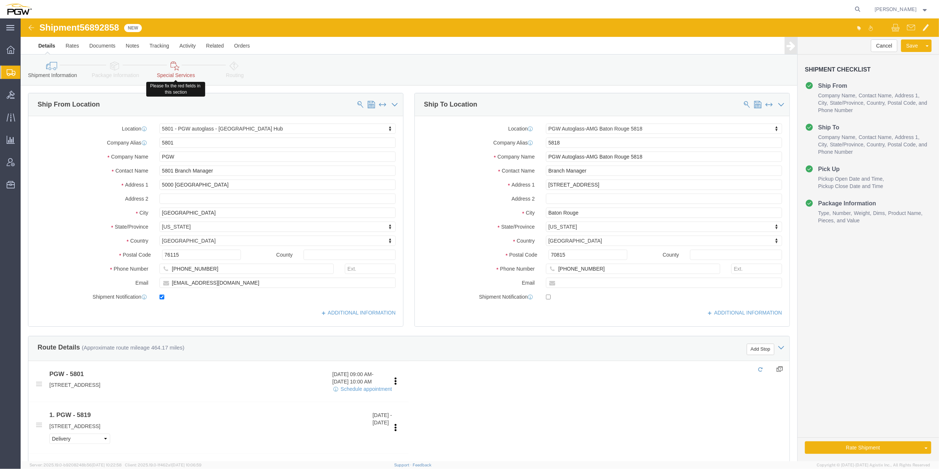
click link "Special Services"
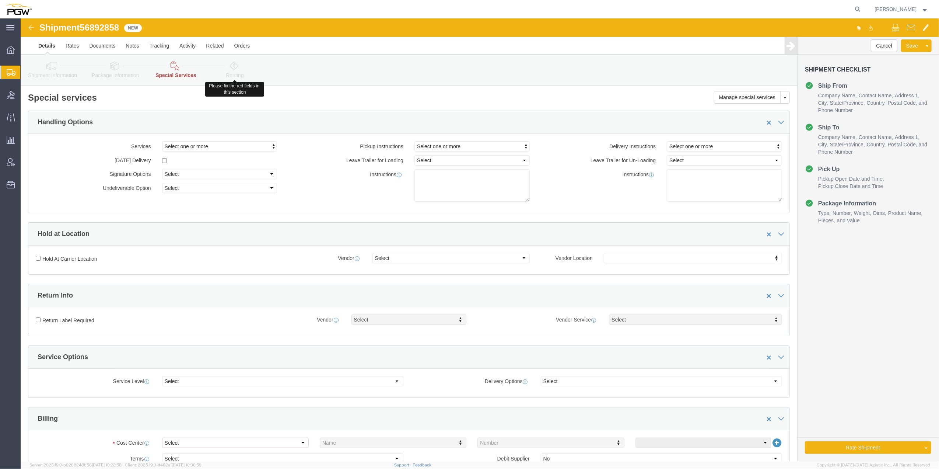
click link "Routing"
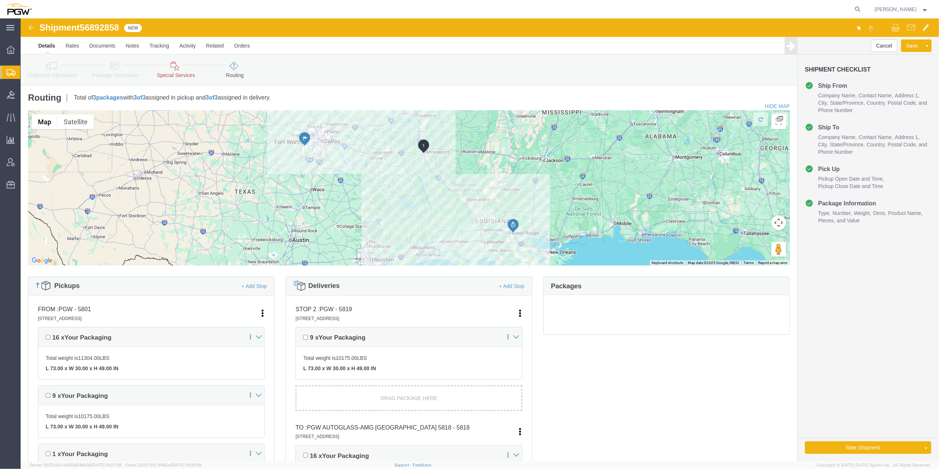
click div "Shipment Information Package Information Special Services Loading Routing"
click link "Special Services"
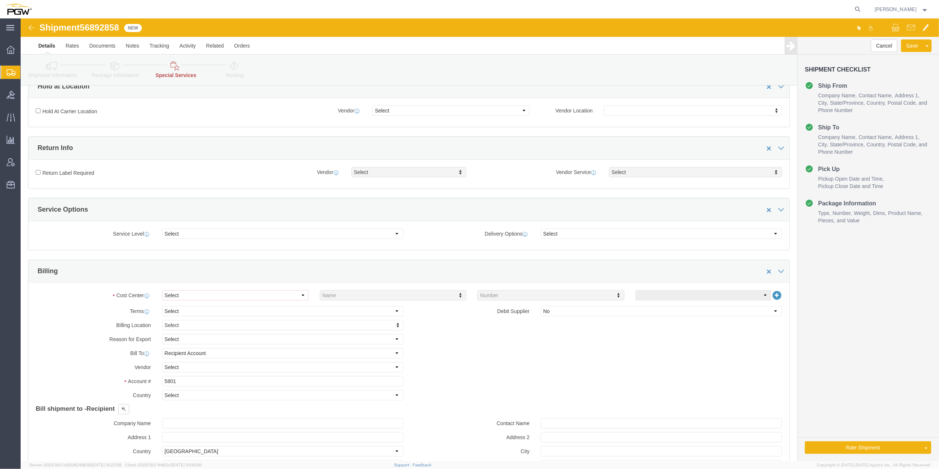
scroll to position [245, 0]
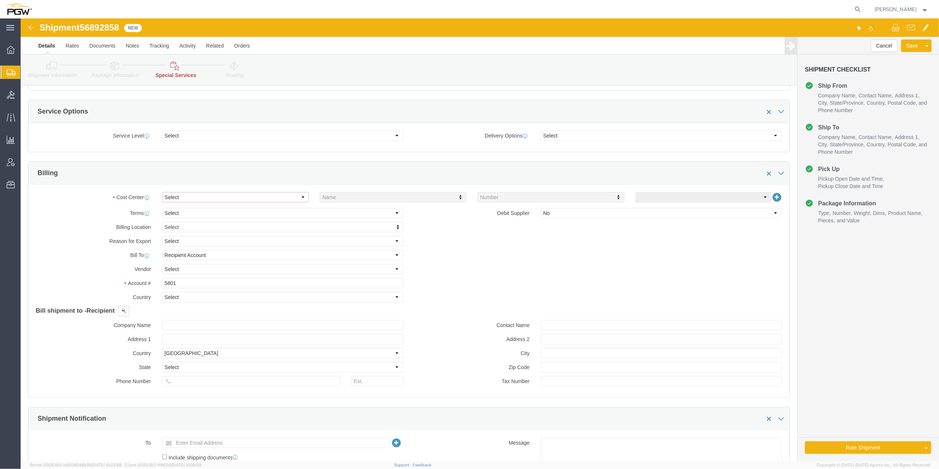
click select "Select Buyer Cost Center Department Operations Number Order Number Sales Person"
select select "COSTCENTER"
click select "Select Buyer Cost Center Department Operations Number Order Number Sales Person"
click div "Cost Center Select Buyer Cost Center Department Operations Number Order Number …"
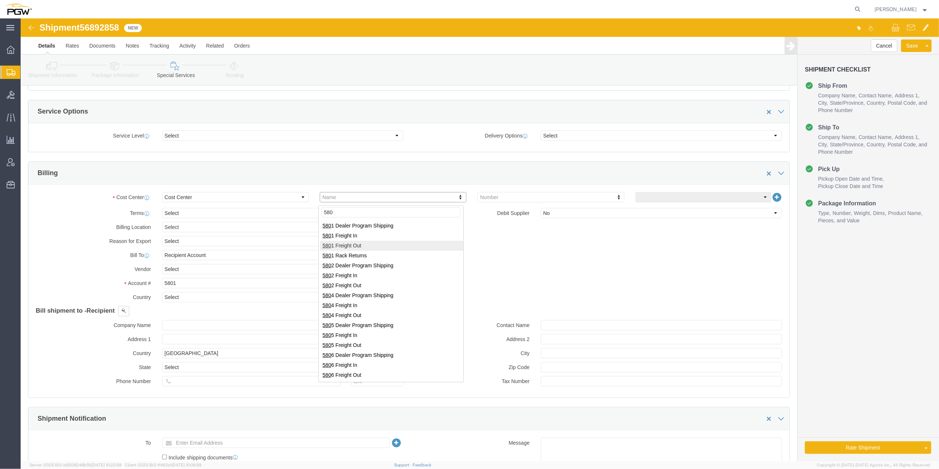
type input "580"
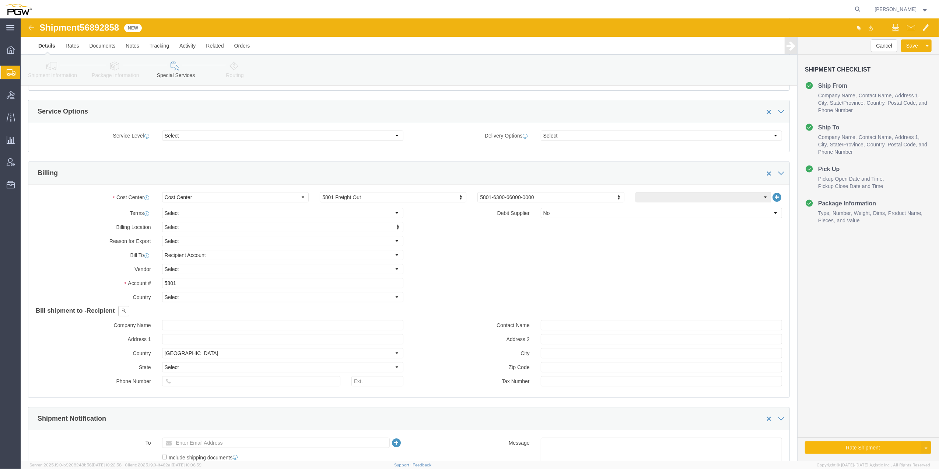
click button "Rate Shipment"
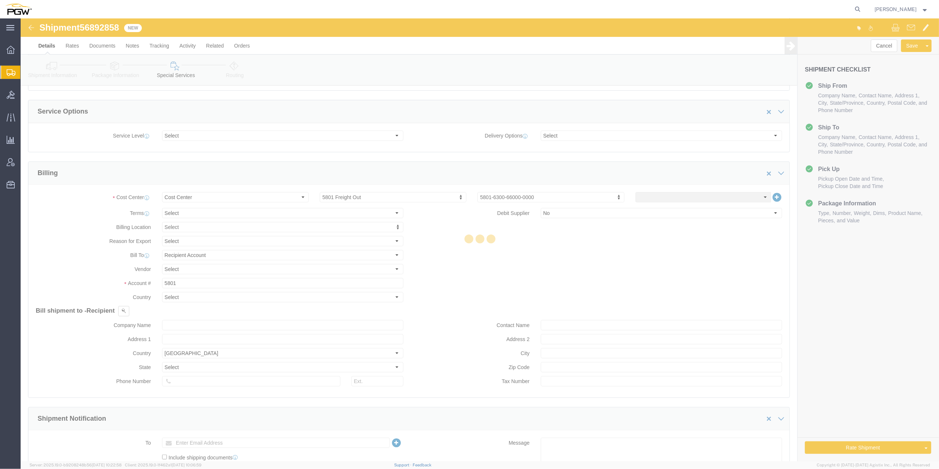
scroll to position [0, 0]
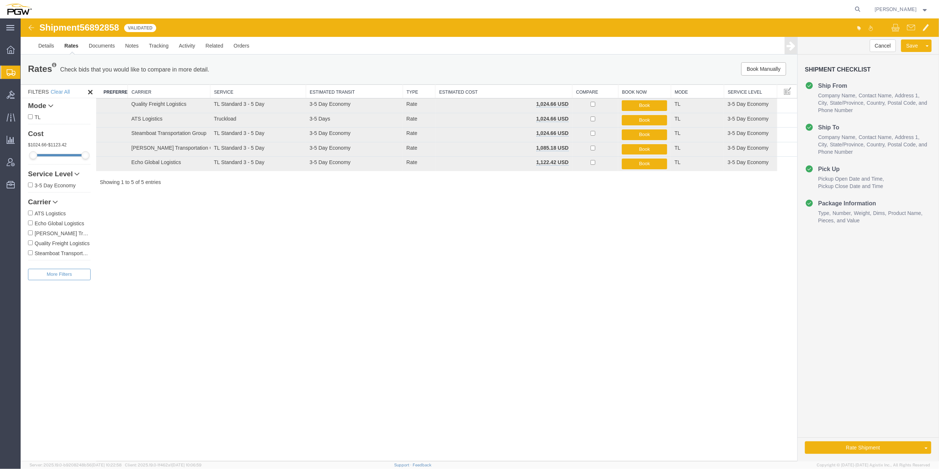
click at [875, 437] on div "Rate Shipment Send To Bid Rate And Send To Bid Rate And Autotender" at bounding box center [869, 449] width 142 height 24
click at [886, 437] on link "Rate And Autotender" at bounding box center [900, 435] width 64 height 11
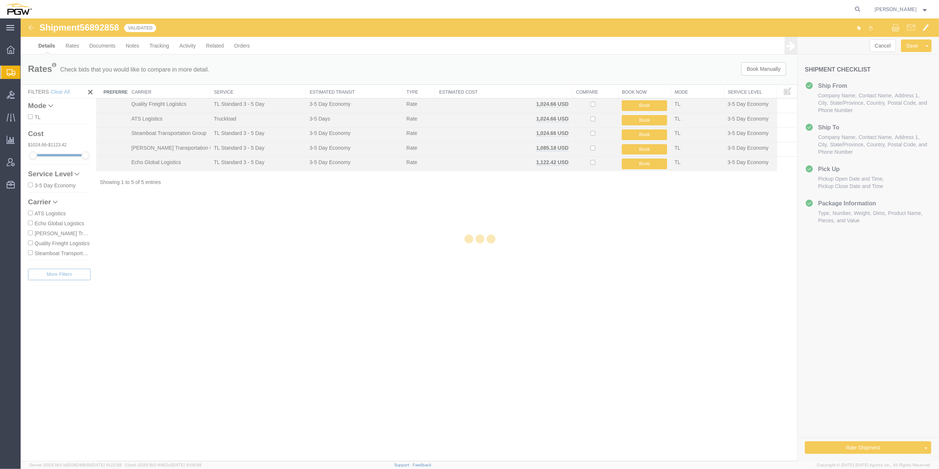
select select "62891"
select select "62691"
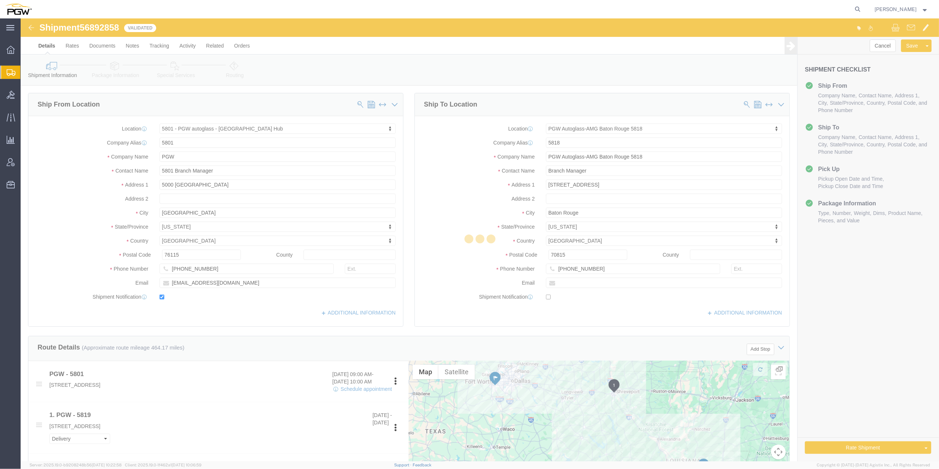
select select "62891"
select select "62691"
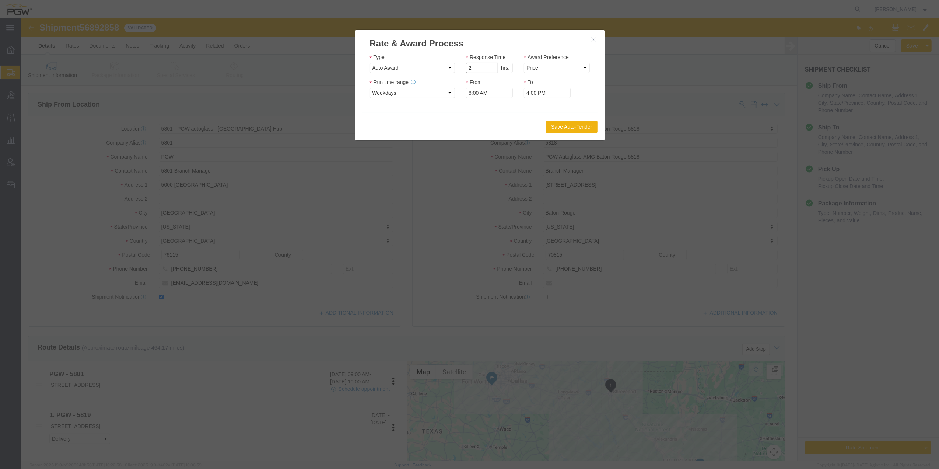
type input "2"
click input "2"
drag, startPoint x: 512, startPoint y: 47, endPoint x: 515, endPoint y: 52, distance: 5.8
click select "Price Carrier Rank"
select select "LANE_RANK"
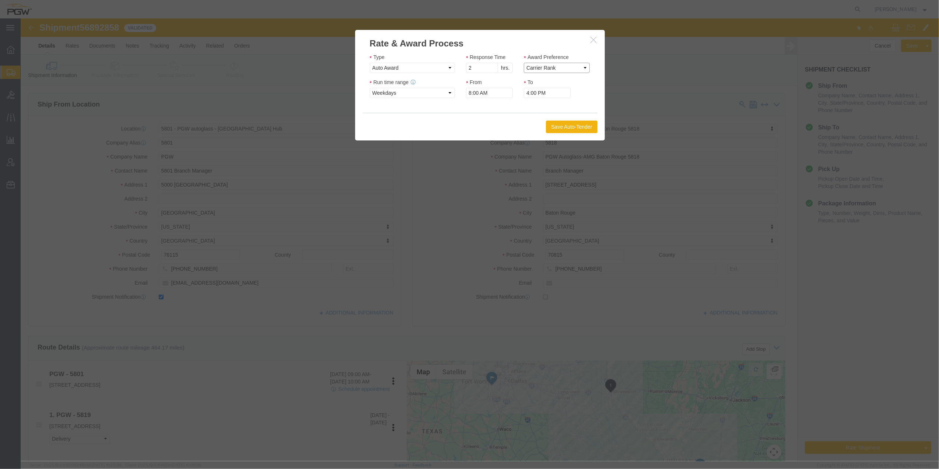
click select "Price Carrier Rank"
click button "Save Auto-Tender"
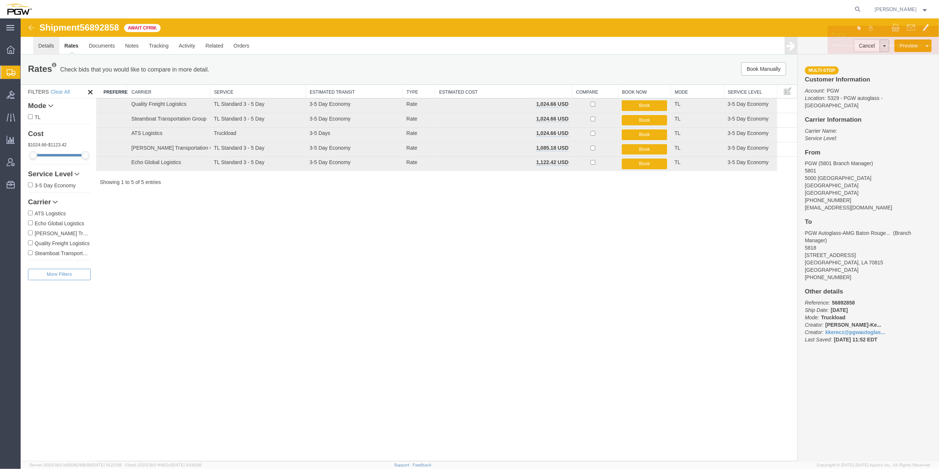
click at [49, 45] on link "Details" at bounding box center [46, 46] width 26 height 18
